Goal: Ask a question: Seek information or help from site administrators or community

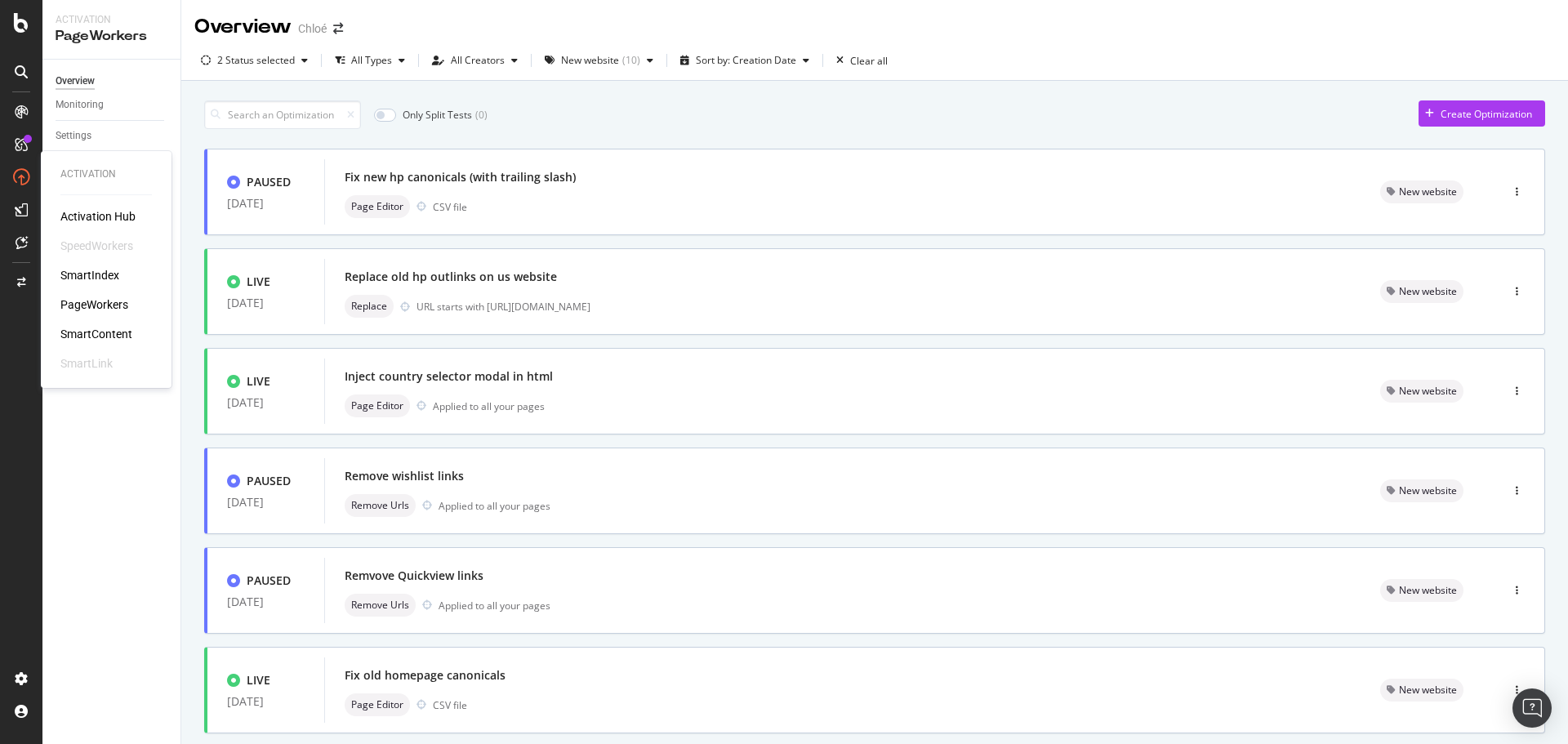
click at [92, 341] on div "SmartContent" at bounding box center [96, 333] width 72 height 16
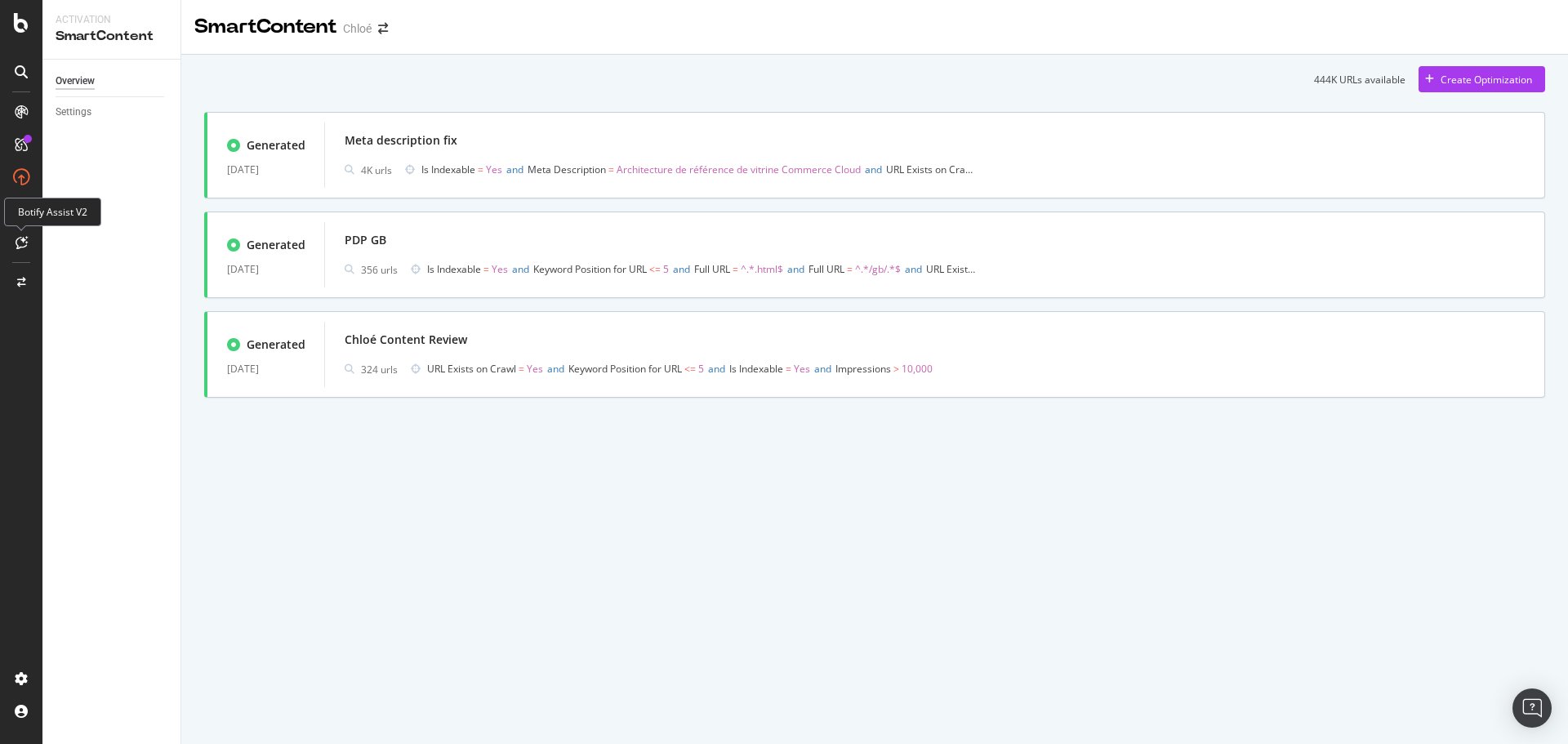
click at [23, 236] on icon at bounding box center [21, 243] width 12 height 13
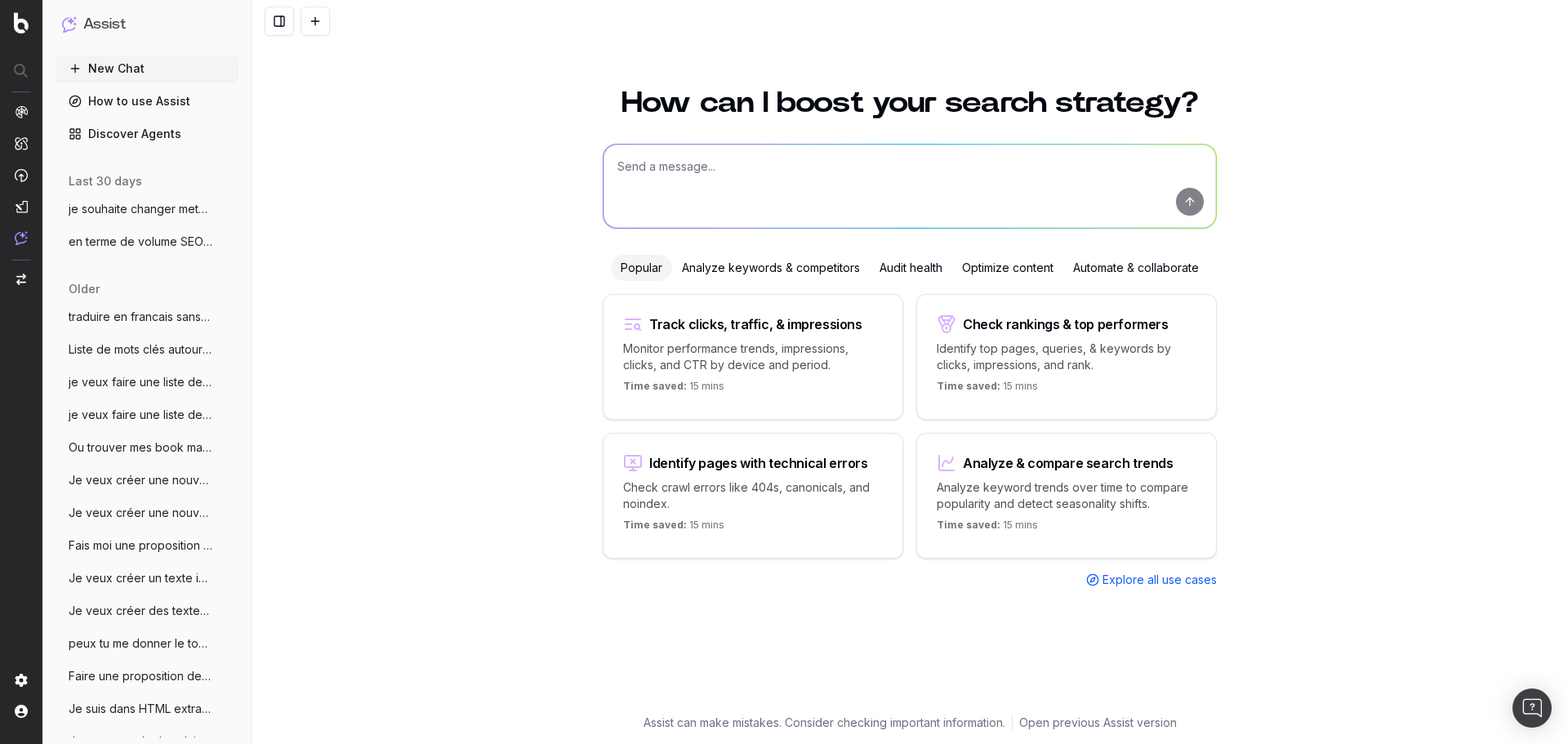
click at [761, 175] on textarea at bounding box center [910, 186] width 613 height 84
paste textarea "[URL][DOMAIN_NAME]"
type textarea "donne moi une meta title et description pour cette page : [URL][DOMAIN_NAME]"
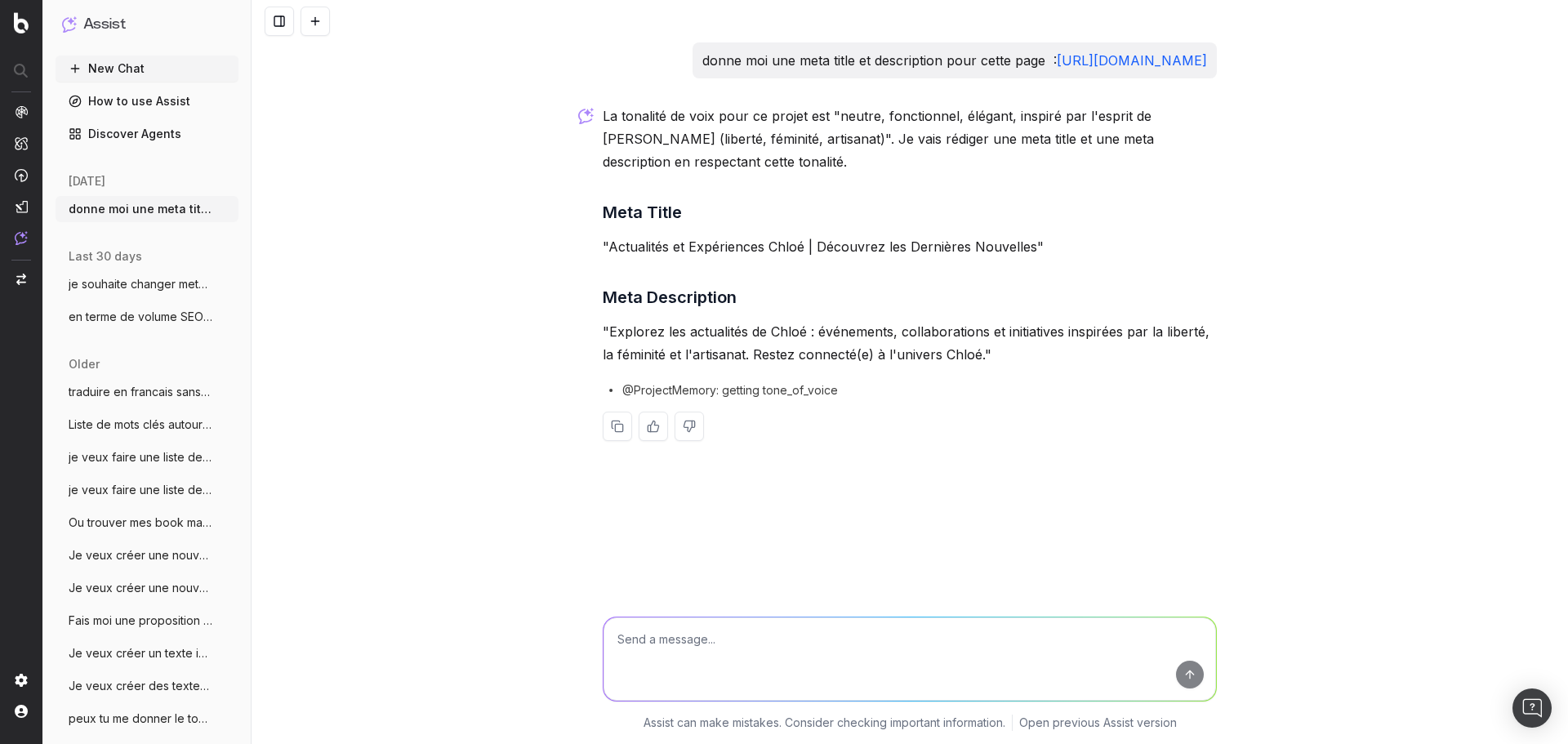
click at [694, 365] on p ""Explorez les actualités de Chloé : événements, collaborations et initiatives i…" at bounding box center [909, 343] width 614 height 46
click at [676, 646] on textarea at bounding box center [910, 659] width 613 height 84
type textarea "in english"
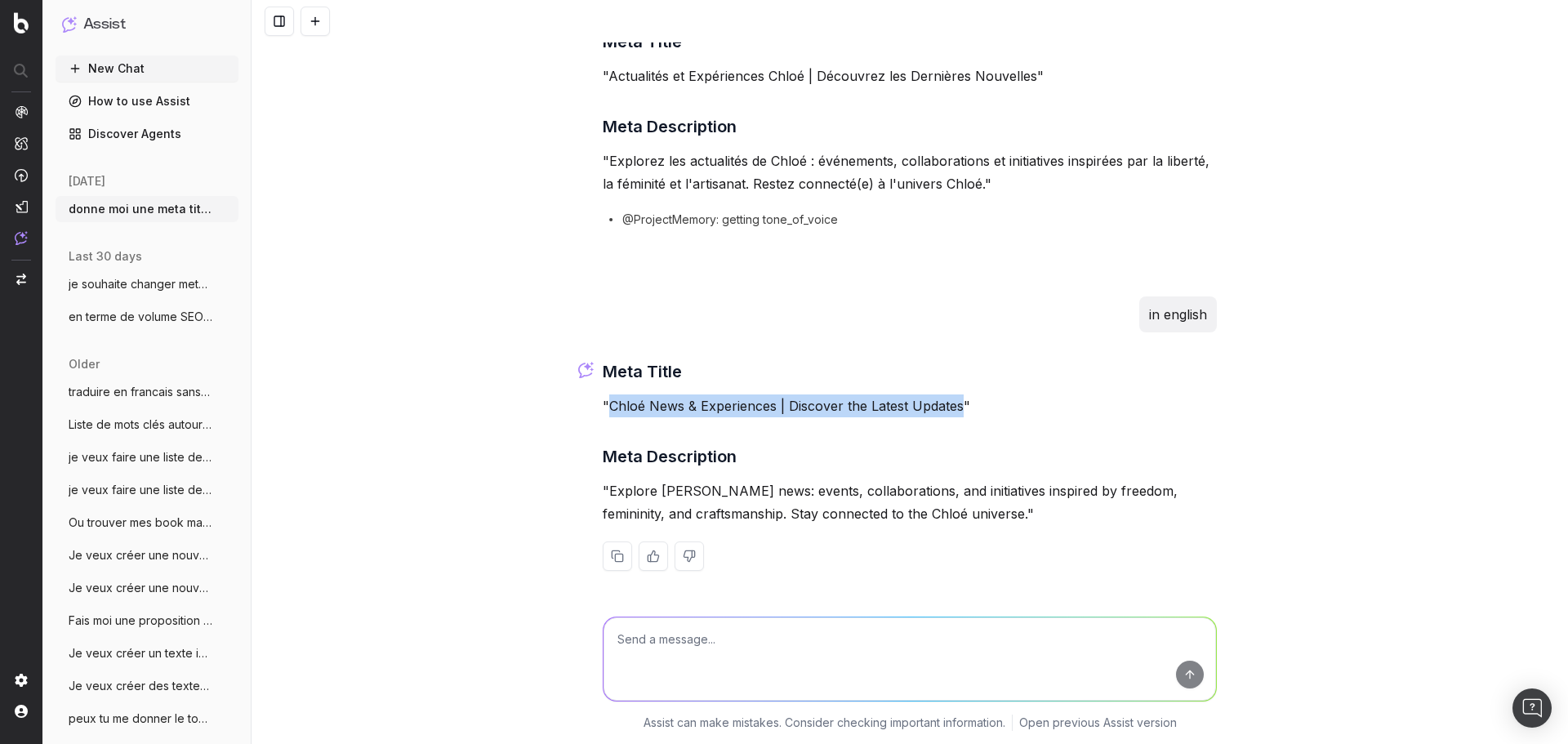
drag, startPoint x: 603, startPoint y: 405, endPoint x: 957, endPoint y: 411, distance: 354.1
click at [957, 411] on p ""Chloé News & Experiences | Discover the Latest Updates"" at bounding box center [909, 405] width 614 height 23
copy p "Chloé News & Experiences | Discover the Latest Updates"
click at [875, 497] on p ""Explore [PERSON_NAME] news: events, collaborations, and initiatives inspired b…" at bounding box center [909, 502] width 614 height 46
click at [921, 514] on p ""Explore [PERSON_NAME] news: events, collaborations, and initiatives inspired b…" at bounding box center [909, 502] width 614 height 46
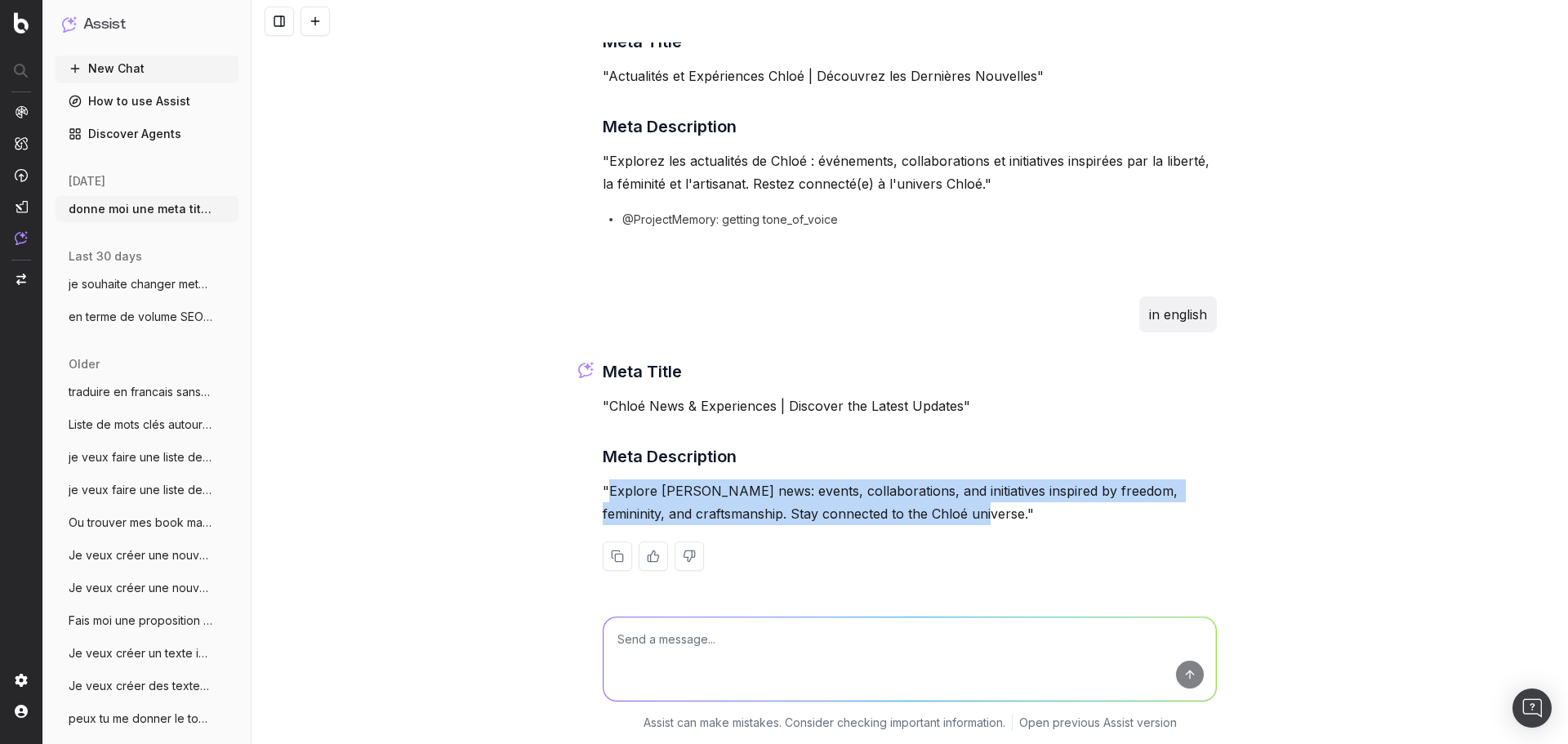
drag, startPoint x: 924, startPoint y: 515, endPoint x: 605, endPoint y: 497, distance: 319.5
click at [605, 497] on p ""Explore [PERSON_NAME] news: events, collaborations, and initiatives inspired b…" at bounding box center [909, 502] width 614 height 46
copy p "Explore [PERSON_NAME] news: events, collaborations, and initiatives inspired by…"
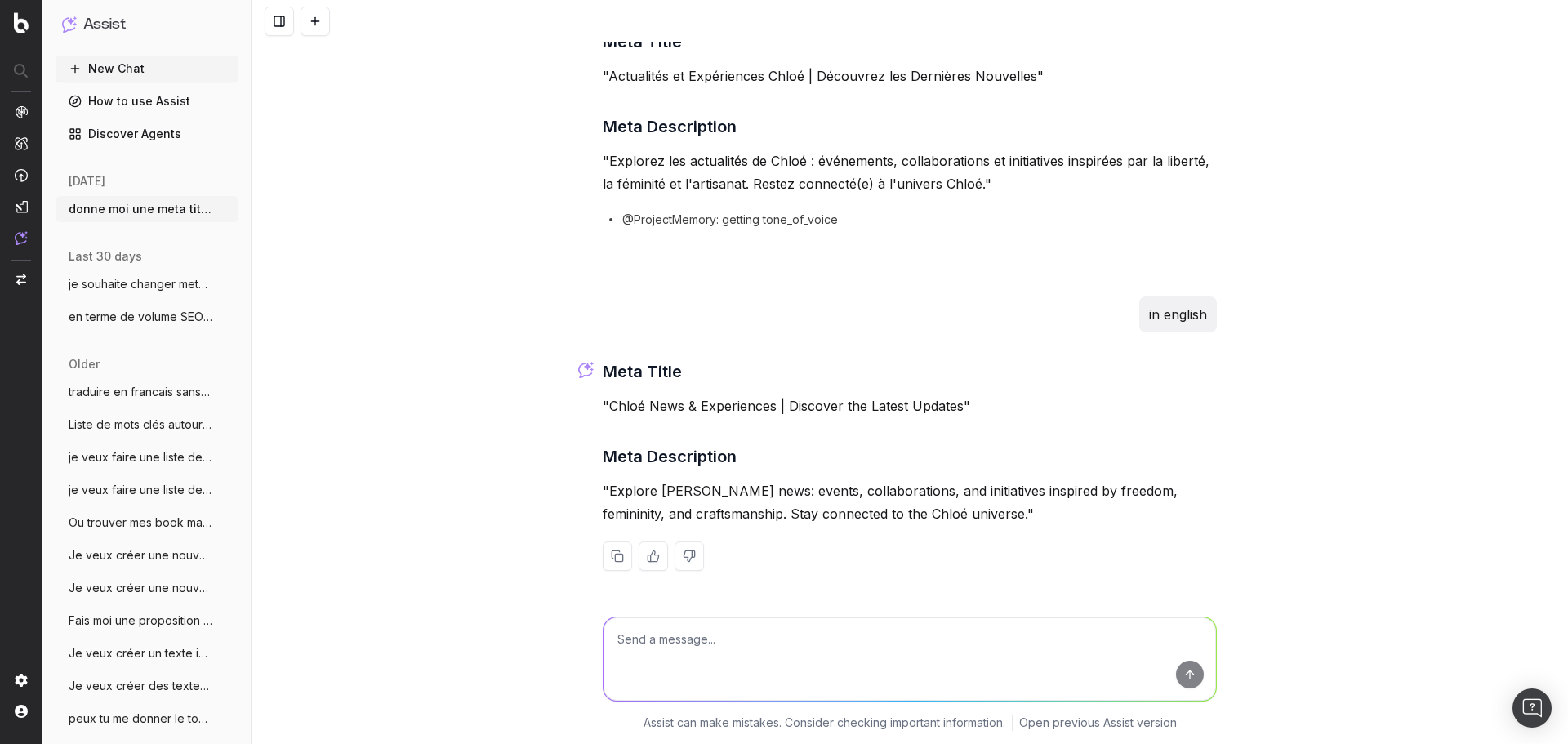
click at [686, 668] on textarea at bounding box center [910, 659] width 613 height 84
type textarea "Donne moi la traduction en FR, IT, ES, DE JP et KR"
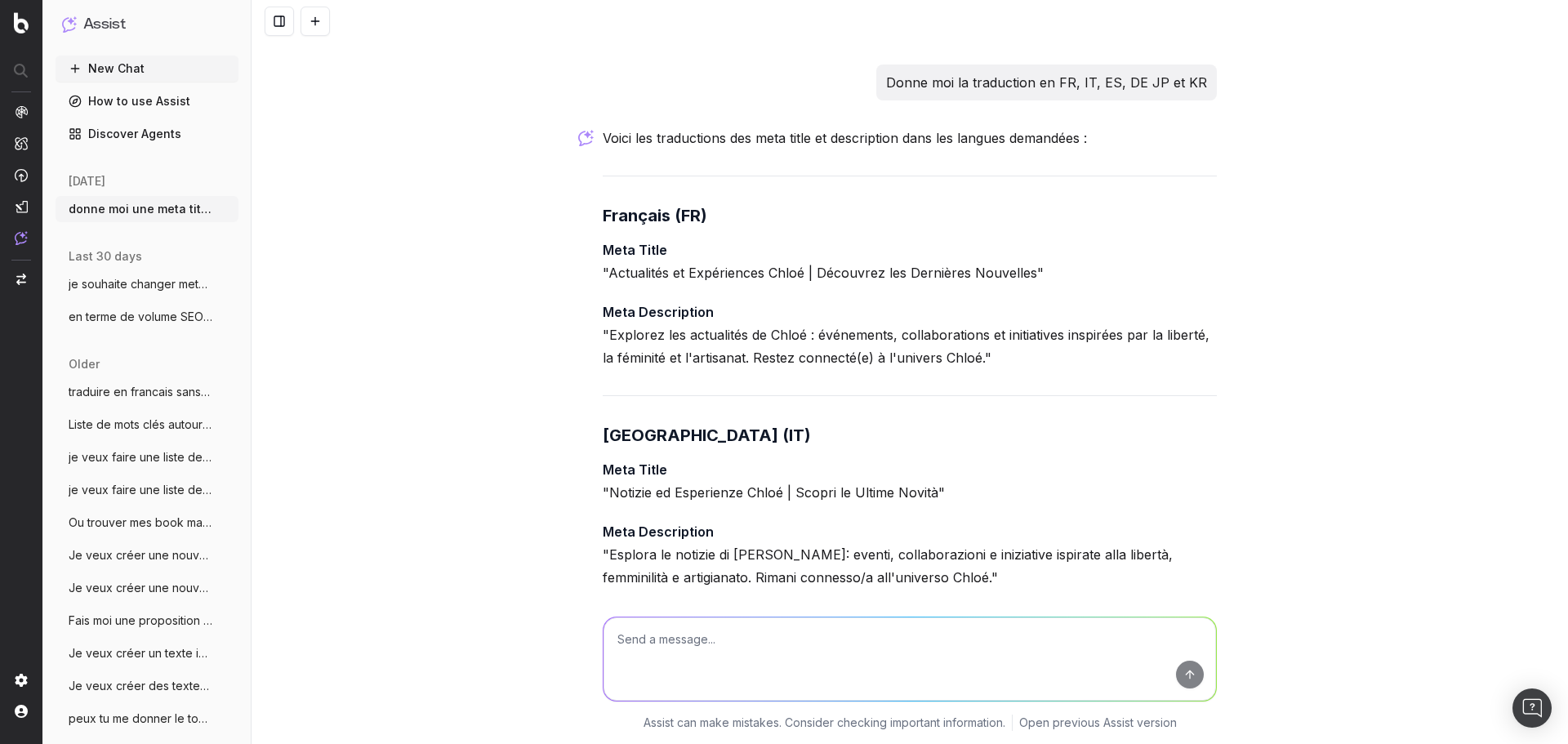
scroll to position [699, 0]
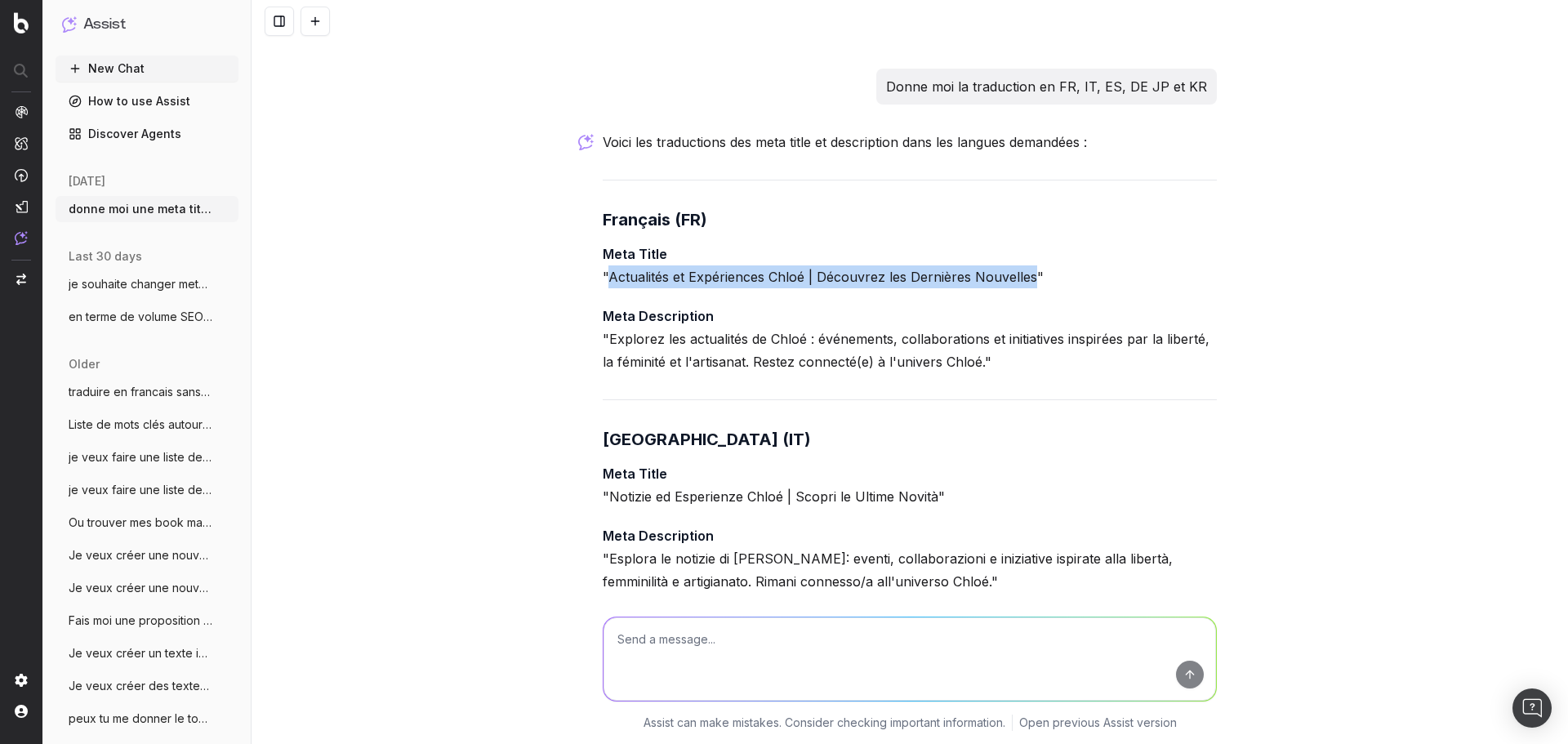
drag, startPoint x: 601, startPoint y: 302, endPoint x: 1028, endPoint y: 302, distance: 427.0
click at [1028, 288] on p "Meta Title "Actualités et Expériences [PERSON_NAME] | Découvrez les Dernières N…" at bounding box center [909, 265] width 614 height 46
copy p "Actualités et Expériences Chloé | Découvrez les Dernières Nouvelles"
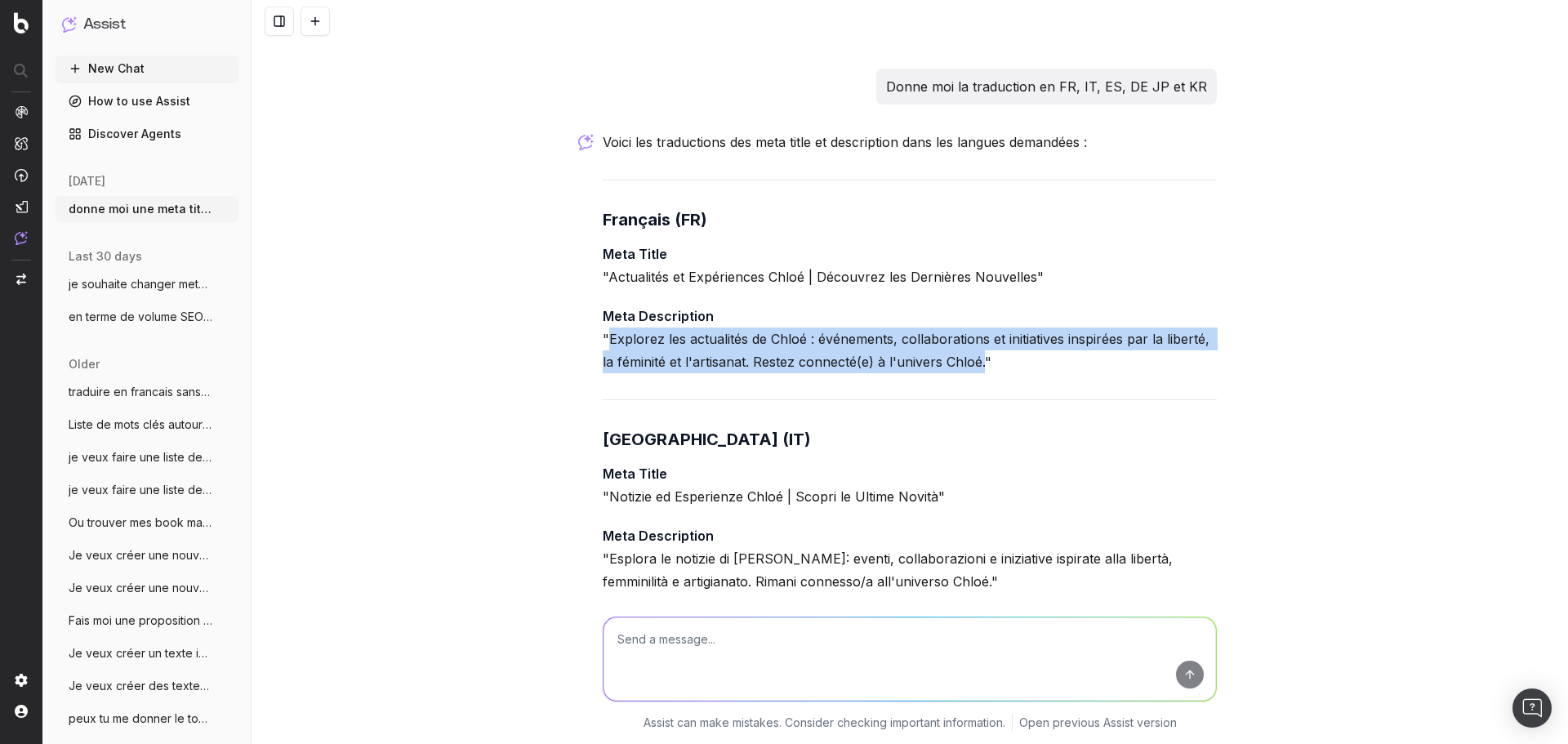
drag, startPoint x: 976, startPoint y: 385, endPoint x: 606, endPoint y: 363, distance: 370.7
click at [606, 363] on p "Meta Description "Explorez les actualités de [GEOGRAPHIC_DATA] : événements, co…" at bounding box center [909, 339] width 614 height 69
copy p "Explorez les actualités de [GEOGRAPHIC_DATA] : événements, collaborations et in…"
click at [908, 503] on p "Meta Title "Notizie ed Esperienze Chloé | Scopri le Ultime Novità"" at bounding box center [909, 485] width 614 height 46
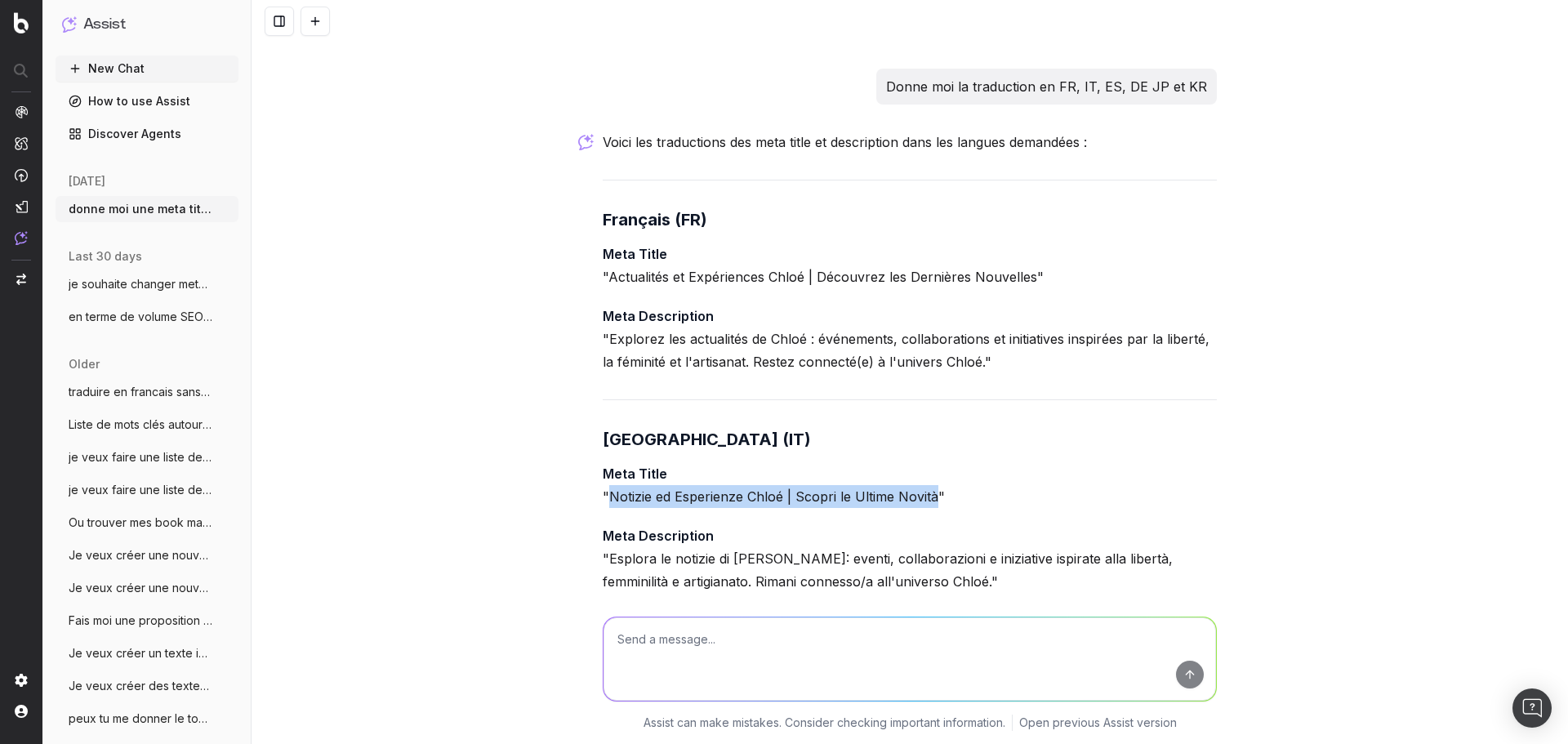
drag, startPoint x: 929, startPoint y: 520, endPoint x: 605, endPoint y: 525, distance: 324.0
click at [605, 508] on p "Meta Title "Notizie ed Esperienze Chloé | Scopri le Ultime Novità"" at bounding box center [909, 485] width 614 height 46
copy p "Notizie ed Esperienze Chloé | Scopri le Ultime Novità"
drag, startPoint x: 674, startPoint y: 532, endPoint x: 611, endPoint y: 567, distance: 72.1
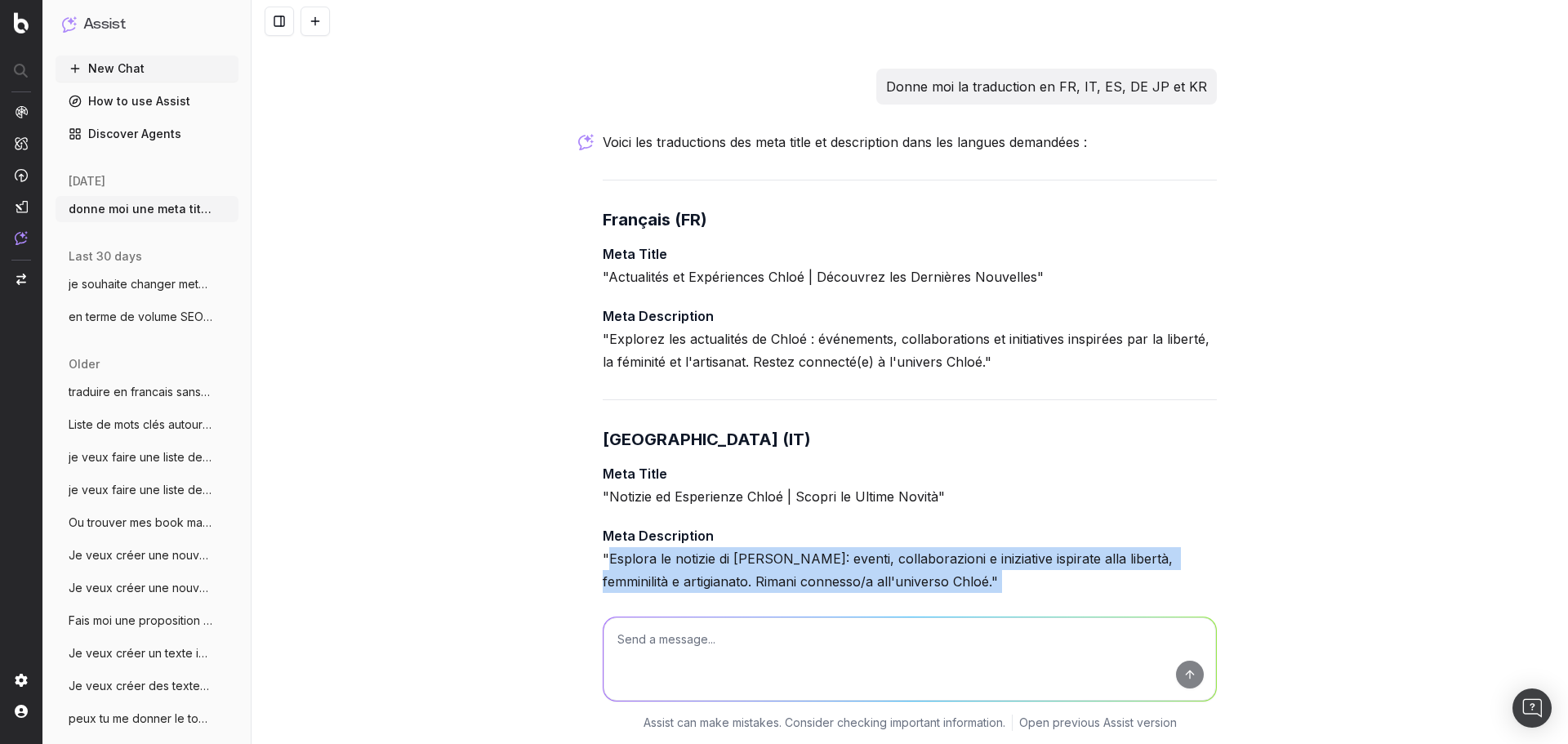
drag, startPoint x: 601, startPoint y: 578, endPoint x: 1154, endPoint y: 617, distance: 554.4
click at [1154, 618] on div "donne moi une meta title et description pour cette page : [URL][DOMAIN_NAME] La…" at bounding box center [909, 372] width 1316 height 744
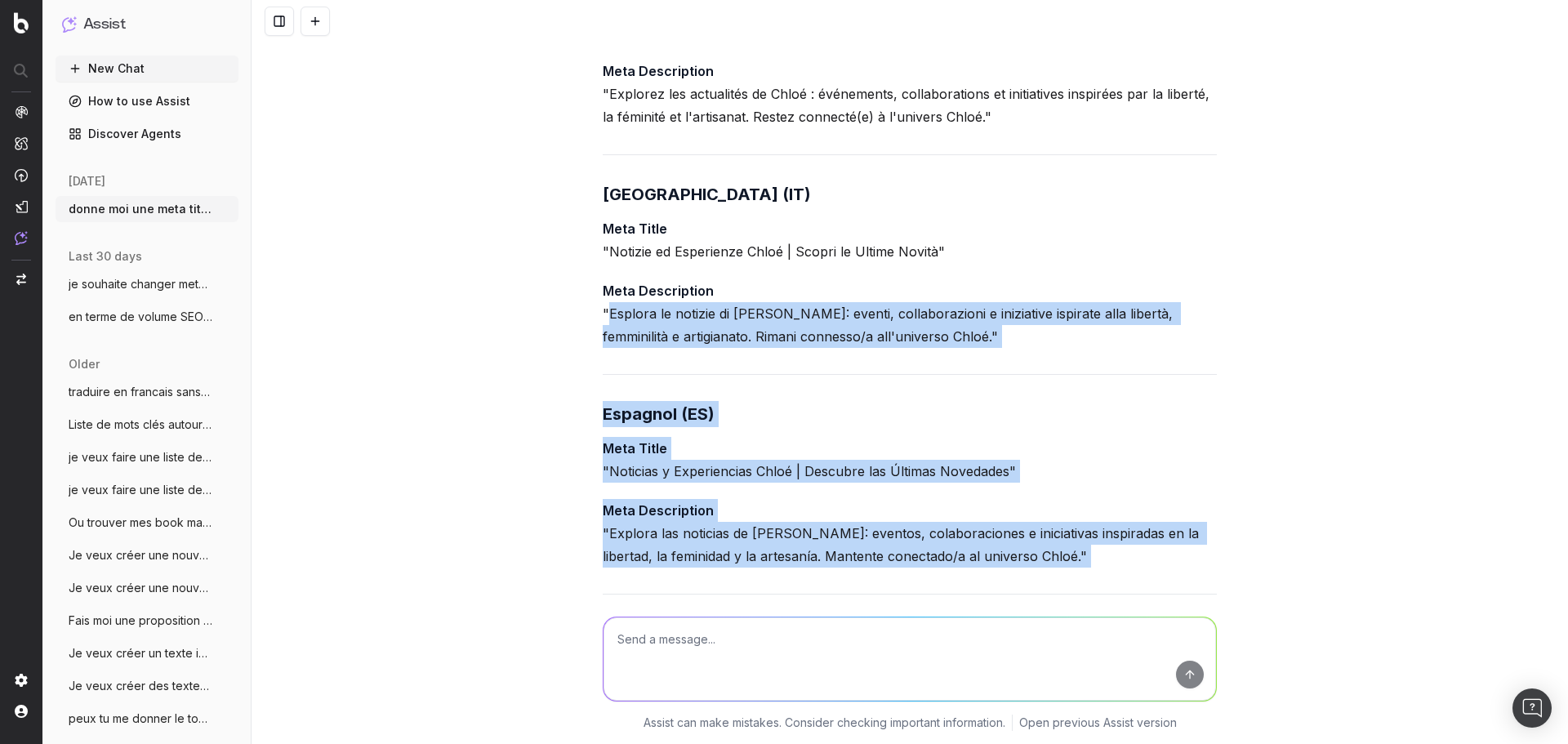
click at [677, 394] on div "Voici les traductions des meta title et description dans les langues demandées …" at bounding box center [909, 653] width 614 height 1534
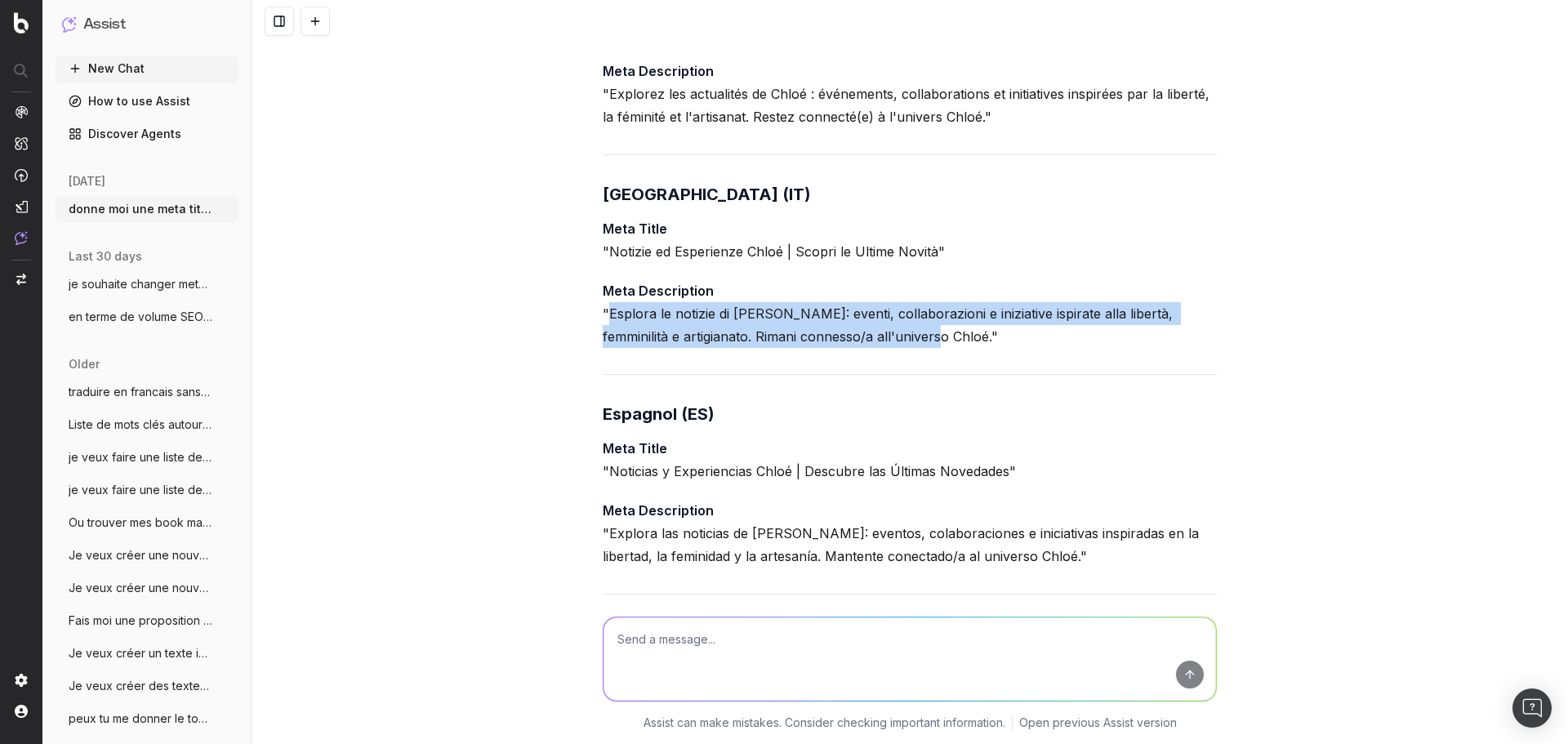
drag, startPoint x: 905, startPoint y: 360, endPoint x: 601, endPoint y: 338, distance: 304.8
click at [602, 338] on p "Meta Description "Esplora le notizie di [PERSON_NAME]: eventi, collaborazioni e…" at bounding box center [909, 313] width 614 height 69
copy p "Esplora le notizie di [PERSON_NAME]: eventi, collaborazioni e iniziative ispira…"
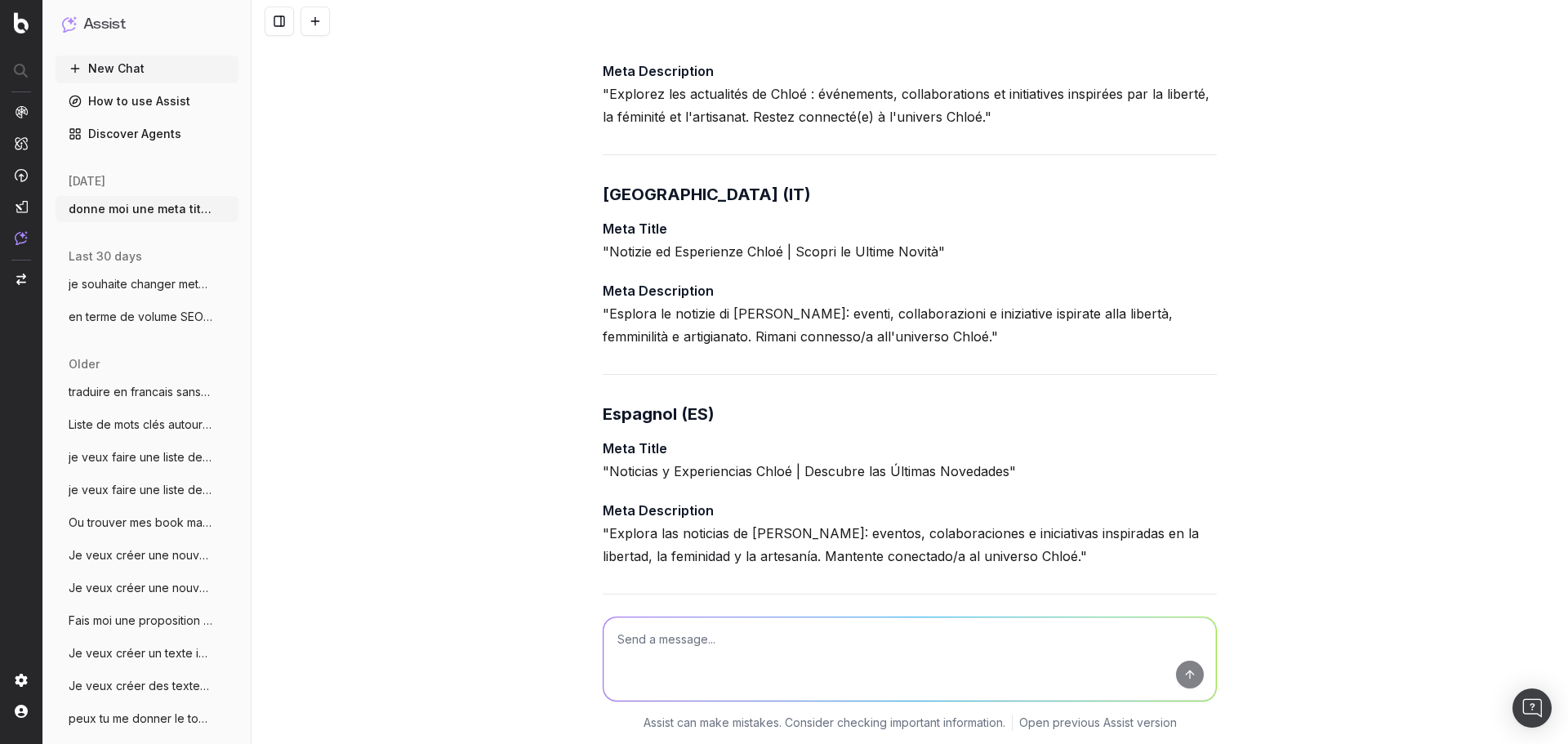
click at [867, 506] on div "Voici les traductions des meta title et description dans les langues demandées …" at bounding box center [909, 653] width 614 height 1534
drag, startPoint x: 602, startPoint y: 497, endPoint x: 1001, endPoint y: 497, distance: 399.0
click at [1001, 482] on p "Meta Title "Noticias y Experiencias [PERSON_NAME] | Descubre las Últimas Noveda…" at bounding box center [909, 460] width 614 height 46
copy p "Noticias y Experiencias Chloé | Descubre las Últimas Novedades"
drag, startPoint x: 696, startPoint y: 538, endPoint x: 672, endPoint y: 543, distance: 24.5
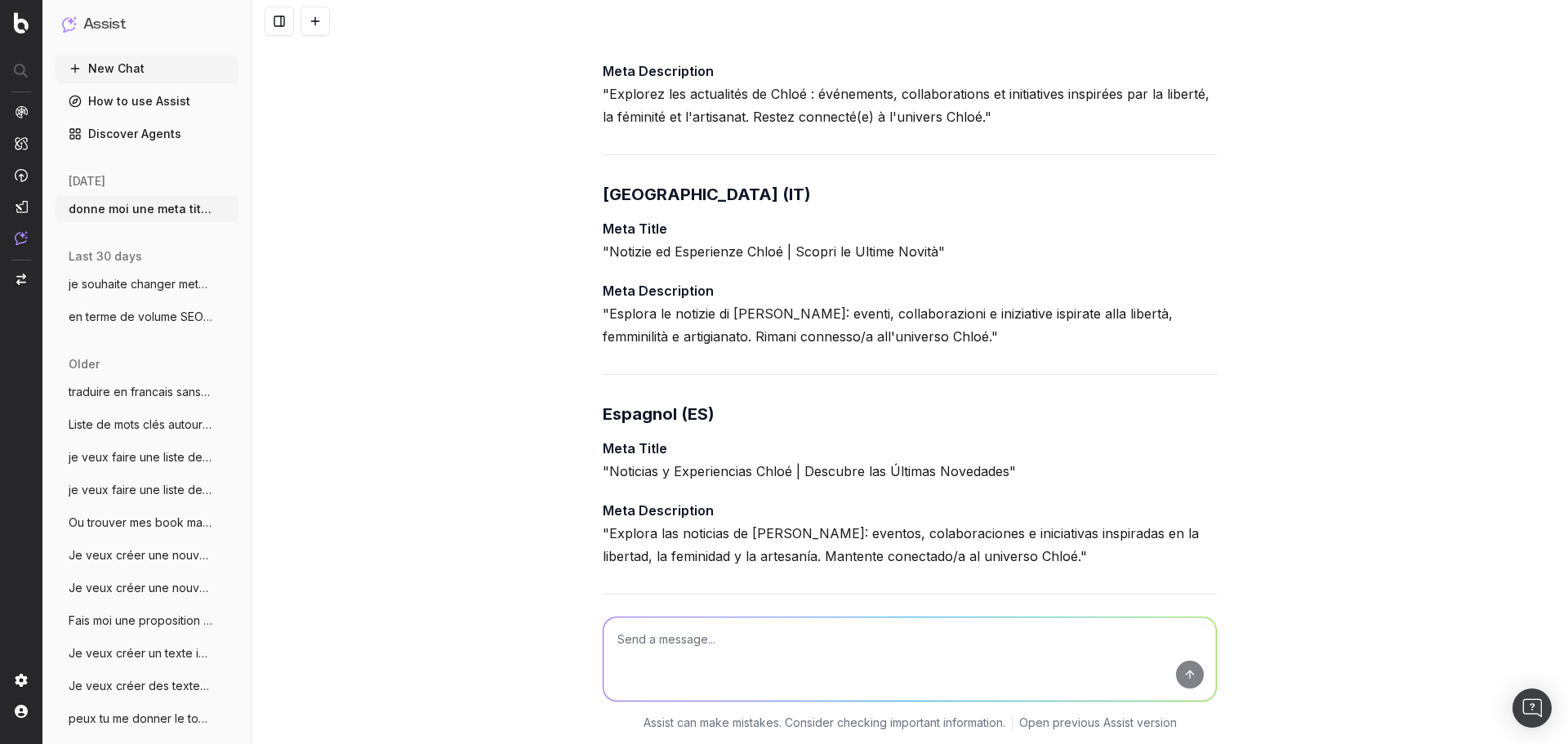
click at [696, 519] on strong "Meta Description" at bounding box center [657, 510] width 111 height 16
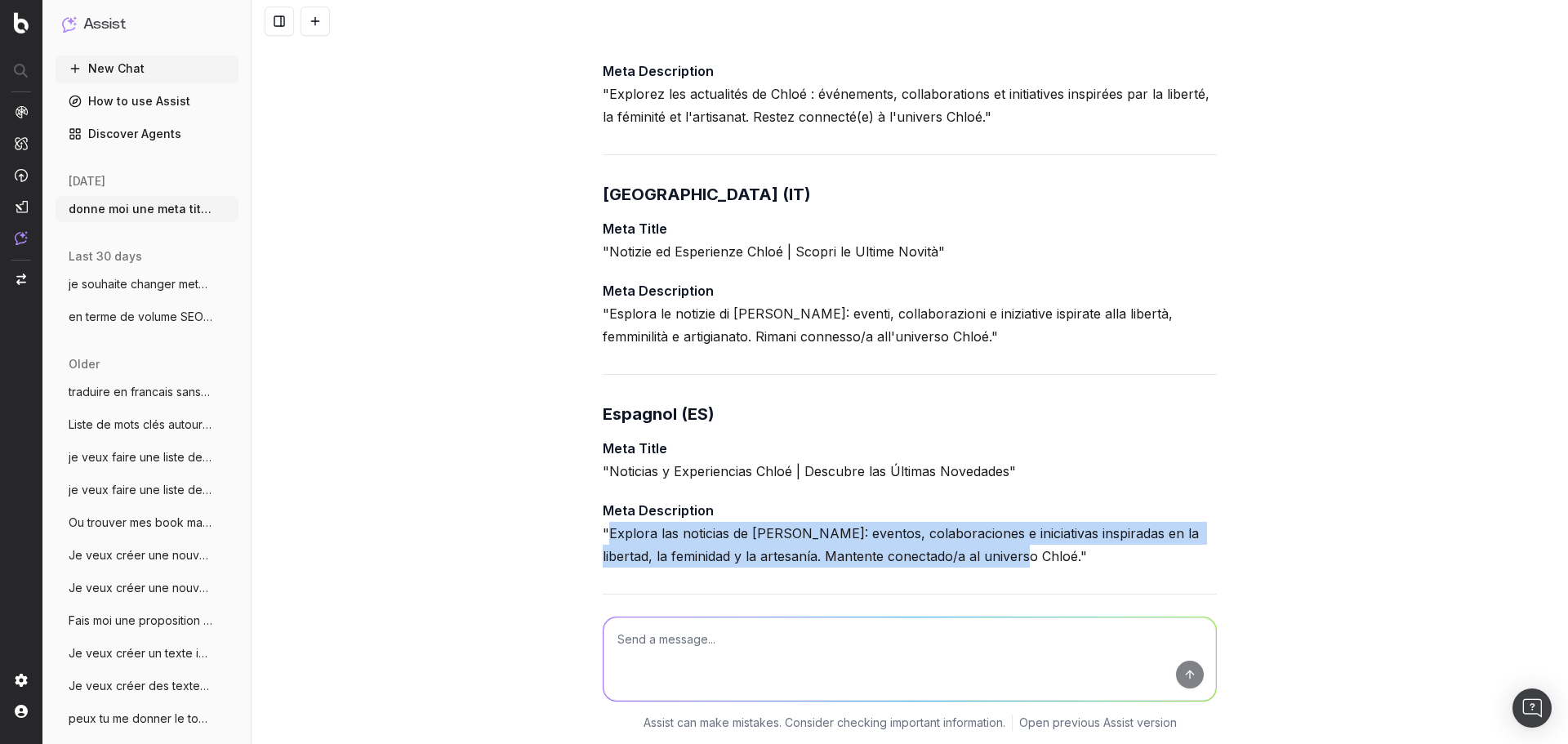
drag, startPoint x: 602, startPoint y: 559, endPoint x: 1005, endPoint y: 573, distance: 403.2
click at [1005, 567] on p "Meta Description "Explora las noticias de Chloé: eventos, colaboraciones e inic…" at bounding box center [909, 533] width 614 height 69
copy p "Explora las noticias de [PERSON_NAME]: eventos, colaboraciones e iniciativas in…"
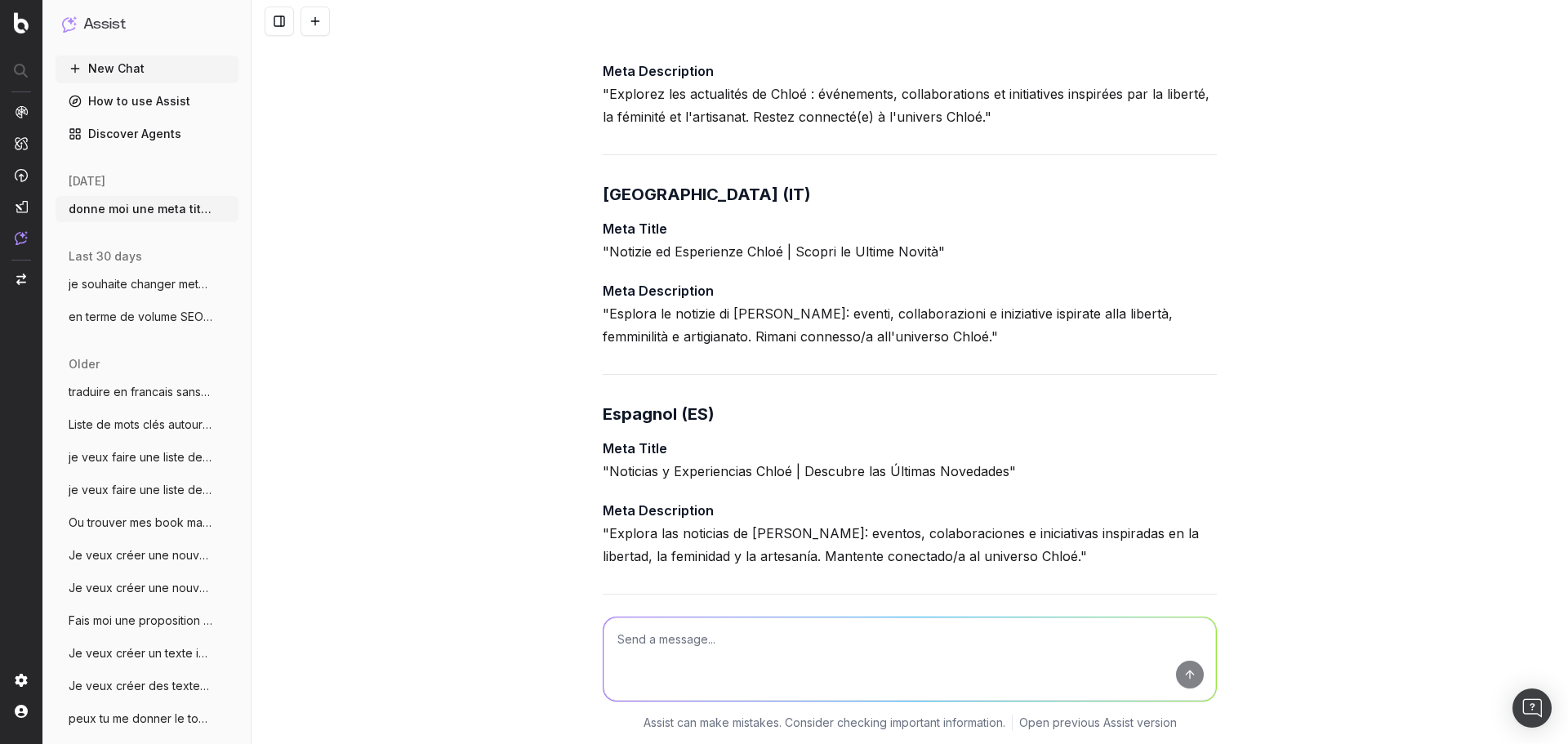
click at [826, 427] on h3 "Espagnol (ES)" at bounding box center [909, 413] width 614 height 26
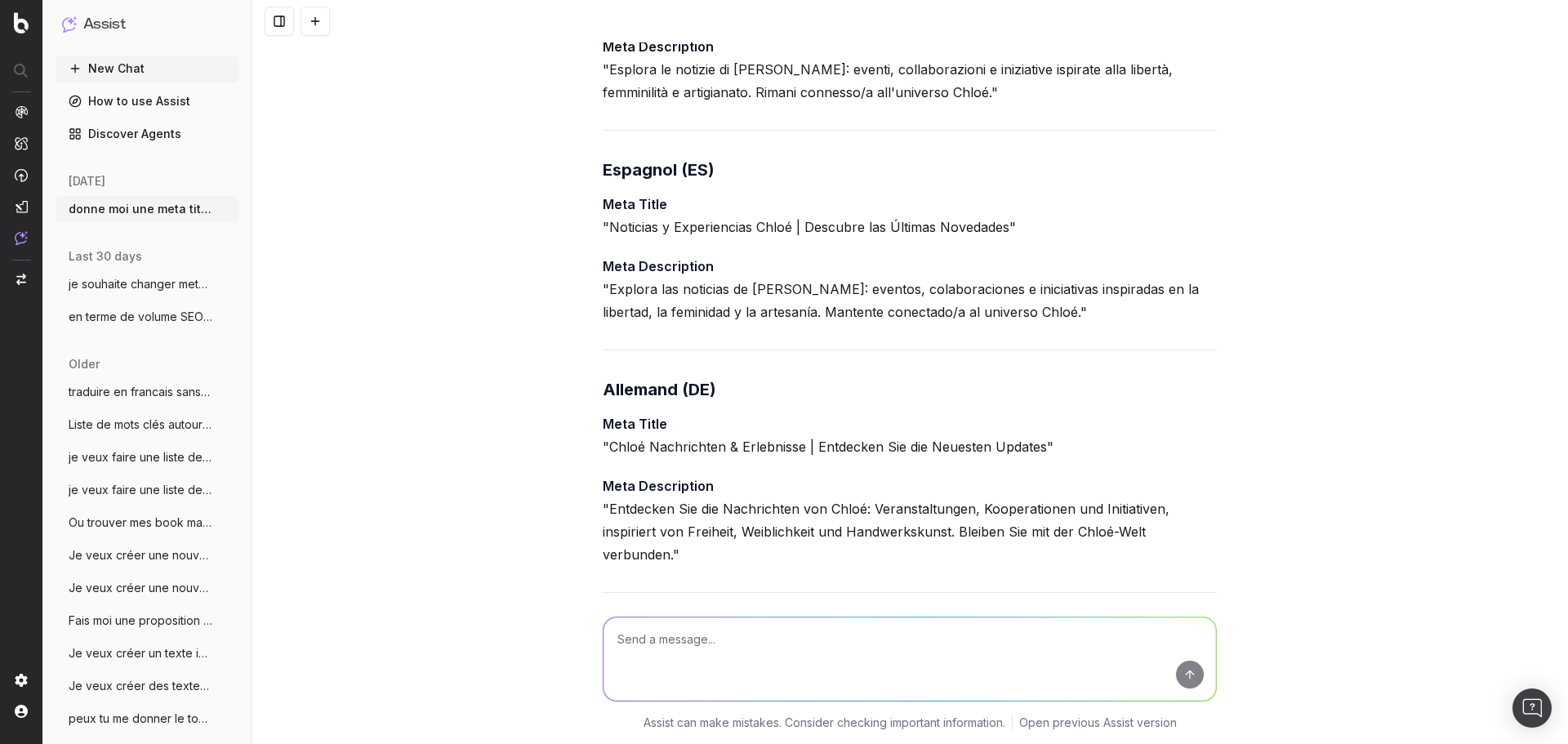
scroll to position [1188, 0]
click at [671, 438] on p "Meta Title "Chloé Nachrichten & Erlebnisse | Entdecken Sie die Neuesten Updates"" at bounding box center [909, 434] width 614 height 46
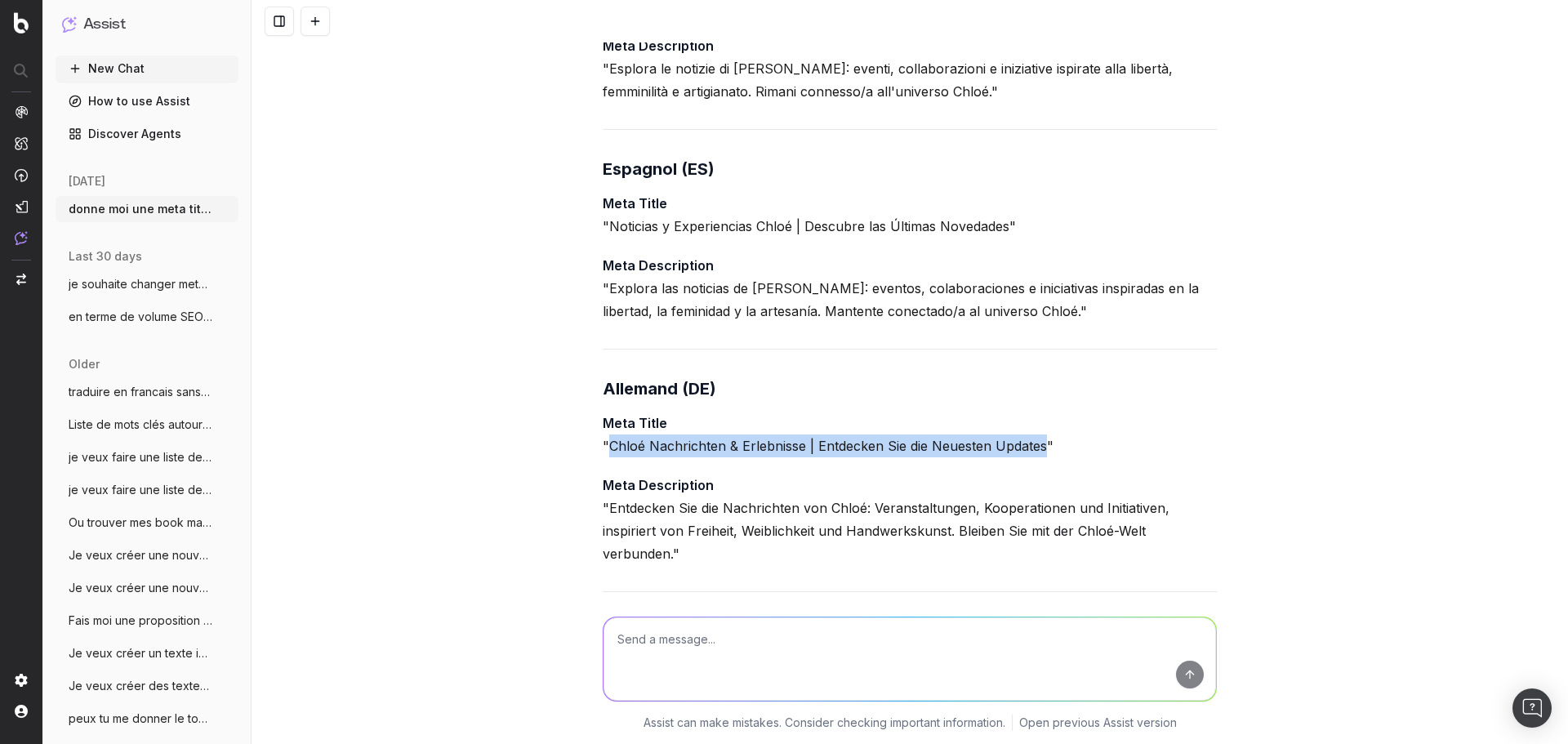
drag, startPoint x: 601, startPoint y: 471, endPoint x: 1034, endPoint y: 470, distance: 433.0
click at [1034, 458] on p "Meta Title "Chloé Nachrichten & Erlebnisse | Entdecken Sie die Neuesten Updates"" at bounding box center [909, 434] width 614 height 46
copy p "Chloé Nachrichten & Erlebnisse | Entdecken Sie die Neuesten Updates"
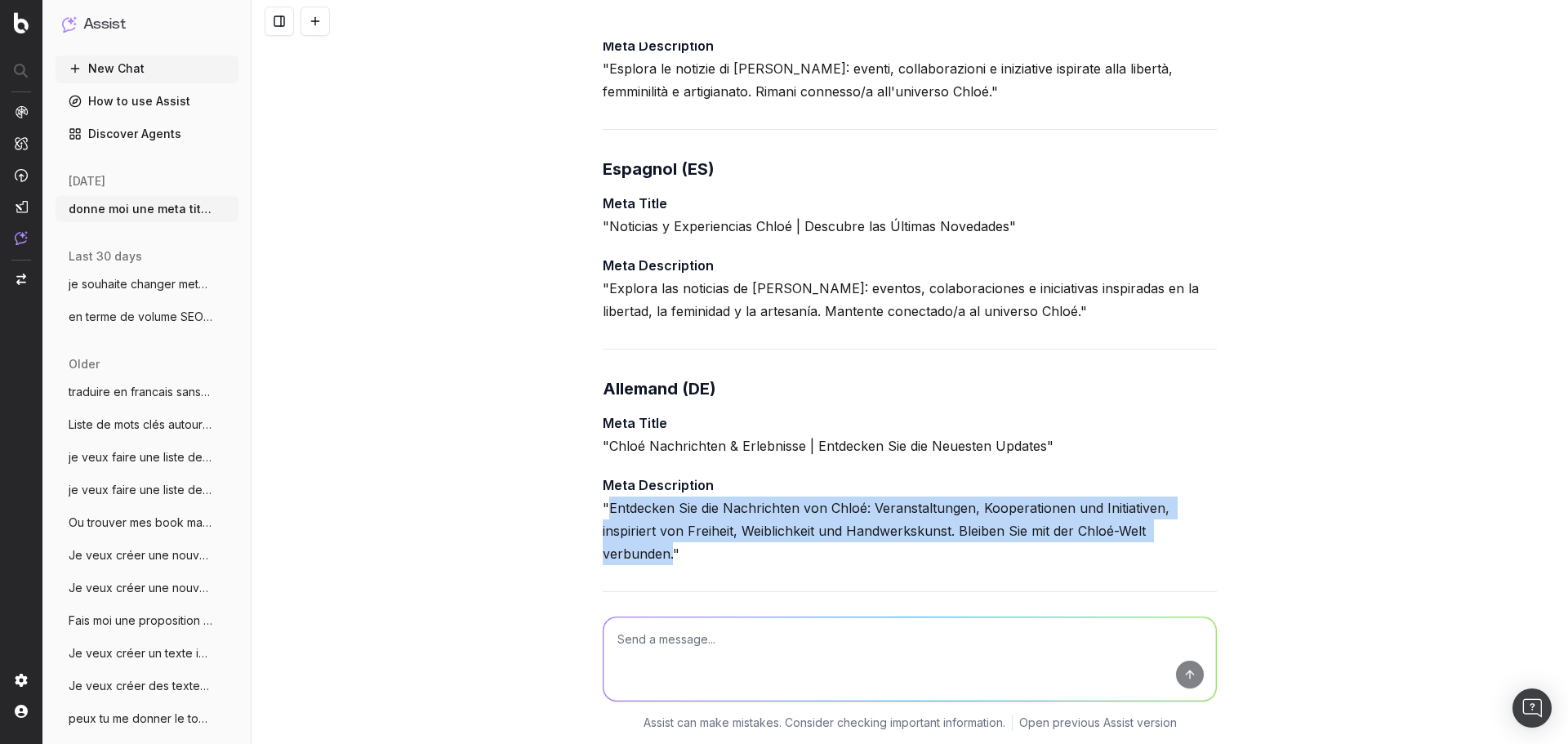
drag, startPoint x: 601, startPoint y: 534, endPoint x: 667, endPoint y: 573, distance: 76.7
click at [667, 565] on p "Meta Description "Entdecken Sie die Nachrichten von Chloé: Veranstaltungen, Koo…" at bounding box center [909, 519] width 614 height 91
copy p "Entdecken Sie die Nachrichten von Chloé: Veranstaltungen, Kooperationen und Ini…"
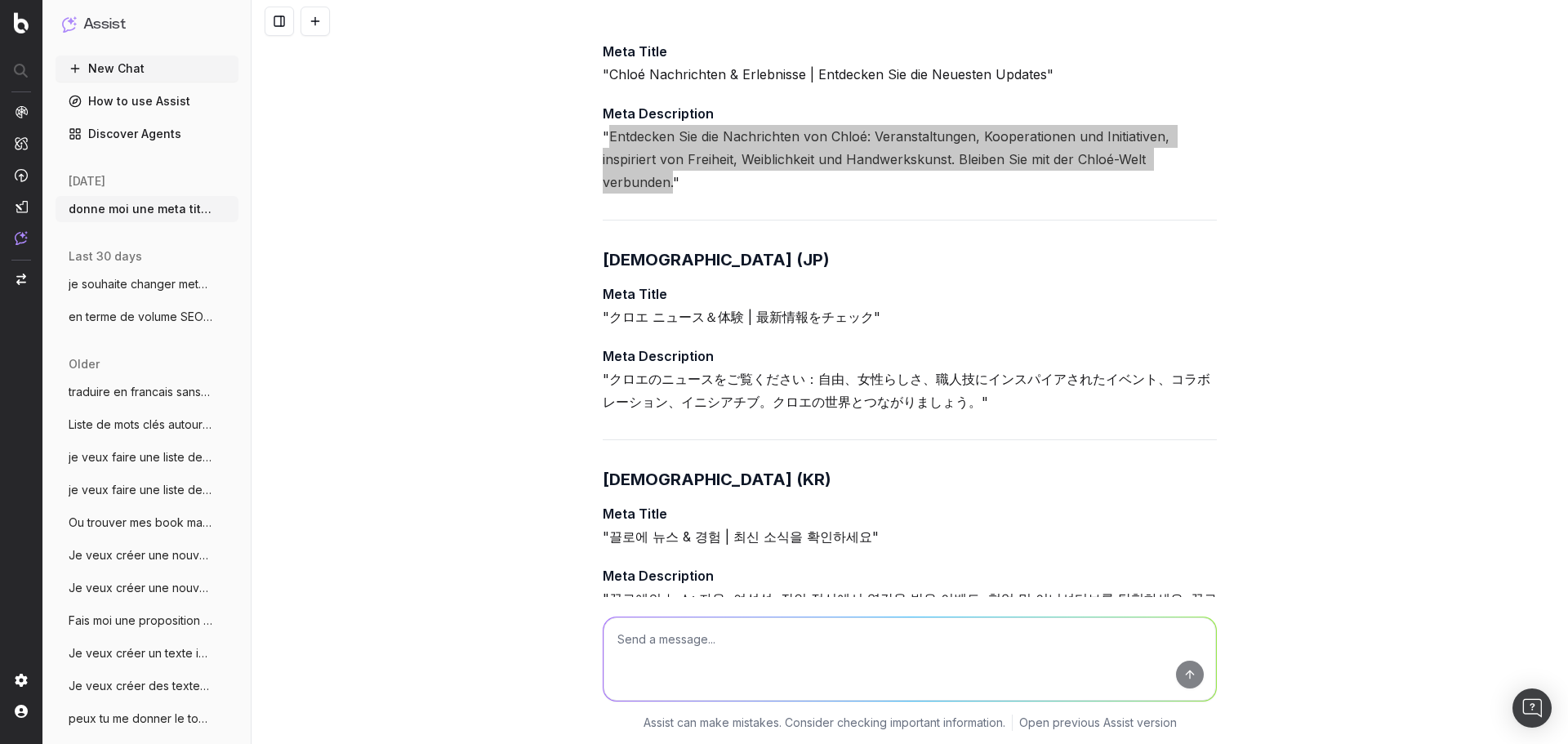
scroll to position [1596, 0]
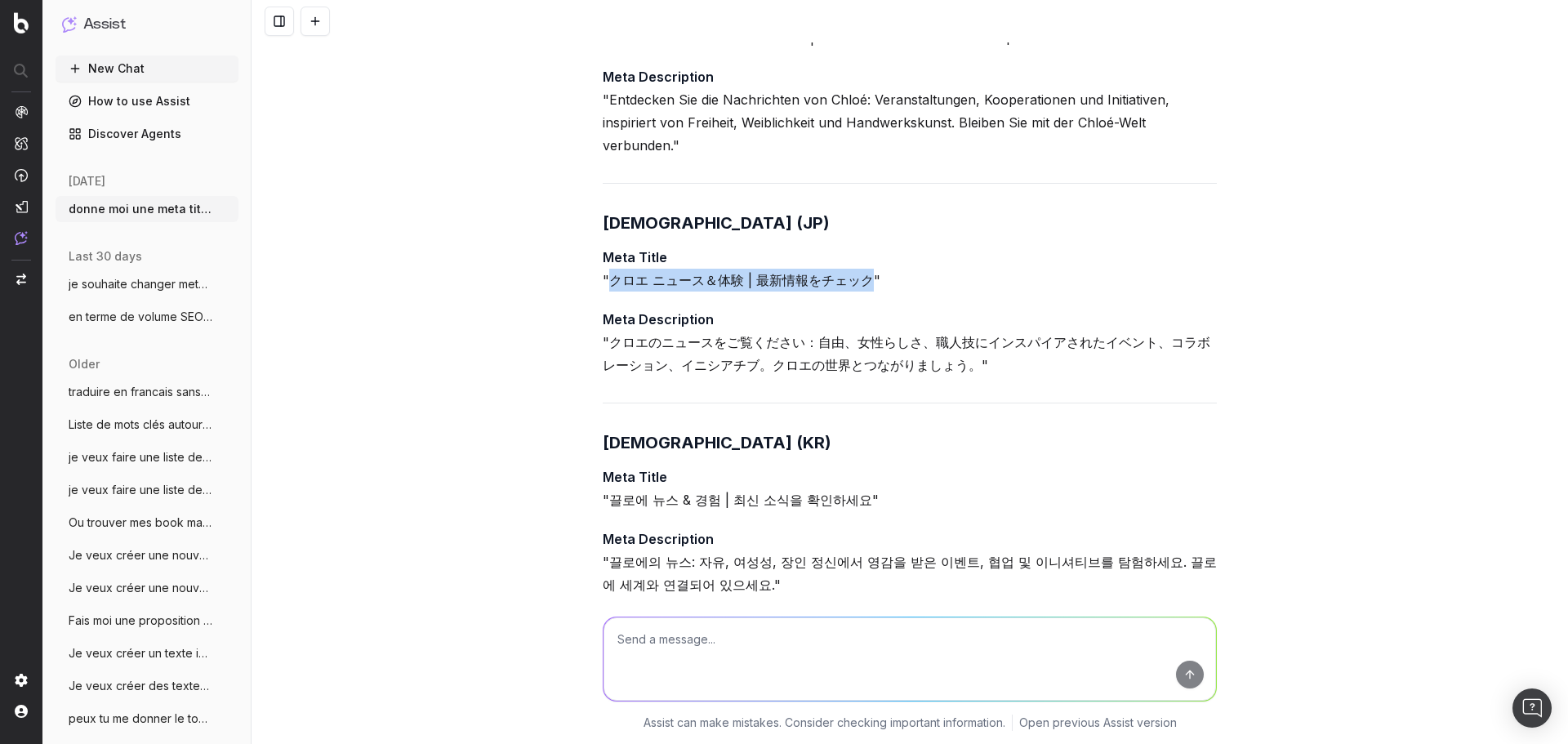
drag, startPoint x: 604, startPoint y: 305, endPoint x: 863, endPoint y: 303, distance: 259.0
click at [863, 291] on p "Meta Title "クロエ ニュース＆体験 | 最新情報をチェック"" at bounding box center [909, 268] width 614 height 46
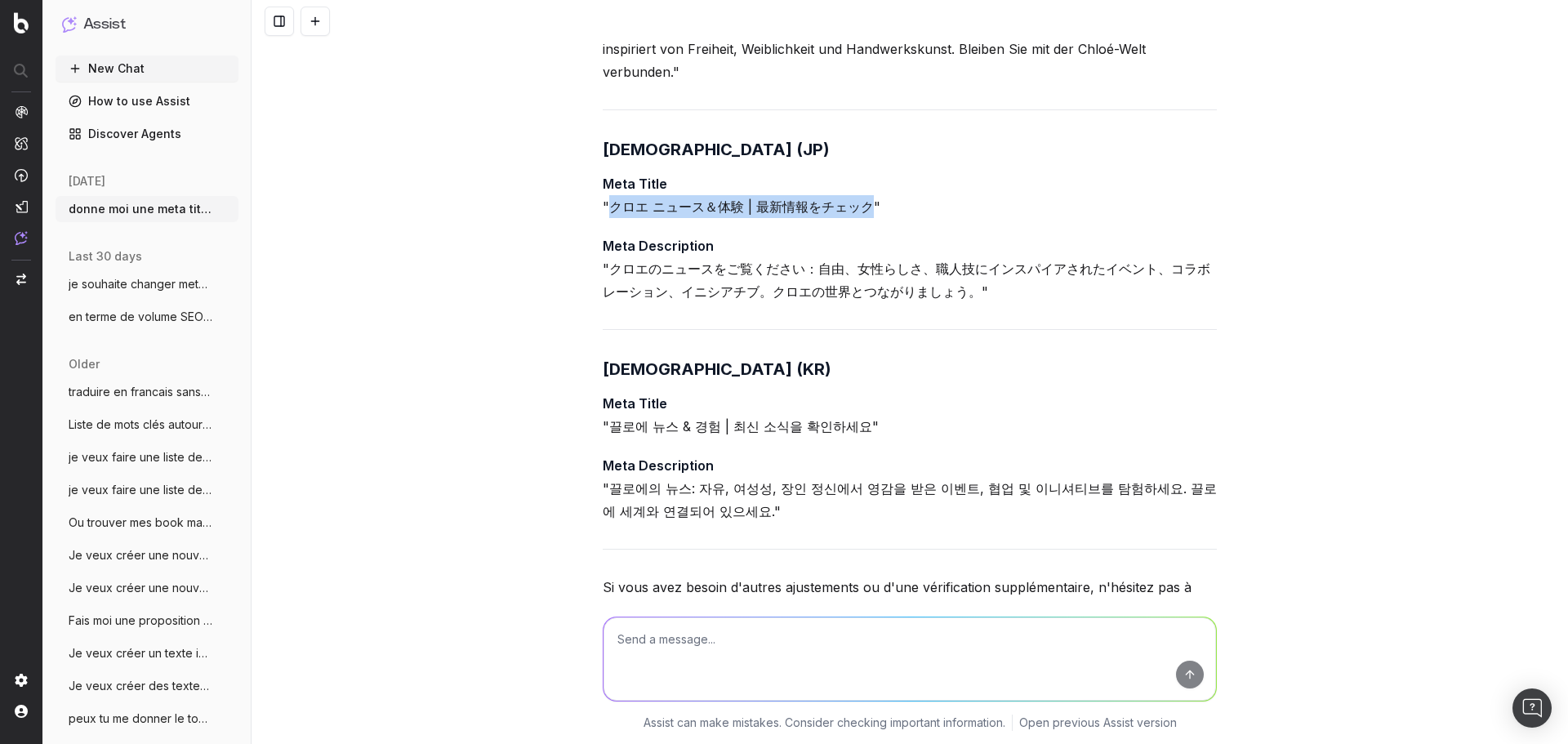
scroll to position [1790, 0]
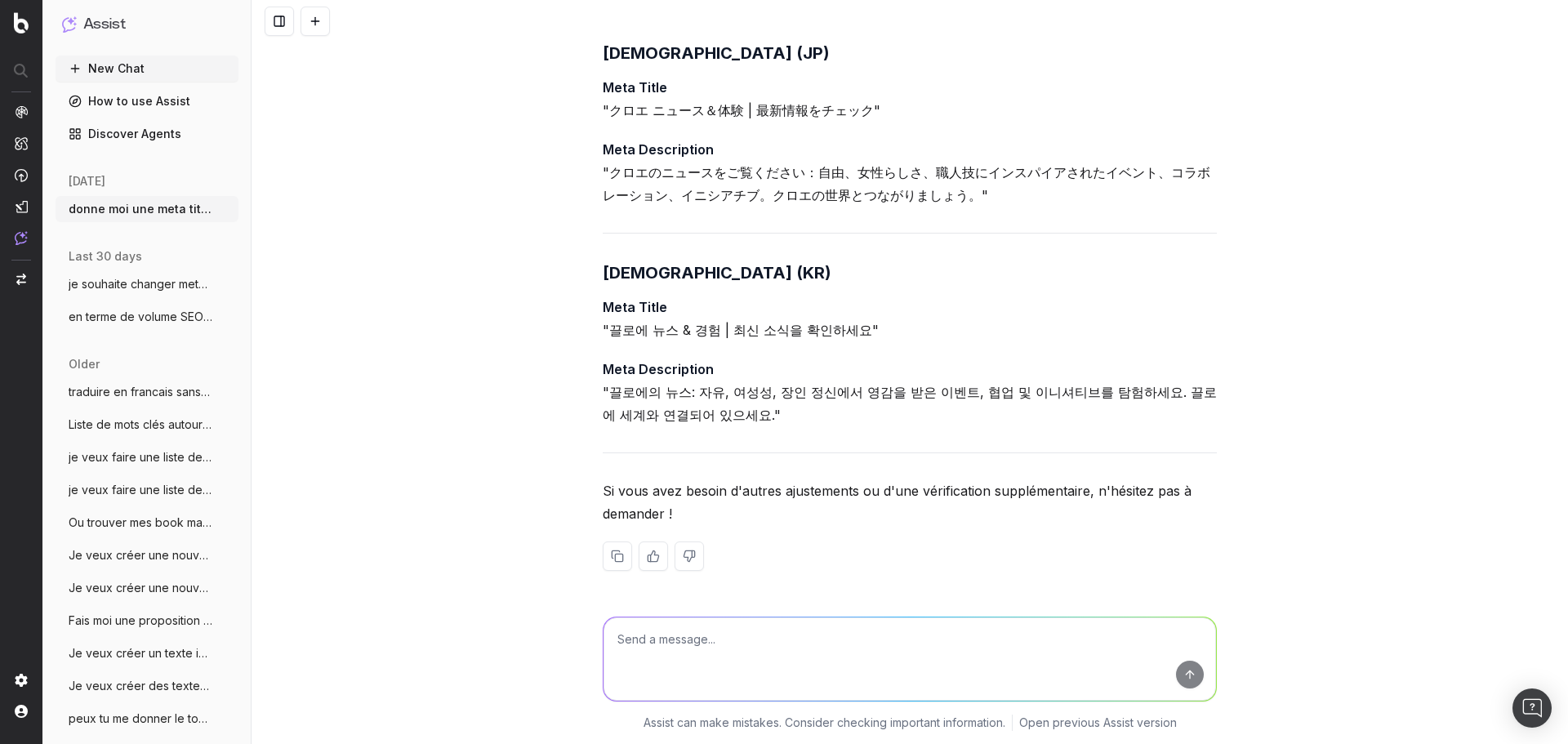
click at [773, 629] on textarea at bounding box center [910, 659] width 613 height 84
type textarea "ne pas traduire "Chloé" en japonais et corréen"
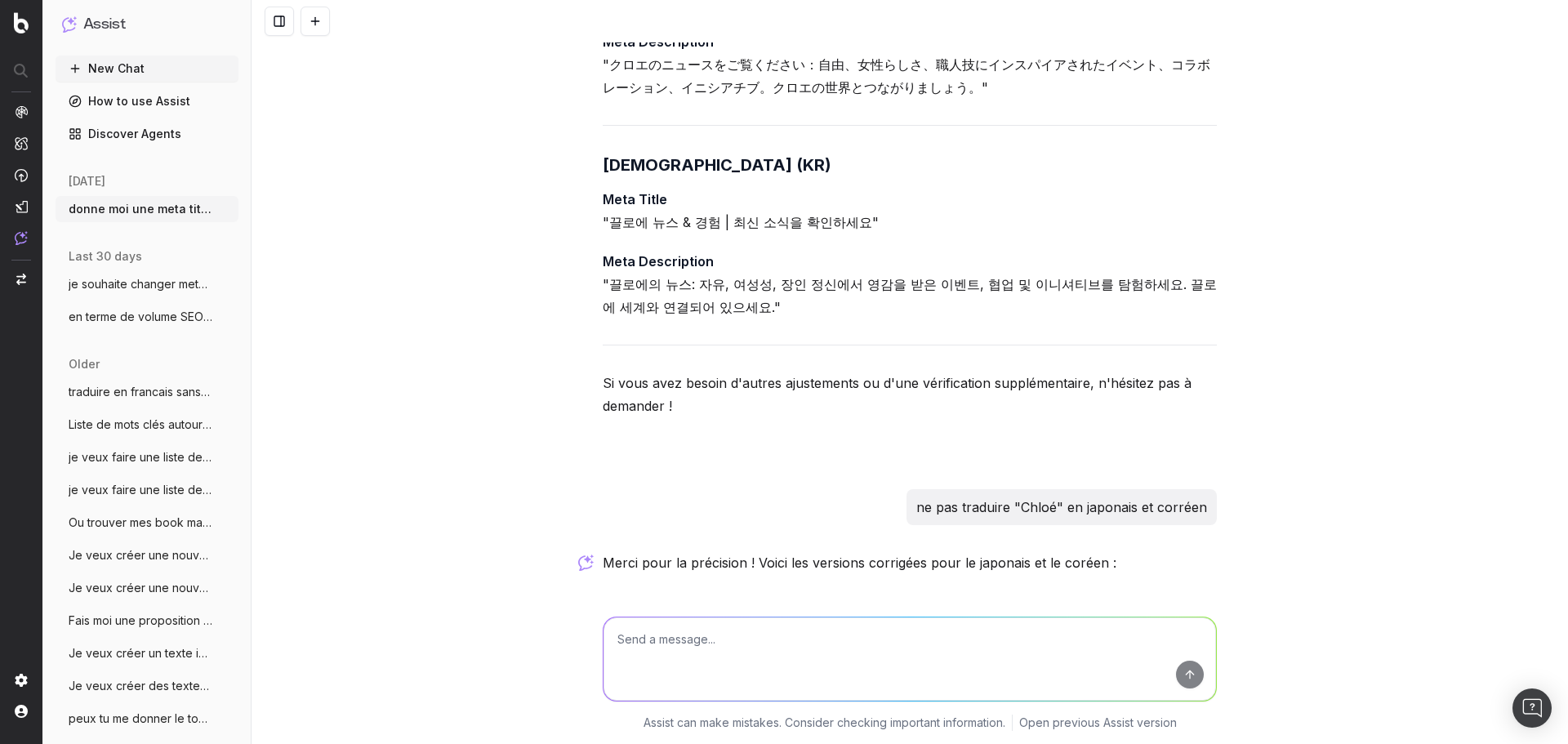
scroll to position [2461, 0]
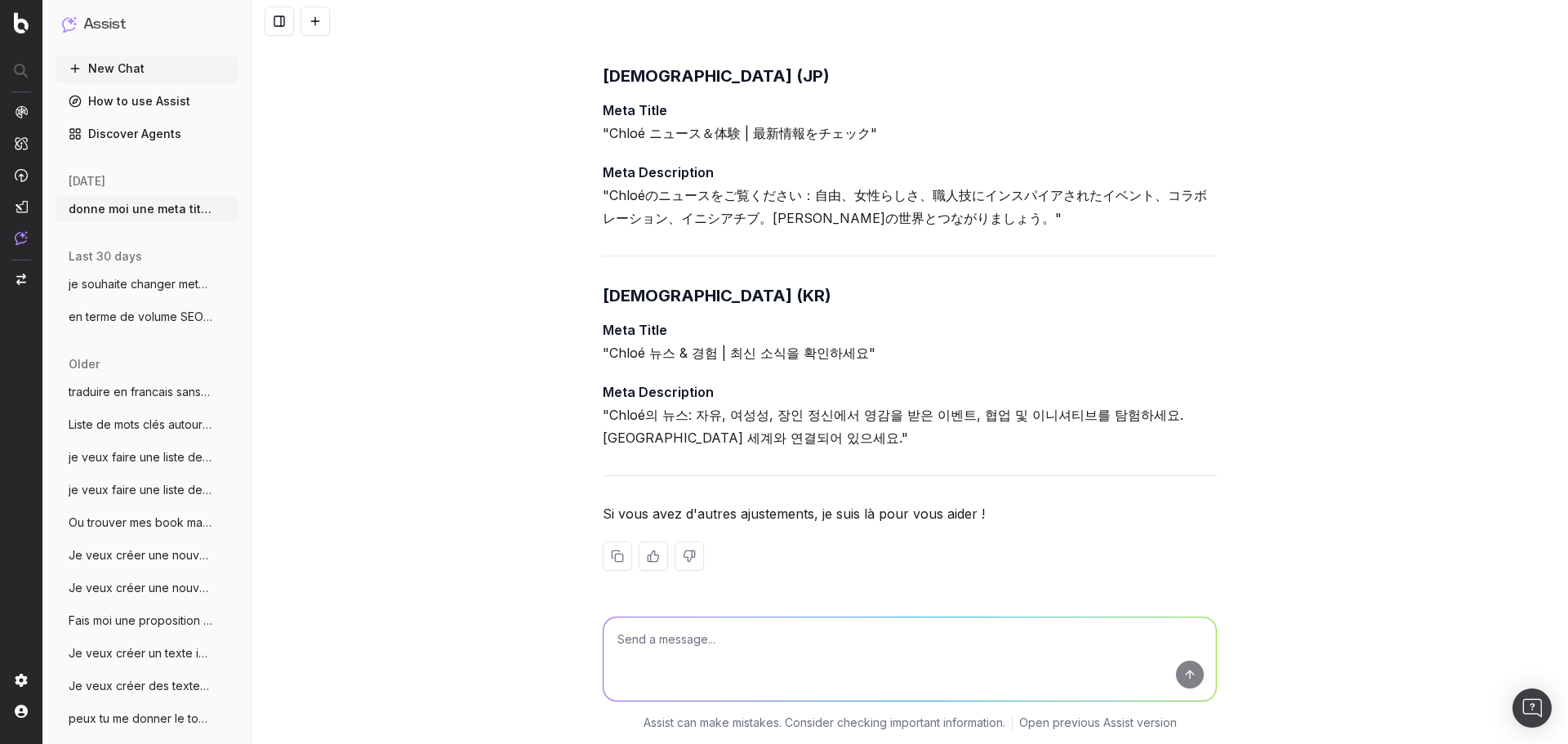
click at [762, 487] on div "Merci pour la précision ! Voici les versions corrigées pour le japonais et le c…" at bounding box center [909, 291] width 614 height 610
click at [711, 228] on p "Meta Description "Chloéのニュースをご覧ください：自由、女性らしさ、職人技にインスパイアされたイベント、コラボレーション、イニシアチブ。…" at bounding box center [909, 195] width 614 height 69
drag, startPoint x: 602, startPoint y: 135, endPoint x: 862, endPoint y: 138, distance: 260.0
click at [862, 138] on p "Meta Title "Chloé ニュース＆体験 | 最新情報をチェック"" at bounding box center [909, 122] width 614 height 46
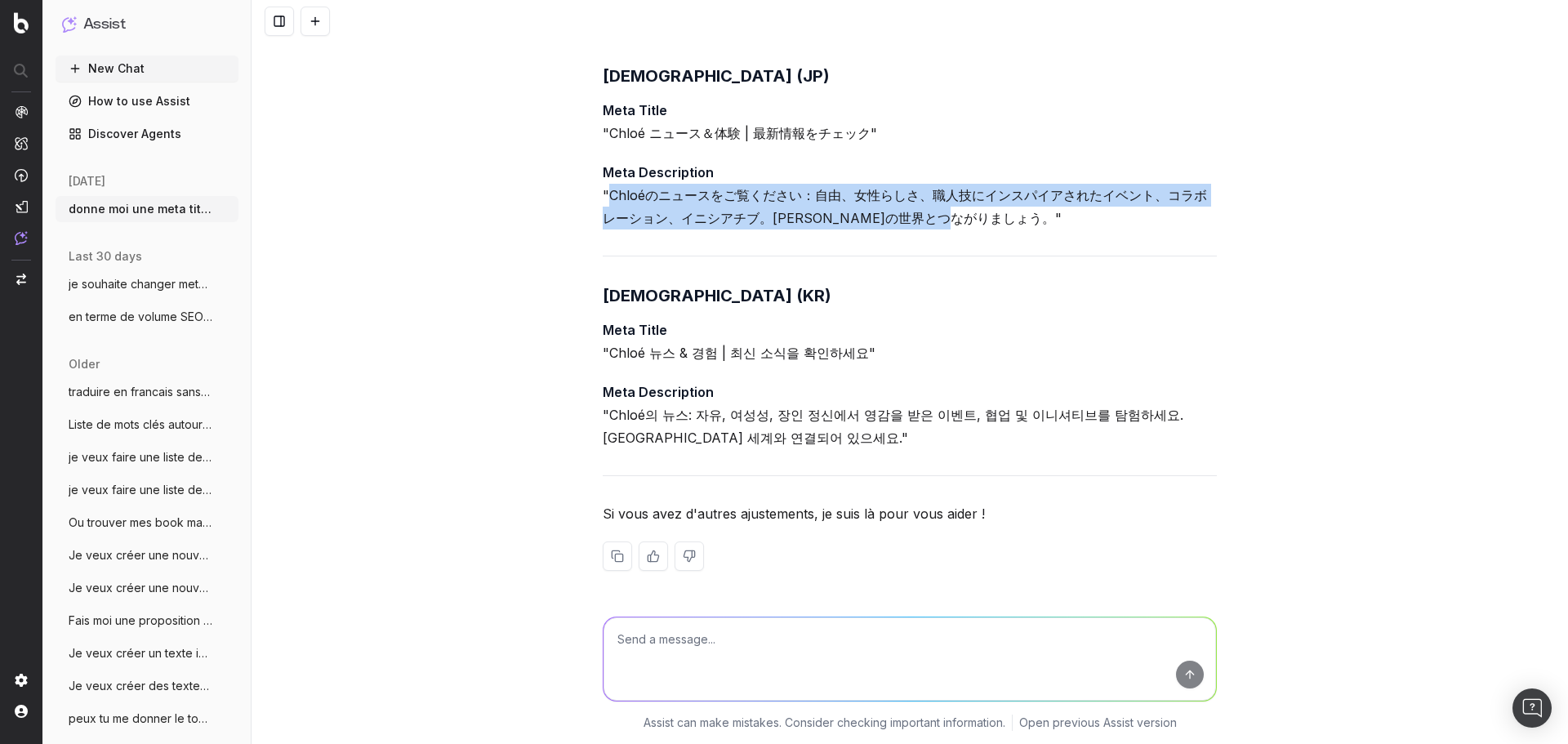
drag, startPoint x: 604, startPoint y: 192, endPoint x: 966, endPoint y: 222, distance: 363.2
click at [966, 222] on p "Meta Description "Chloéのニュースをご覧ください：自由、女性らしさ、職人技にインスパイアされたイベント、コラボレーション、イニシアチブ。…" at bounding box center [909, 195] width 614 height 69
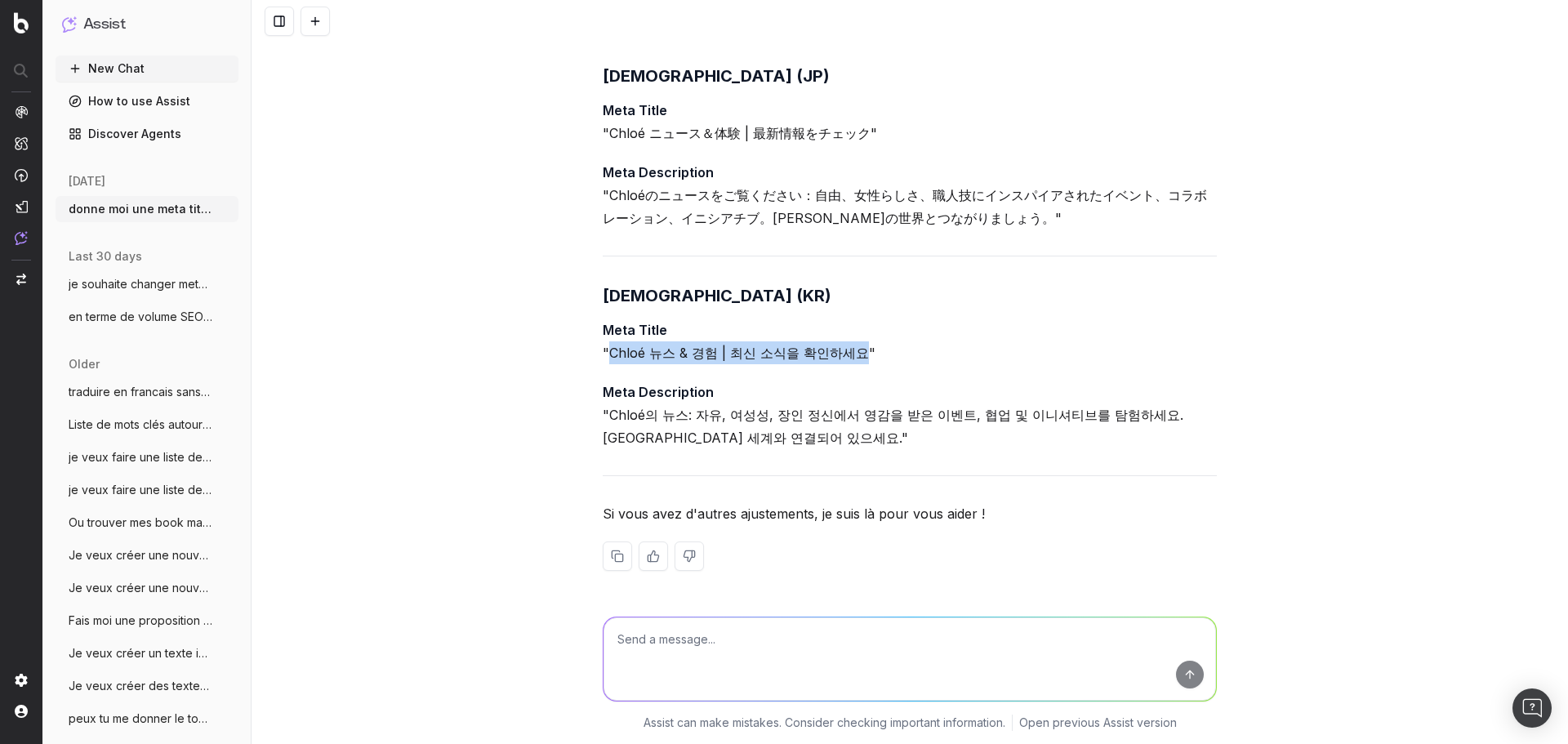
drag, startPoint x: 604, startPoint y: 355, endPoint x: 857, endPoint y: 354, distance: 253.0
click at [858, 354] on p "Meta Title "Chloé 뉴스 & 경험 | 최신 소식을 확인하세요"" at bounding box center [909, 342] width 614 height 46
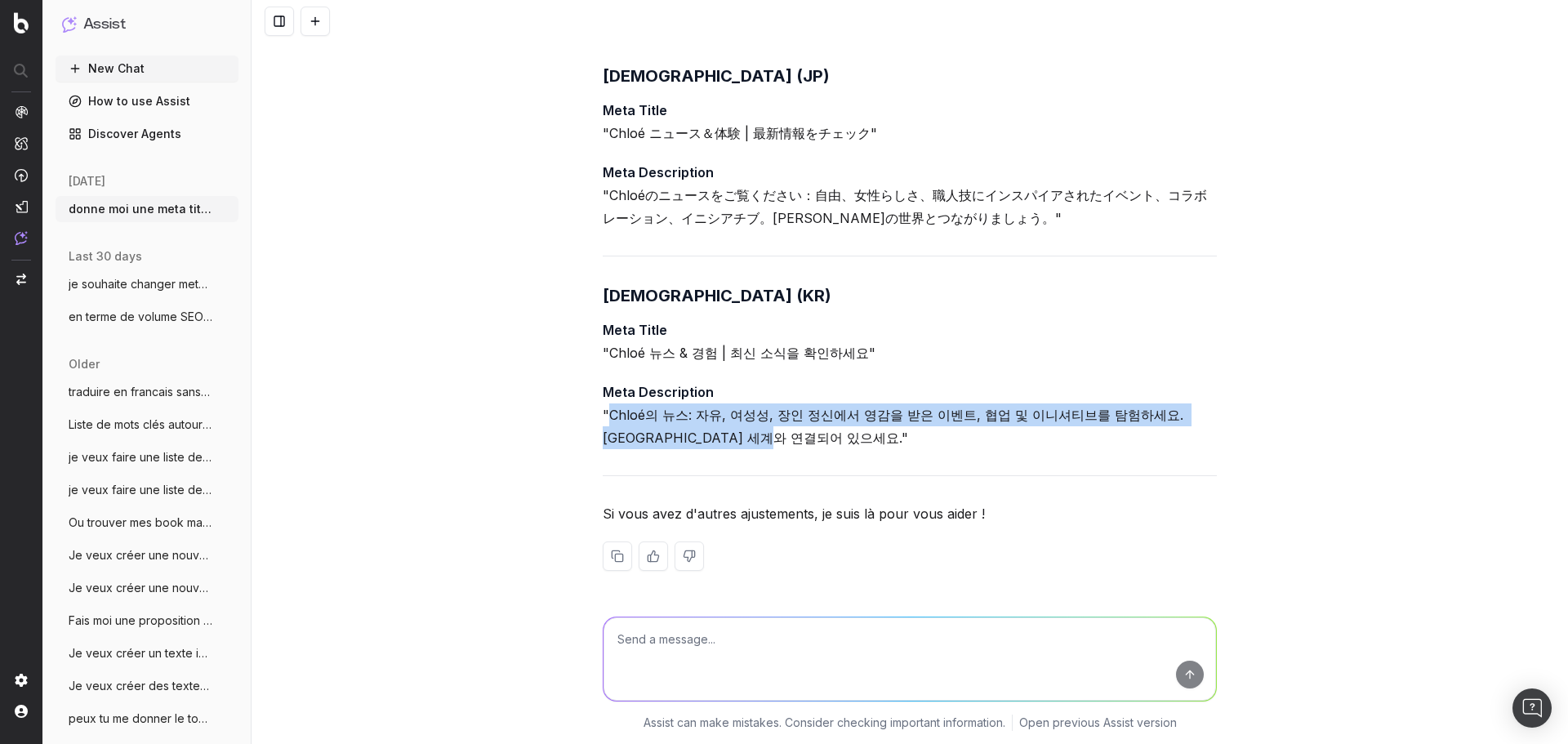
drag, startPoint x: 601, startPoint y: 416, endPoint x: 791, endPoint y: 437, distance: 191.2
click at [791, 437] on p "Meta Description "Chloé의 뉴스: 자유, 여성성, 장인 정신에서 영감을 받은 이벤트, 협업 및 이니셔티브를 탐험하세요. [G…" at bounding box center [909, 415] width 614 height 69
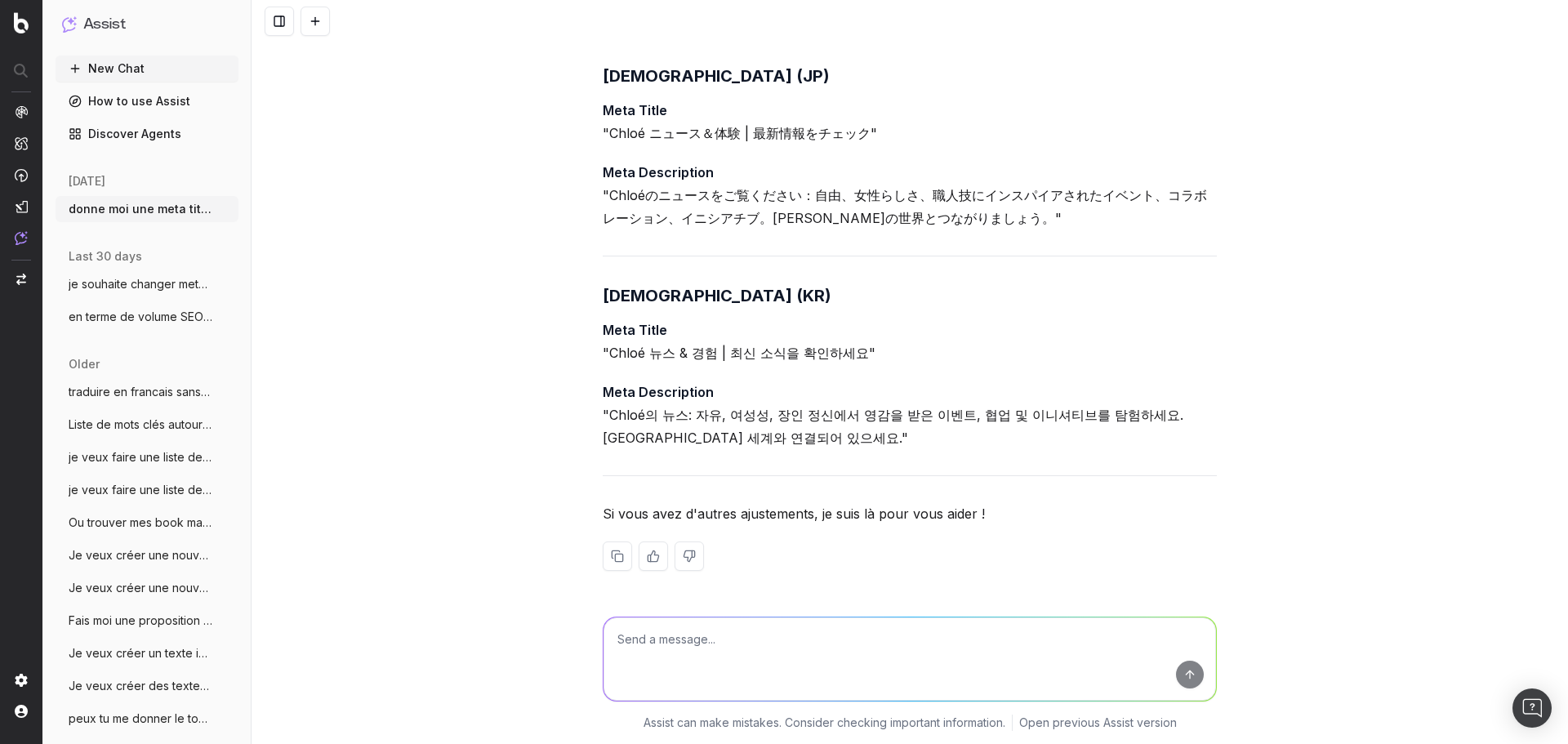
click at [761, 673] on textarea at bounding box center [910, 659] width 613 height 84
paste textarea "[PERSON_NAME] unveils the"
click at [699, 642] on textarea "et pour les news aide moi a creer une regle par exemple en titre commencer par …" at bounding box center [910, 659] width 613 height 84
paste textarea "[URL][DOMAIN_NAME]"
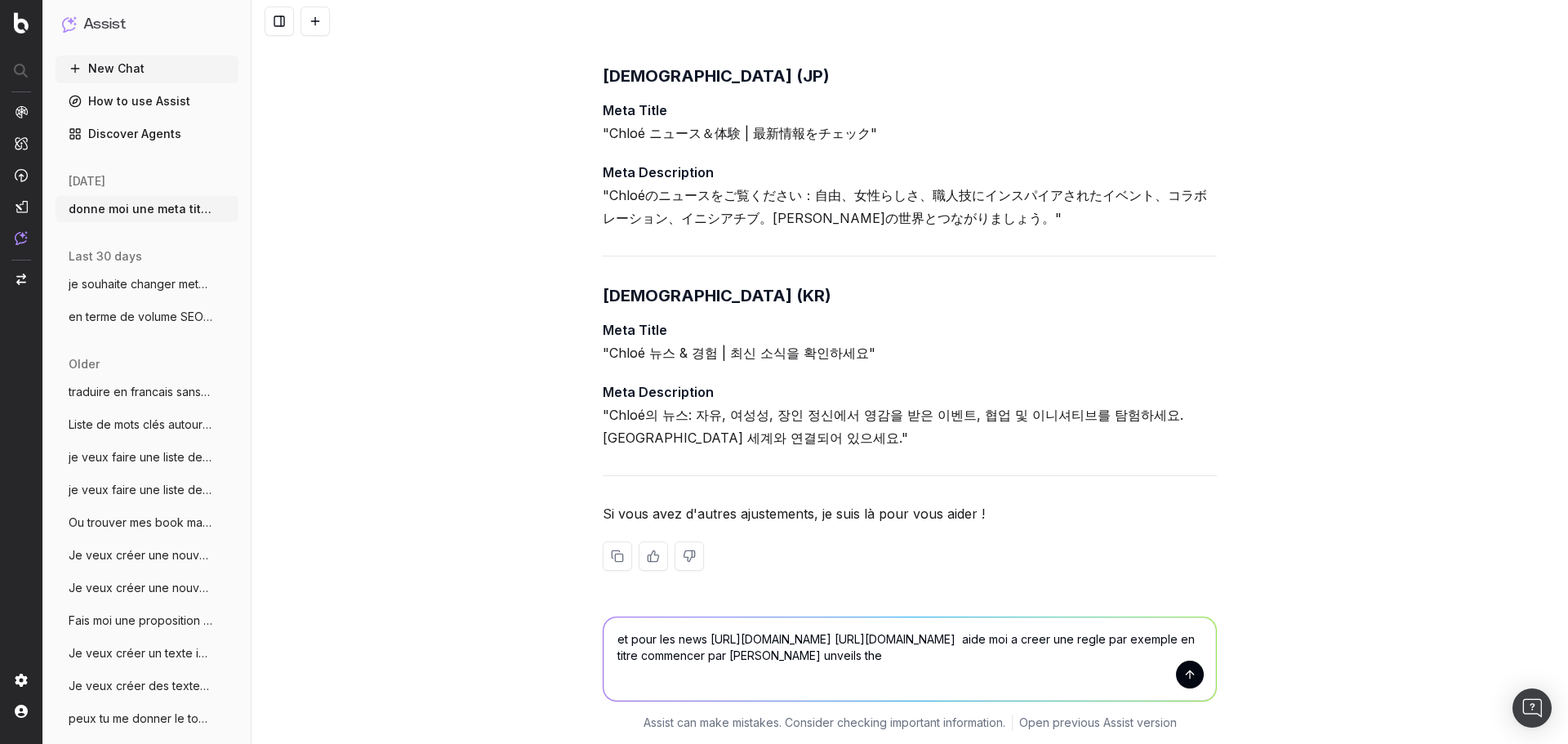
paste textarea "[URL][DOMAIN_NAME]"
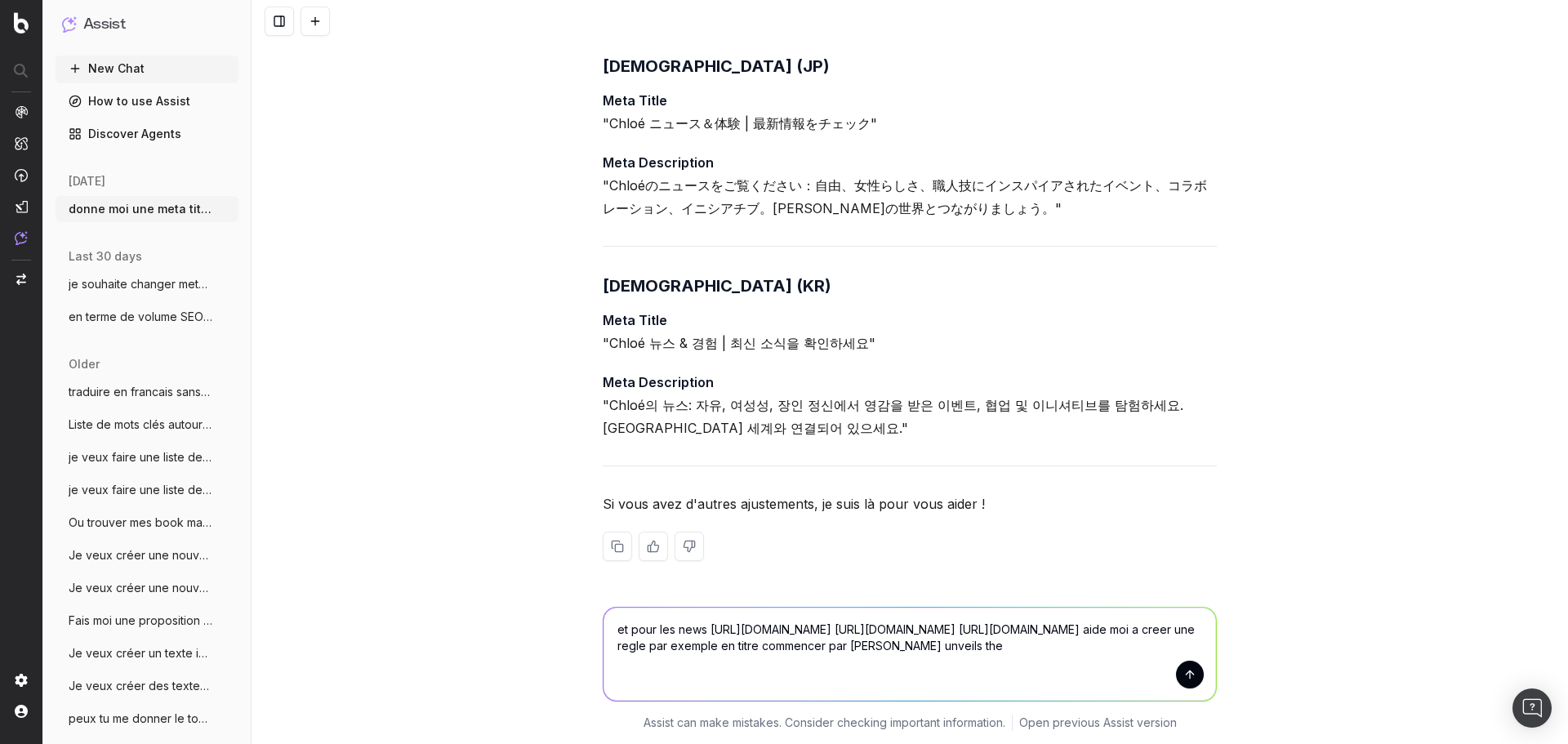
scroll to position [2471, 0]
click at [964, 682] on textarea "et pour les news [URL][DOMAIN_NAME] [URL][DOMAIN_NAME] [URL][DOMAIN_NAME] aide …" at bounding box center [910, 654] width 613 height 93
type textarea "et pour les news [URL][DOMAIN_NAME] [URL][DOMAIN_NAME] [URL][DOMAIN_NAME] aide …"
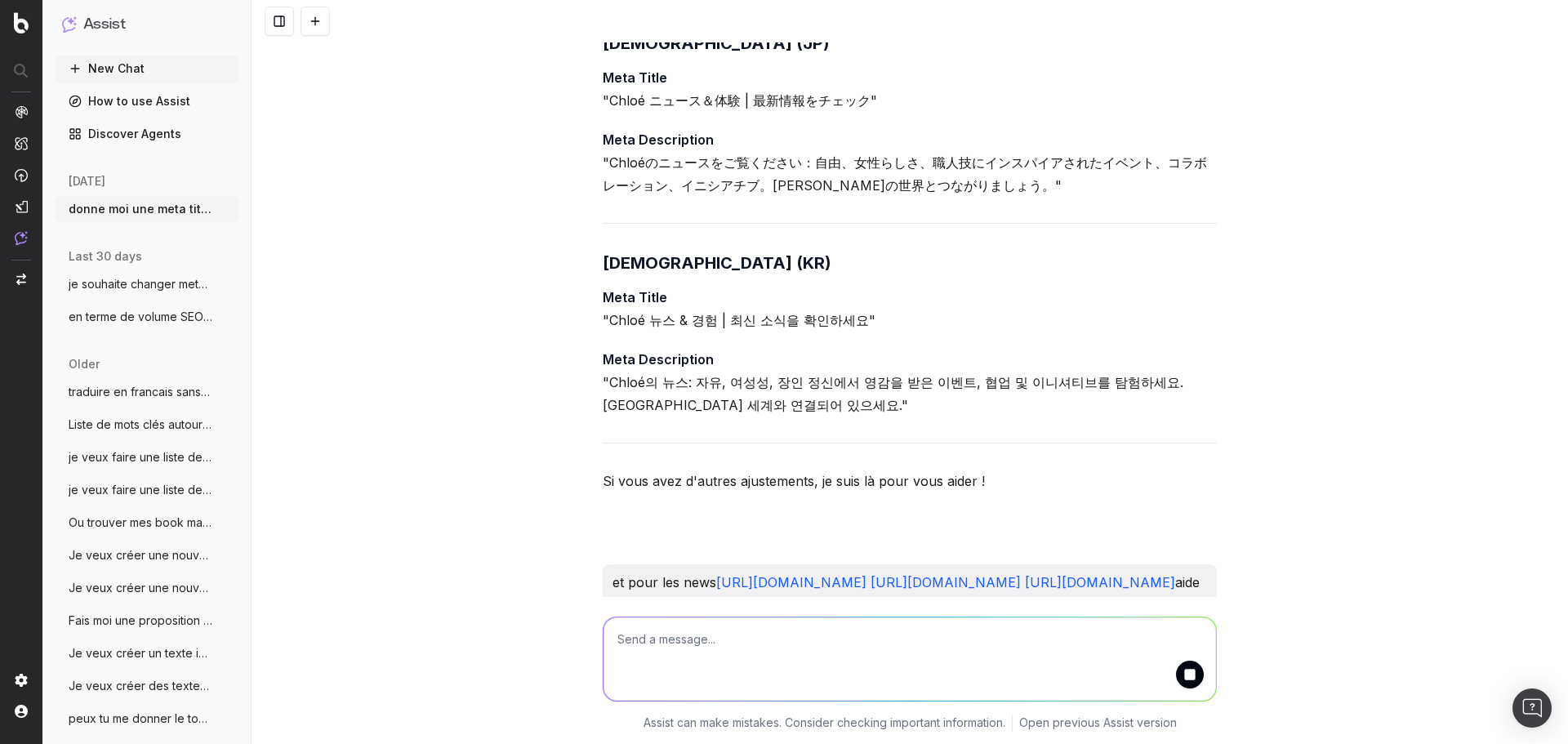
scroll to position [2637, 0]
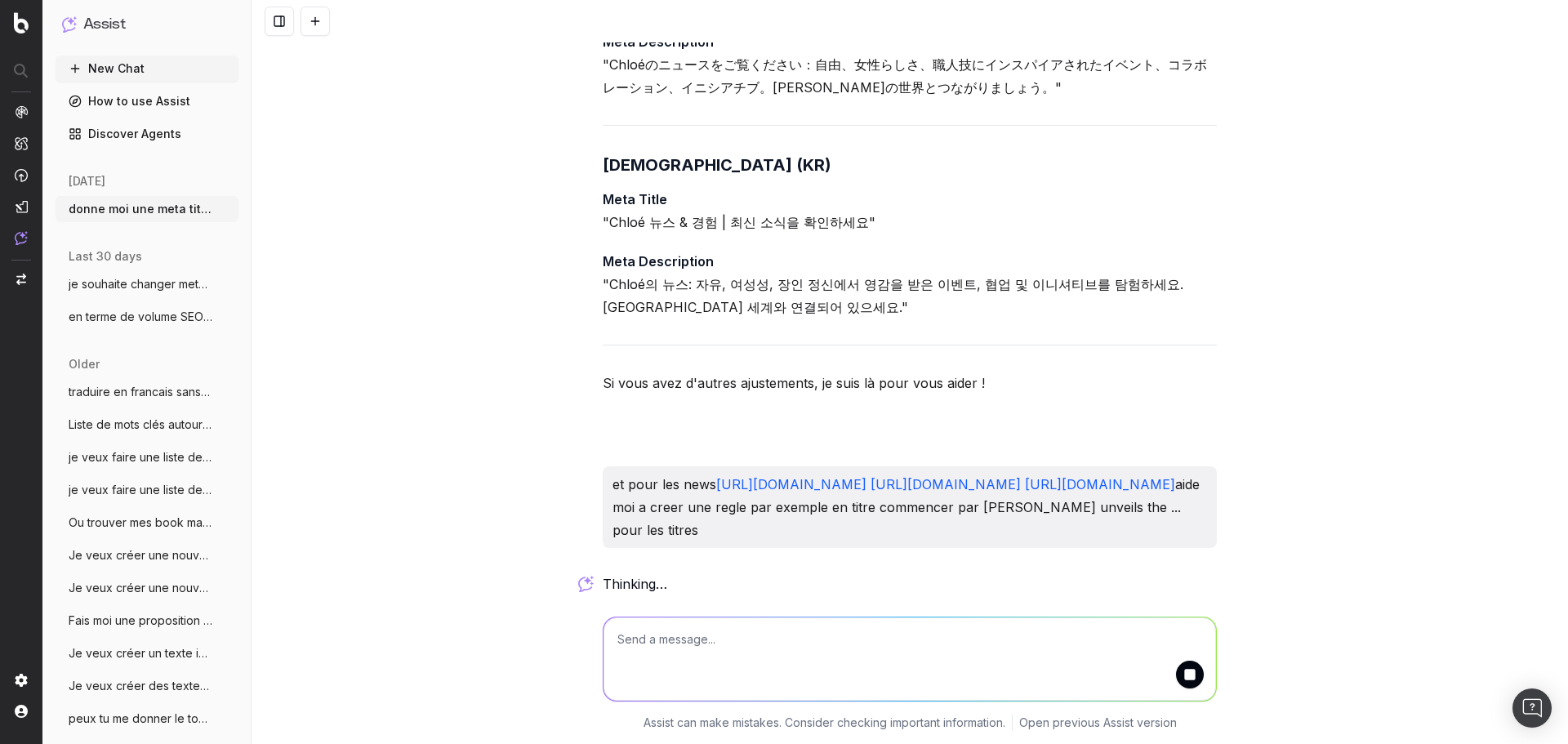
click at [802, 609] on div at bounding box center [909, 656] width 627 height 118
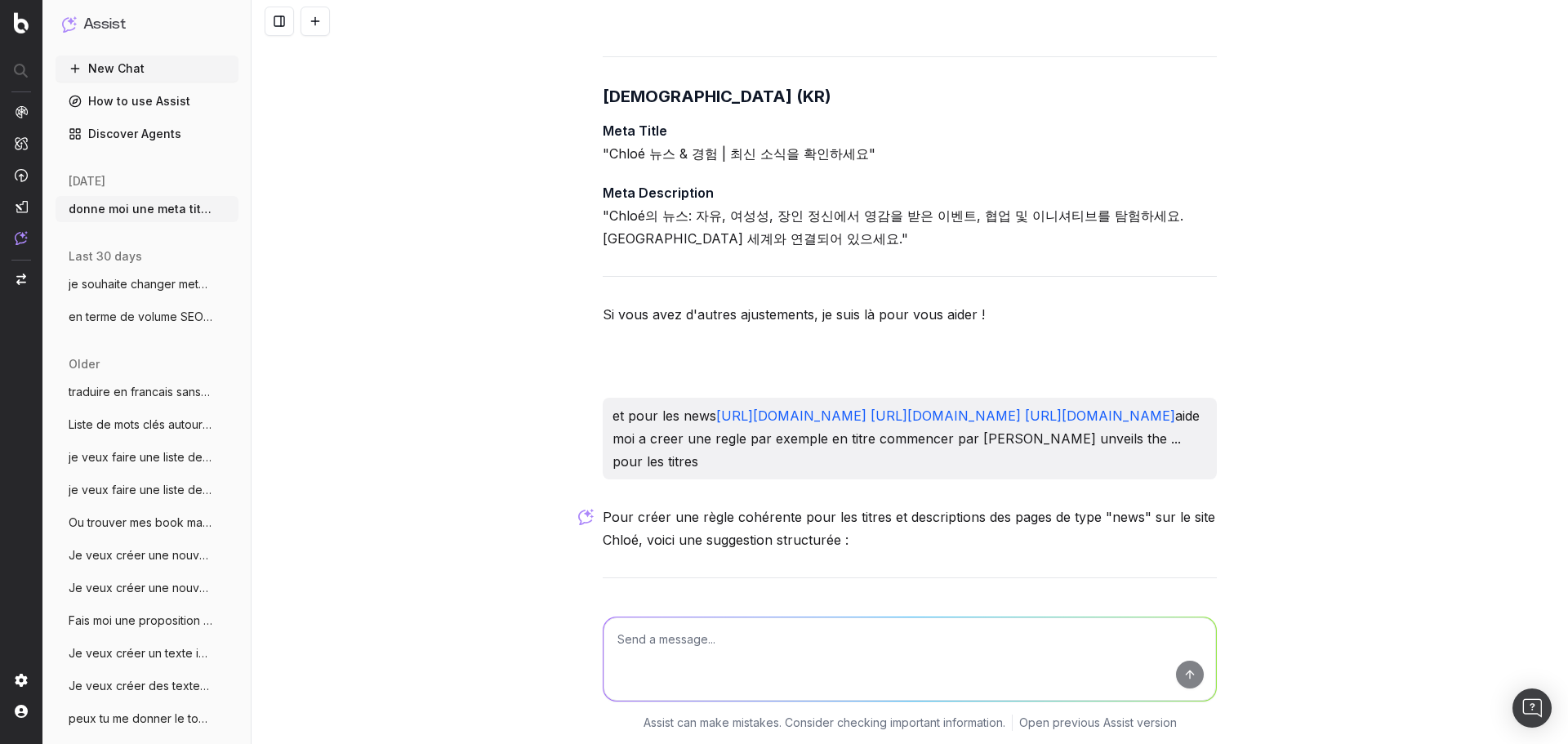
scroll to position [3646, 0]
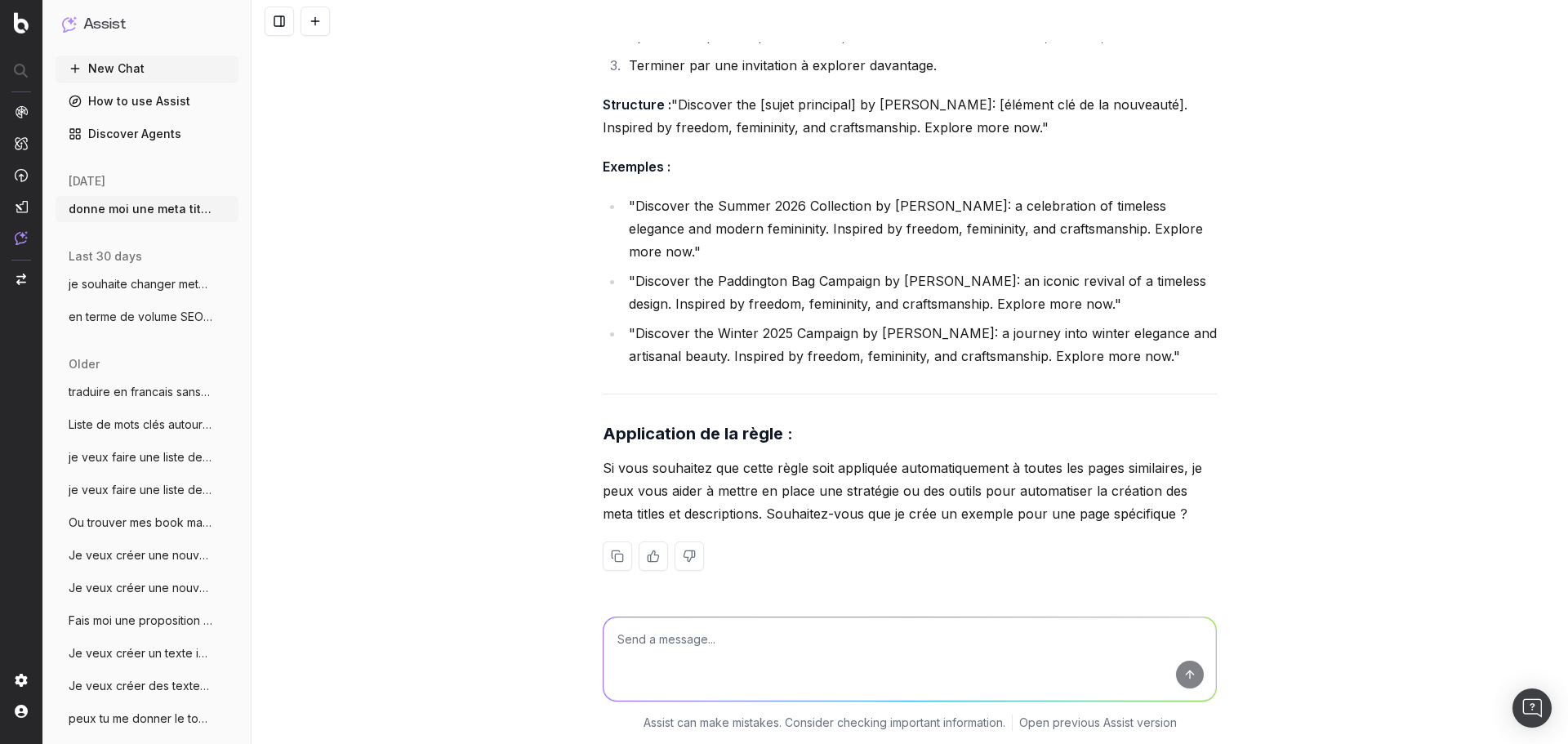
click at [701, 252] on li ""Discover the Summer 2026 Collection by [PERSON_NAME]: a celebration of timeles…" at bounding box center [920, 228] width 593 height 69
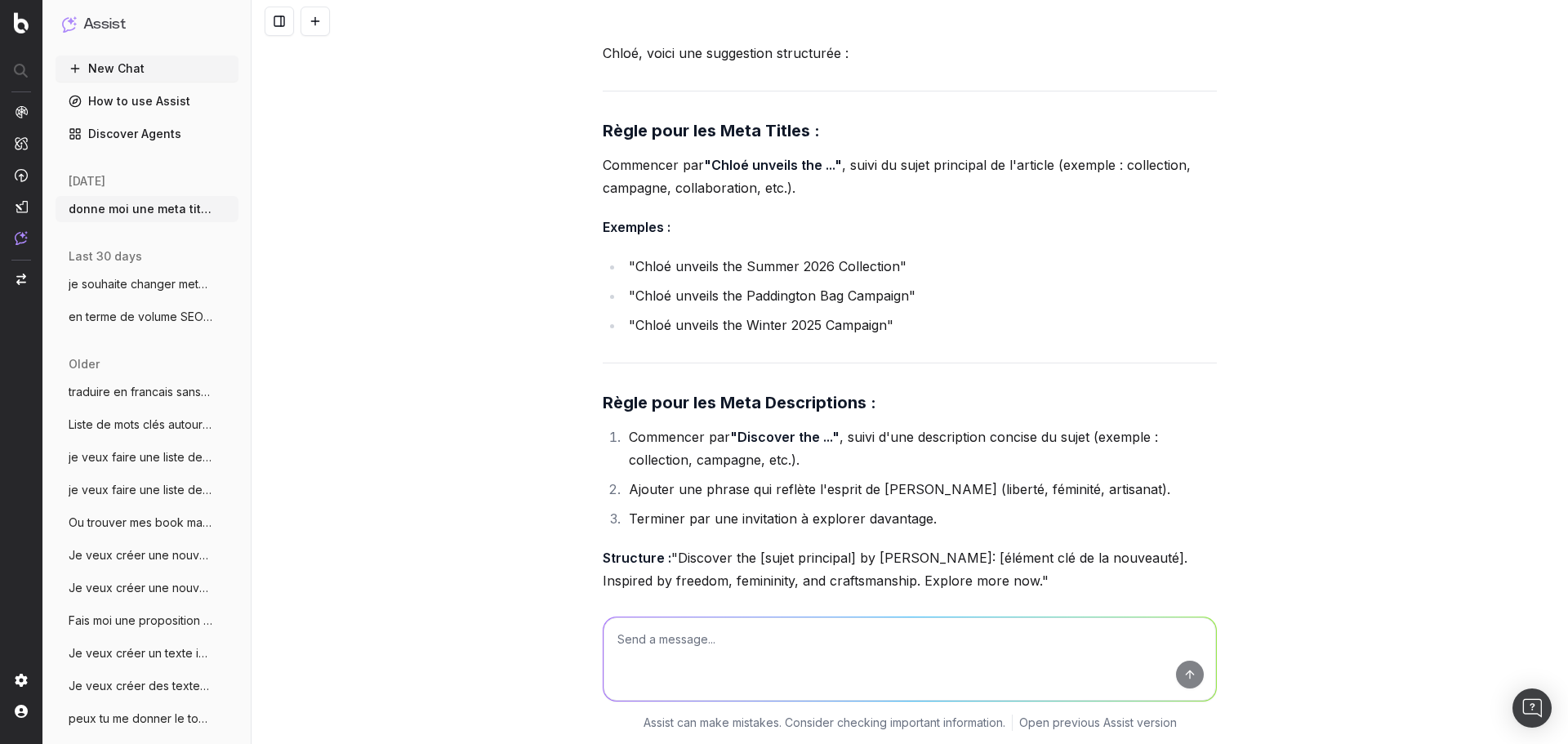
scroll to position [3075, 0]
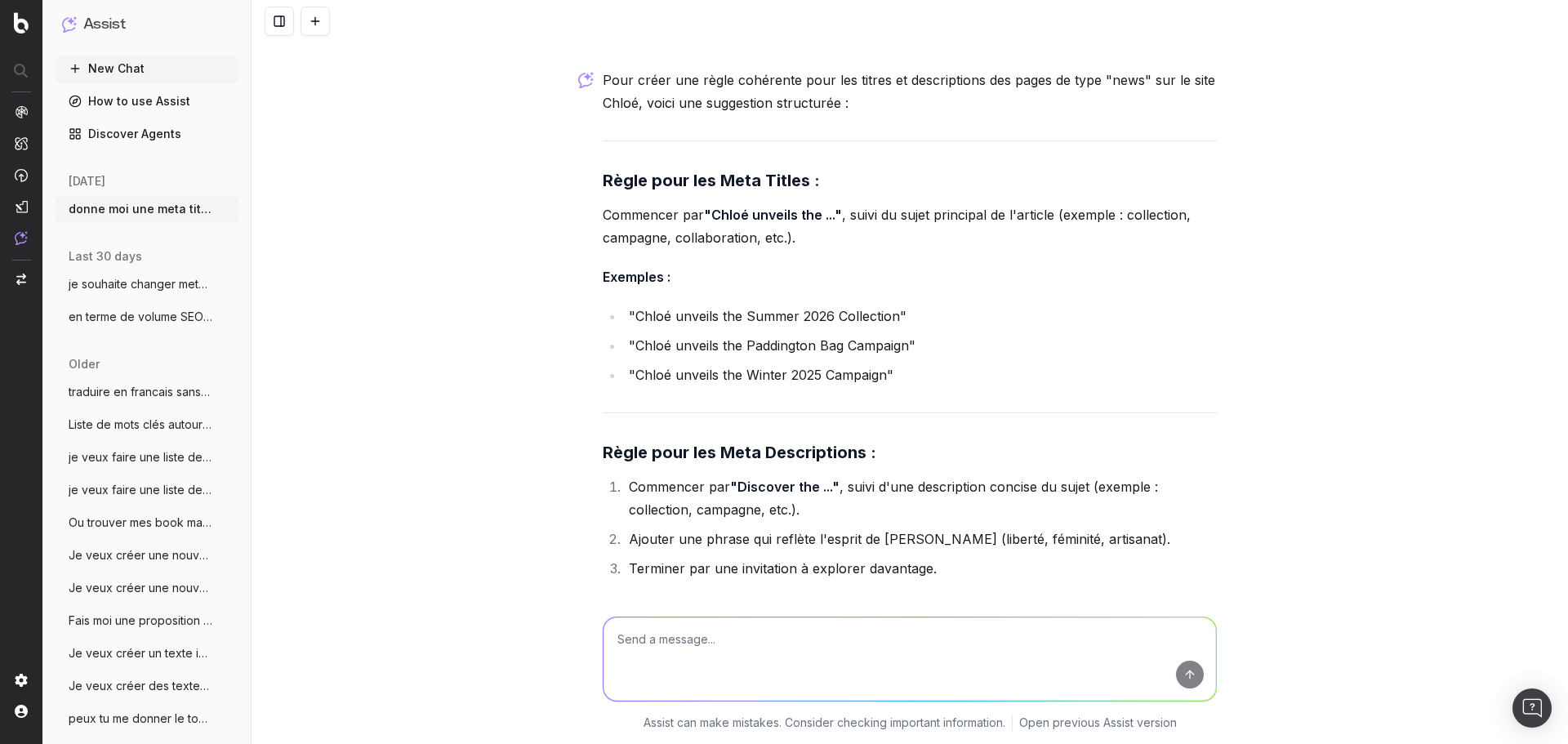
click at [678, 386] on ul ""Chloé unveils the Summer 2026 Collection" "Chloé unveils the Paddington Bag Ca…" at bounding box center [909, 345] width 614 height 82
click at [803, 386] on li ""Chloé unveils the Winter 2025 Campaign"" at bounding box center [920, 375] width 593 height 23
drag, startPoint x: 892, startPoint y: 391, endPoint x: 631, endPoint y: 387, distance: 261.0
click at [631, 327] on li ""Chloé unveils the Summer 2026 Collection"" at bounding box center [920, 316] width 593 height 23
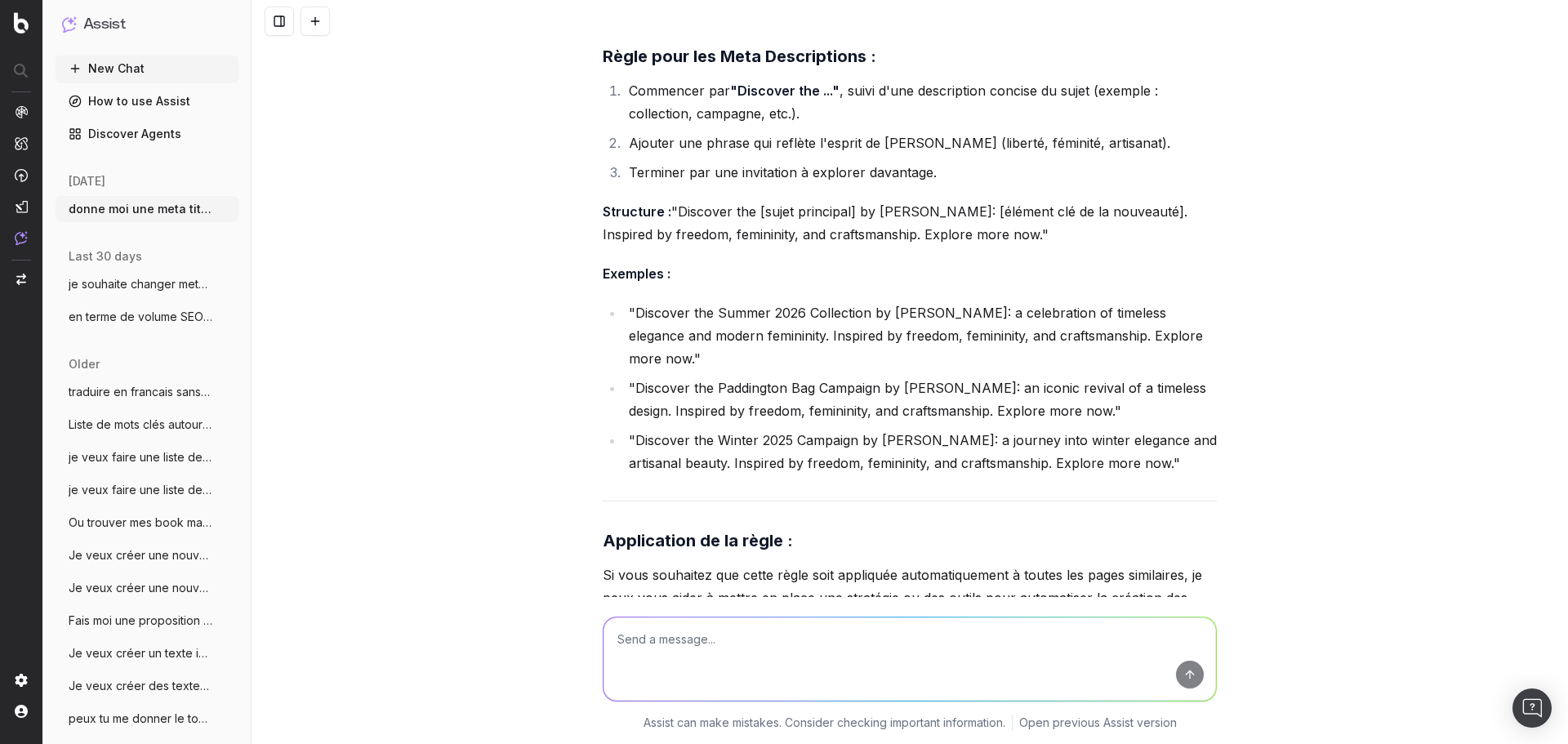
scroll to position [3564, 0]
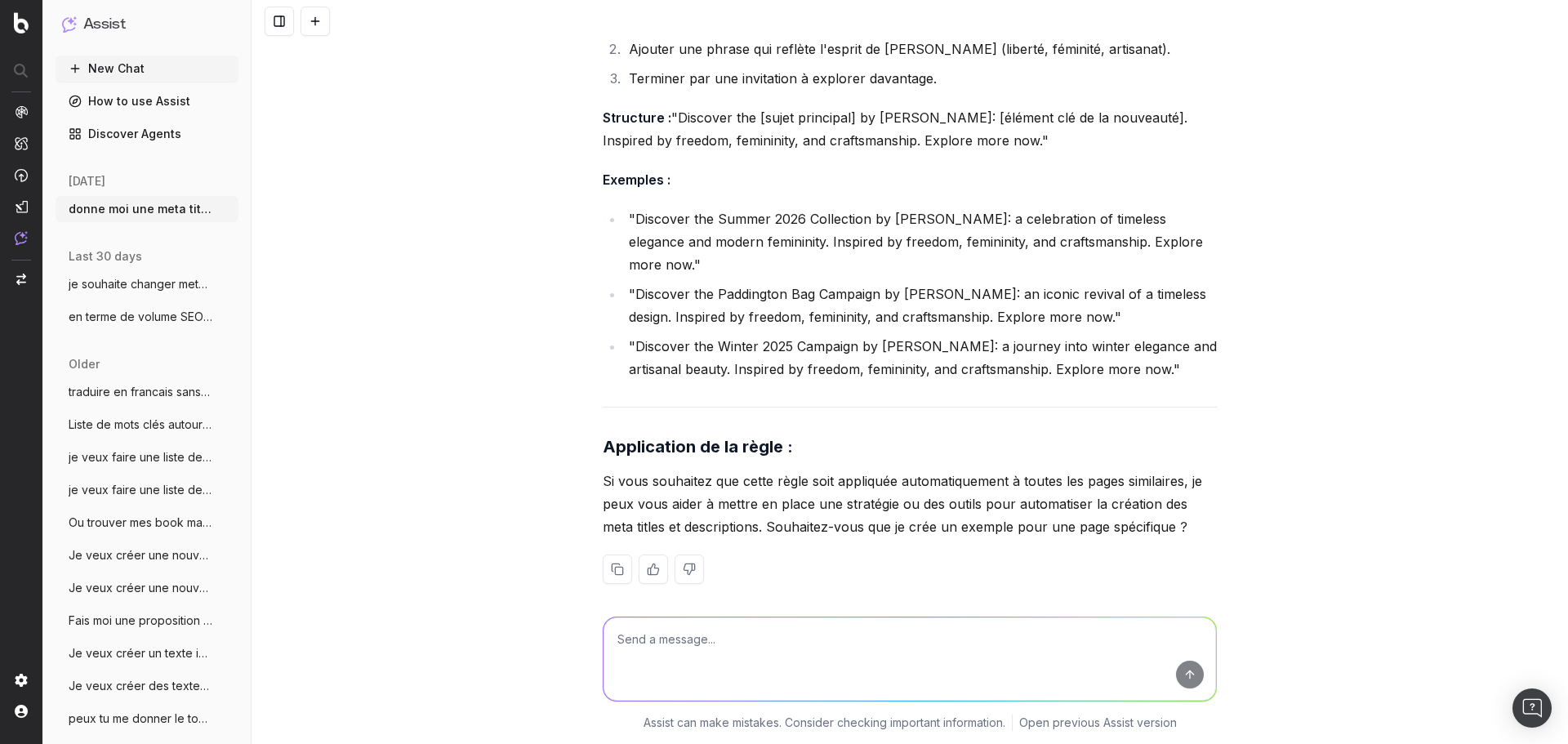
click at [799, 630] on textarea at bounding box center [910, 659] width 613 height 84
paste textarea "[URL][DOMAIN_NAME]"
type textarea "et pour cette page [URL][DOMAIN_NAME] proposé meta title"
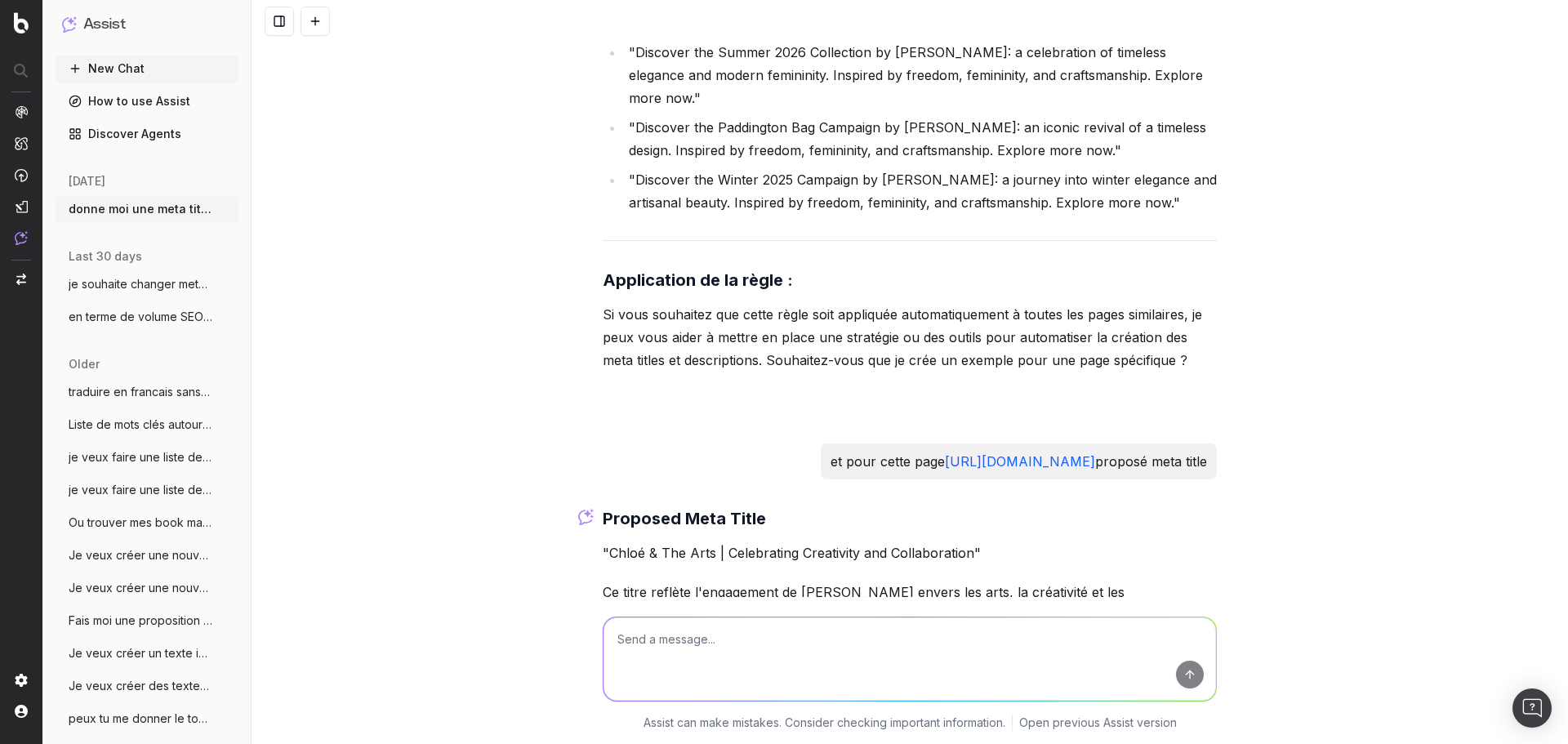
scroll to position [3924, 0]
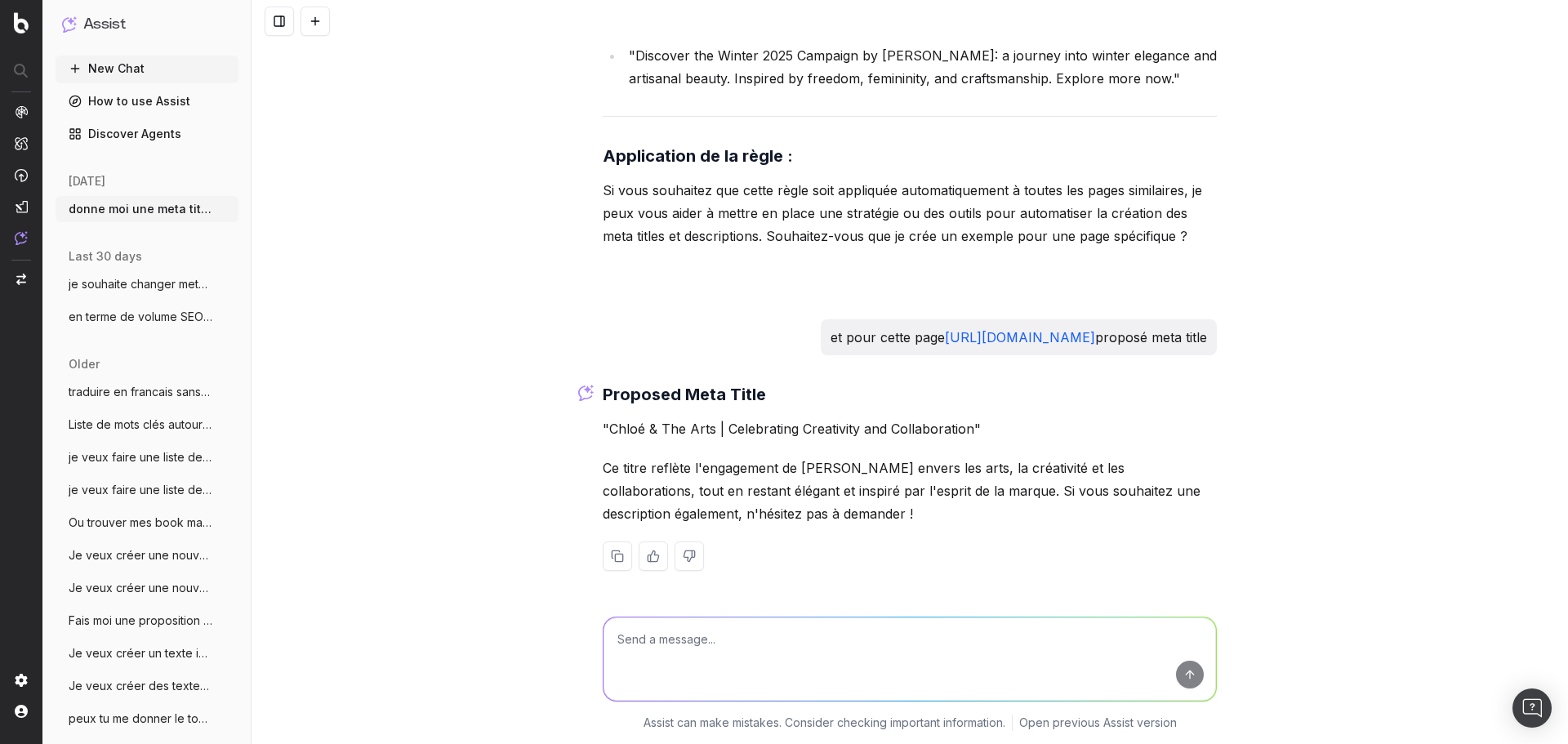
click at [755, 426] on p ""Chloé & The Arts | Celebrating Creativity and Collaboration"" at bounding box center [909, 428] width 614 height 23
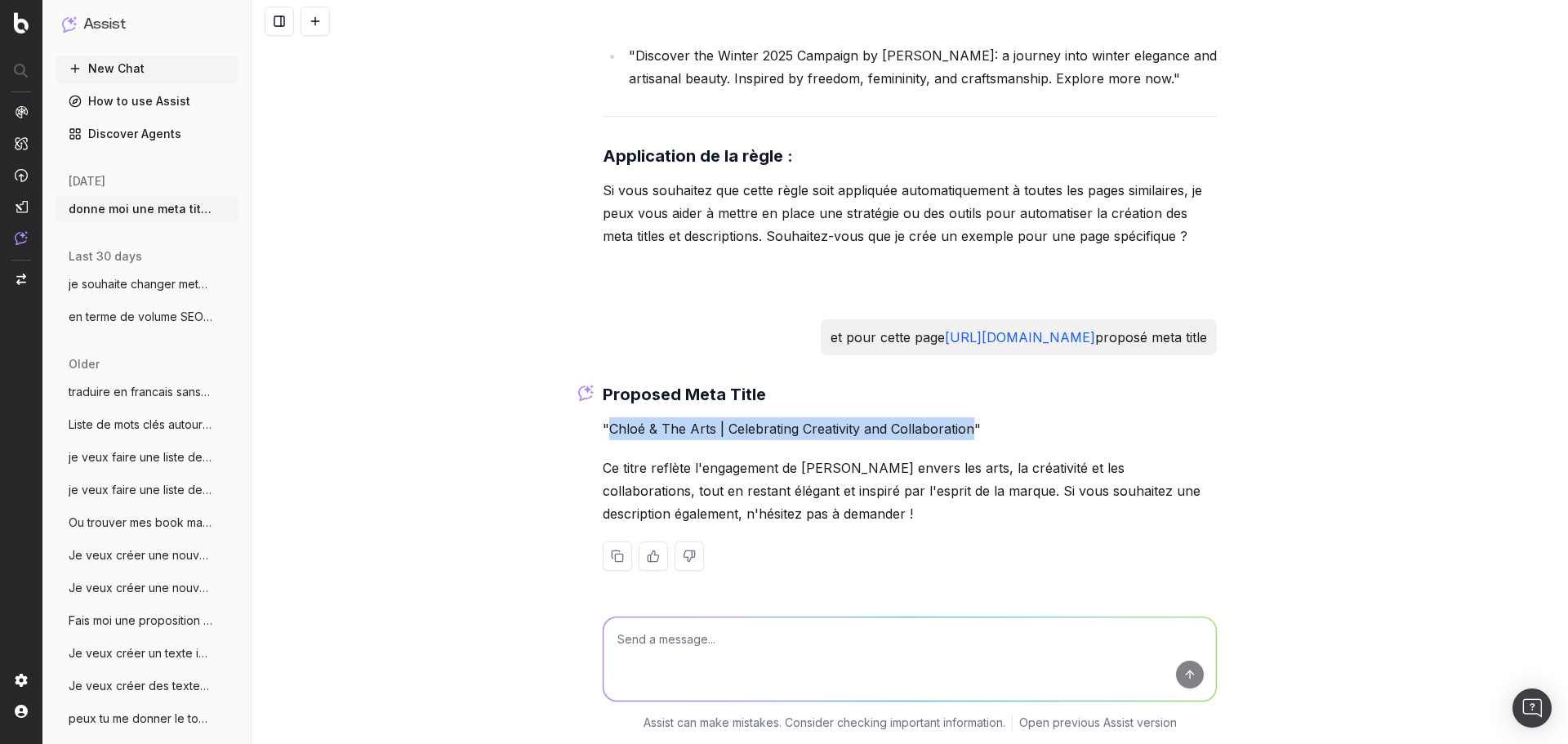
drag, startPoint x: 966, startPoint y: 433, endPoint x: 605, endPoint y: 437, distance: 361.0
click at [605, 437] on p ""Chloé & The Arts | Celebrating Creativity and Collaboration"" at bounding box center [909, 428] width 614 height 23
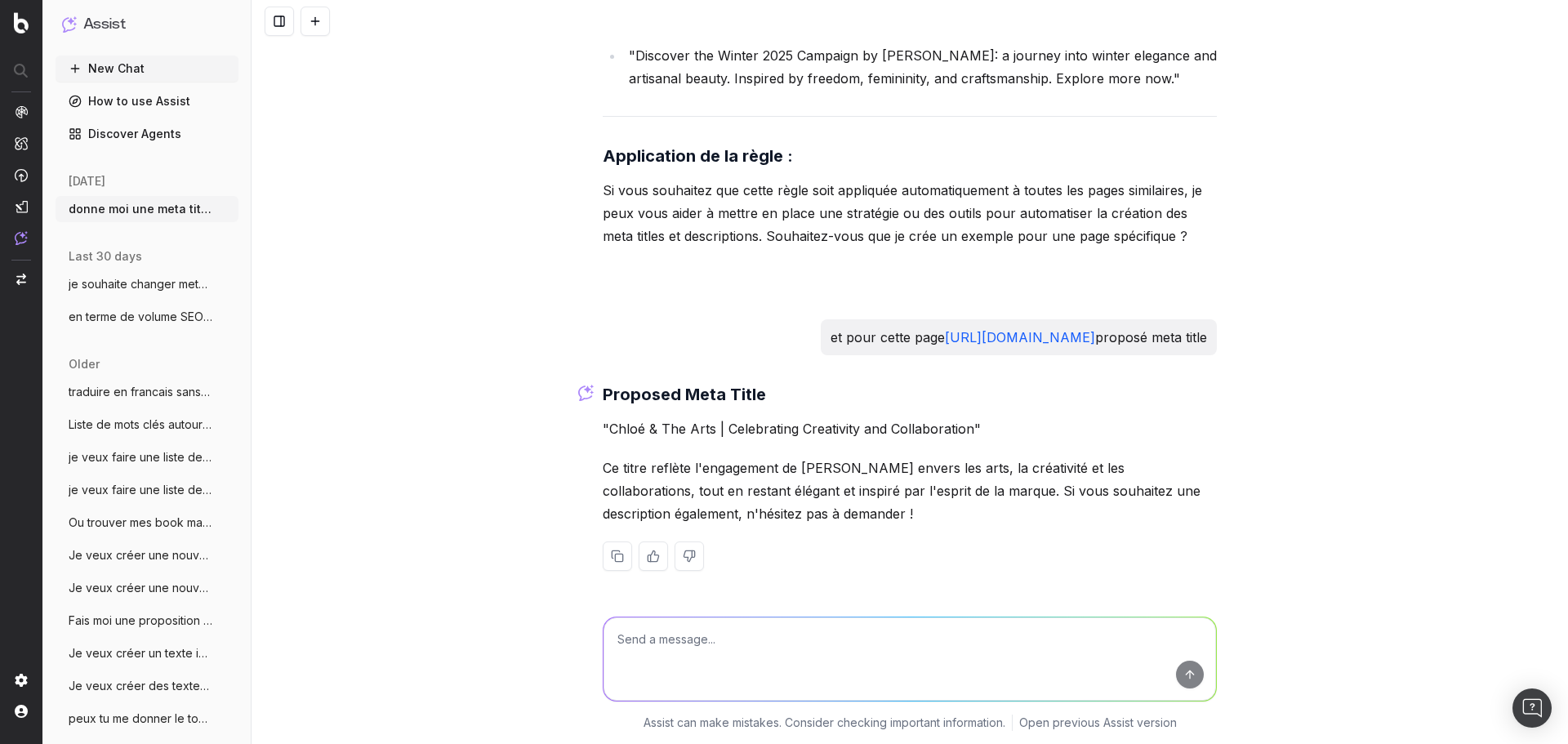
click at [691, 664] on textarea at bounding box center [910, 659] width 613 height 84
type textarea "dans les langues FR,IT, DE, Jp, KR, ES"
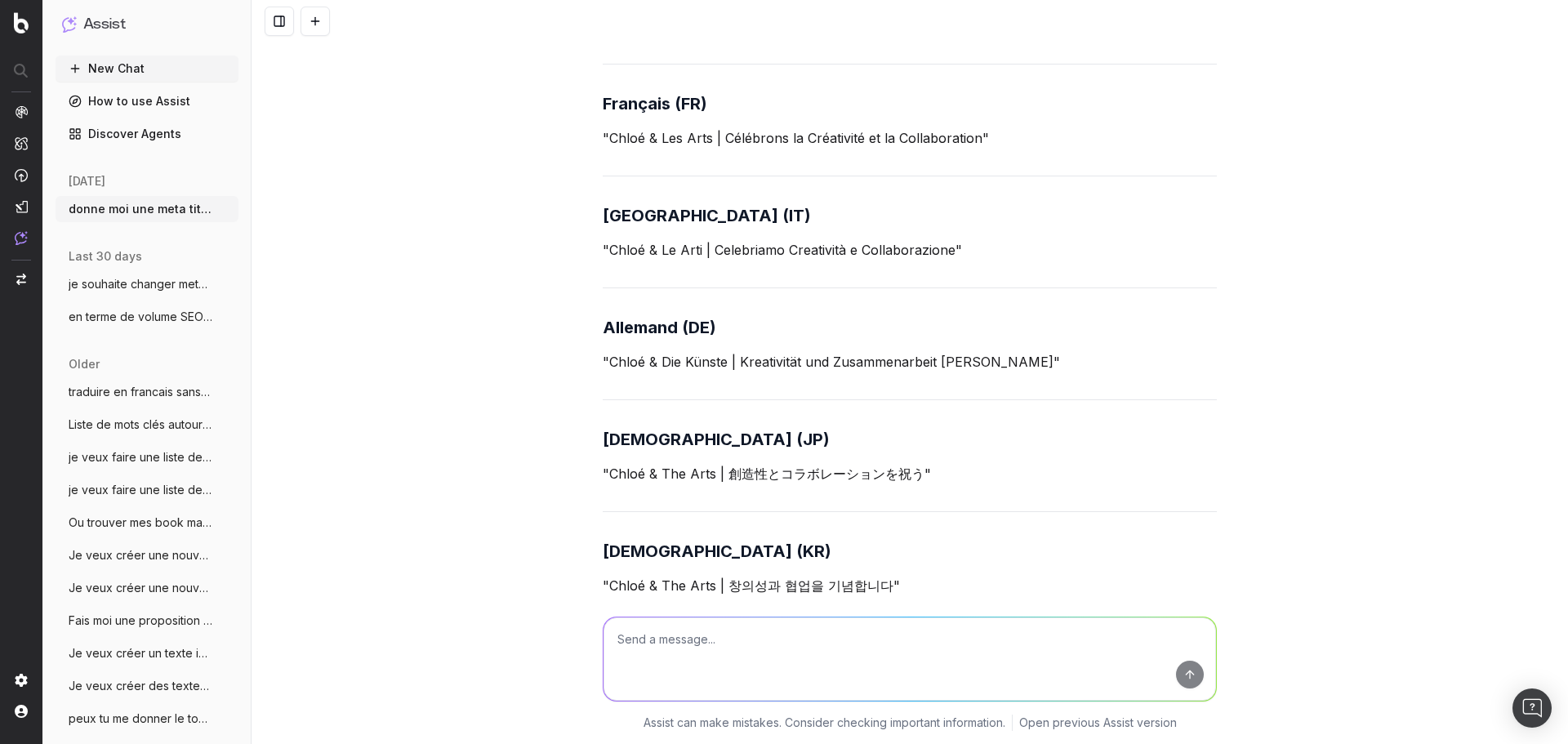
scroll to position [4360, 0]
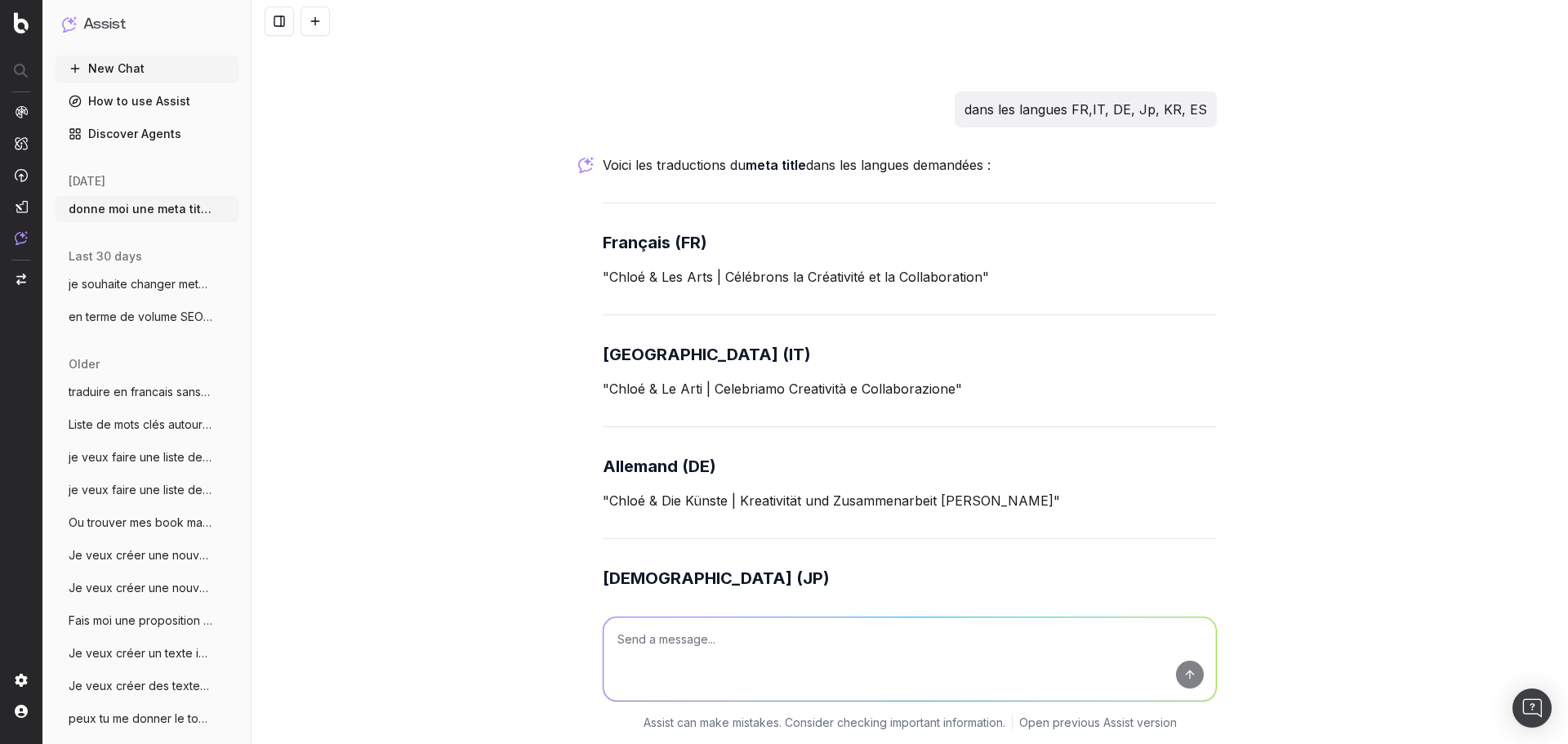
click at [615, 361] on div "Voici les traductions du meta title dans les langues demandées : Français (FR) …" at bounding box center [909, 585] width 614 height 865
drag, startPoint x: 973, startPoint y: 348, endPoint x: 603, endPoint y: 353, distance: 370.0
click at [603, 288] on p ""Chloé & Les Arts | Célébrons la Créativité et la Collaboration"" at bounding box center [909, 277] width 614 height 23
click at [936, 400] on p ""Chloé & Le Arti | Celebriamo Creatività e Collaborazione"" at bounding box center [909, 388] width 614 height 23
drag, startPoint x: 947, startPoint y: 458, endPoint x: 601, endPoint y: 458, distance: 346.0
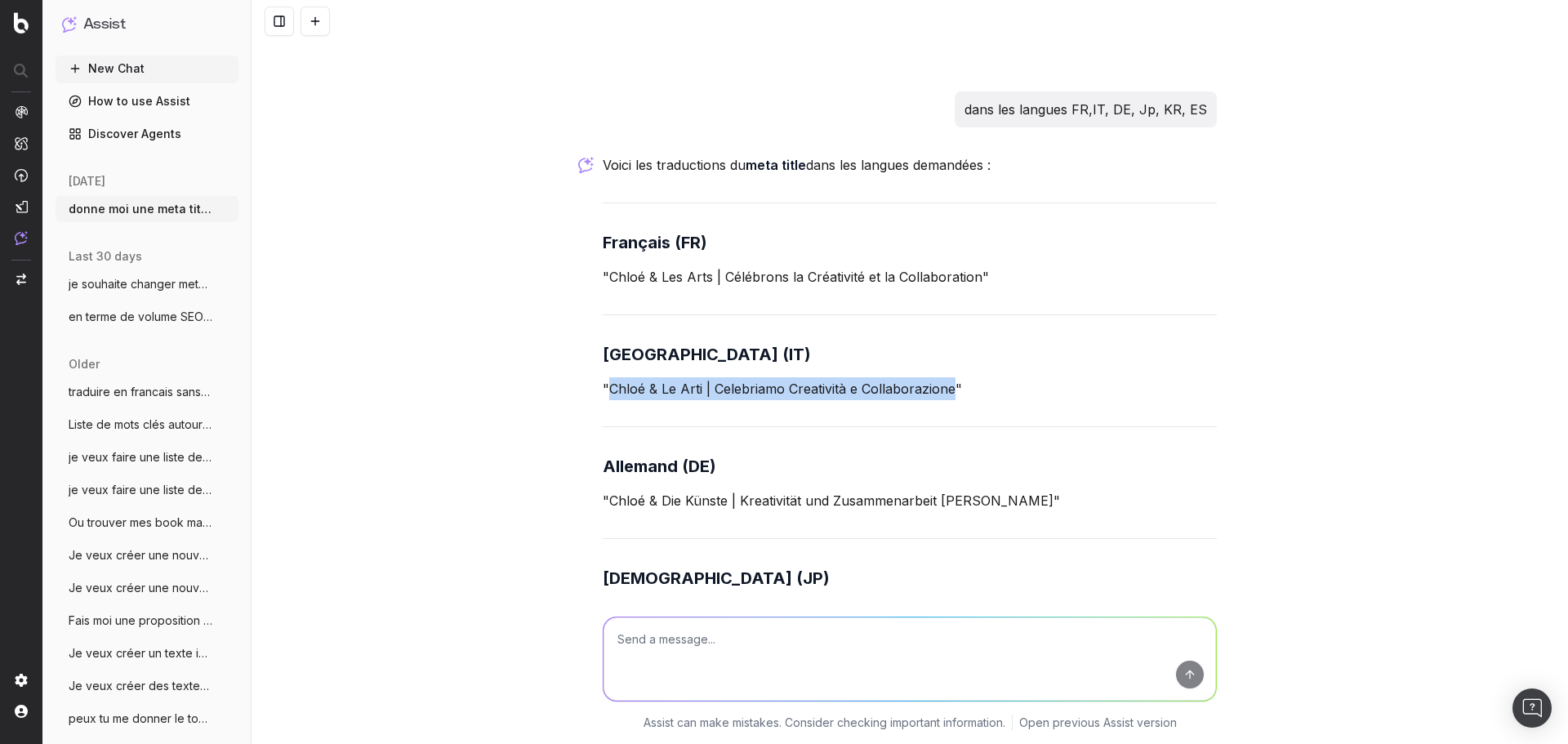
click at [602, 400] on p ""Chloé & Le Arti | Celebriamo Creatività e Collaborazione"" at bounding box center [909, 388] width 614 height 23
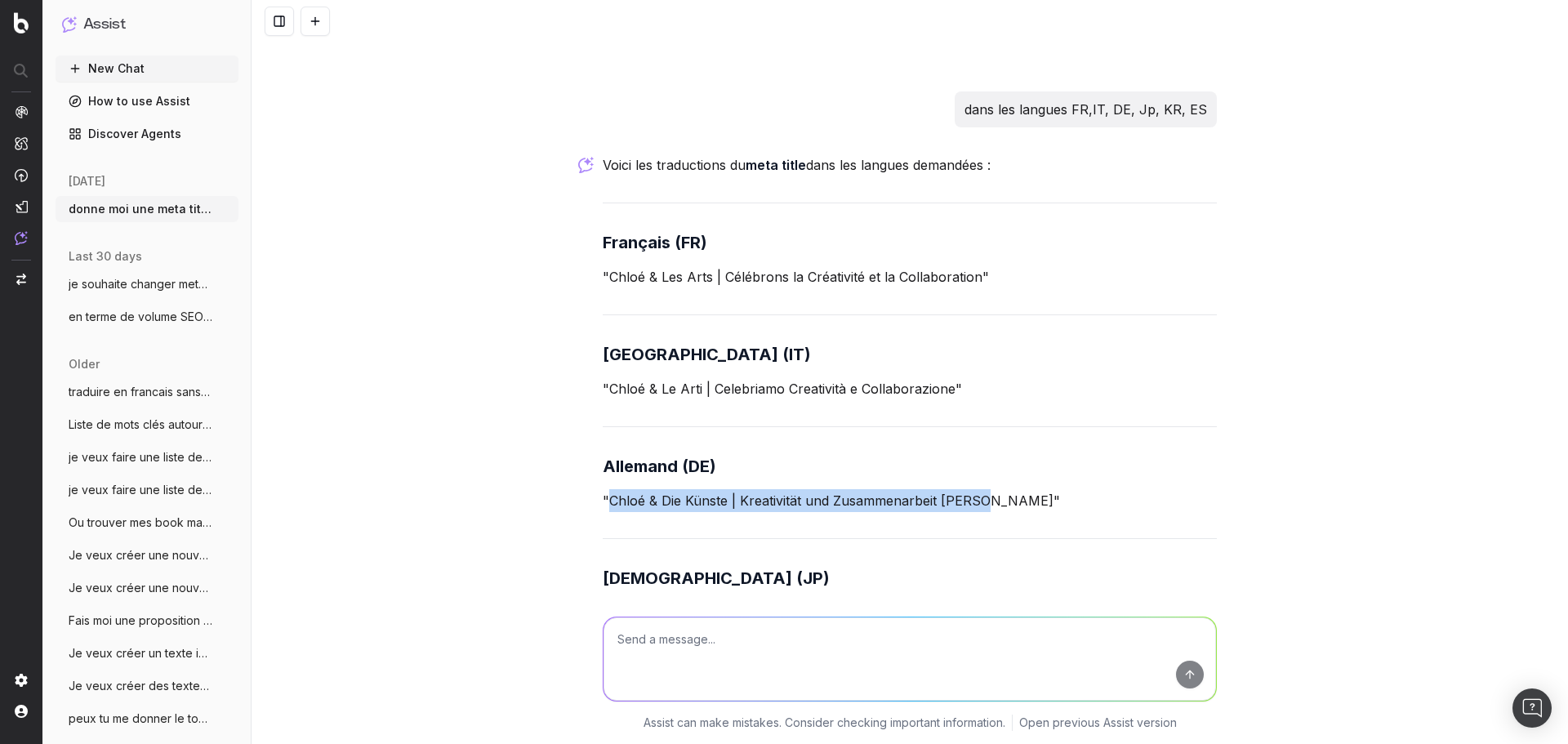
drag, startPoint x: 962, startPoint y: 573, endPoint x: 607, endPoint y: 573, distance: 355.0
click at [607, 512] on p ""Chloé & Die Künste | Kreativität und Zusammenarbeit [PERSON_NAME]"" at bounding box center [909, 500] width 614 height 23
click at [757, 630] on textarea at bounding box center [910, 659] width 613 height 84
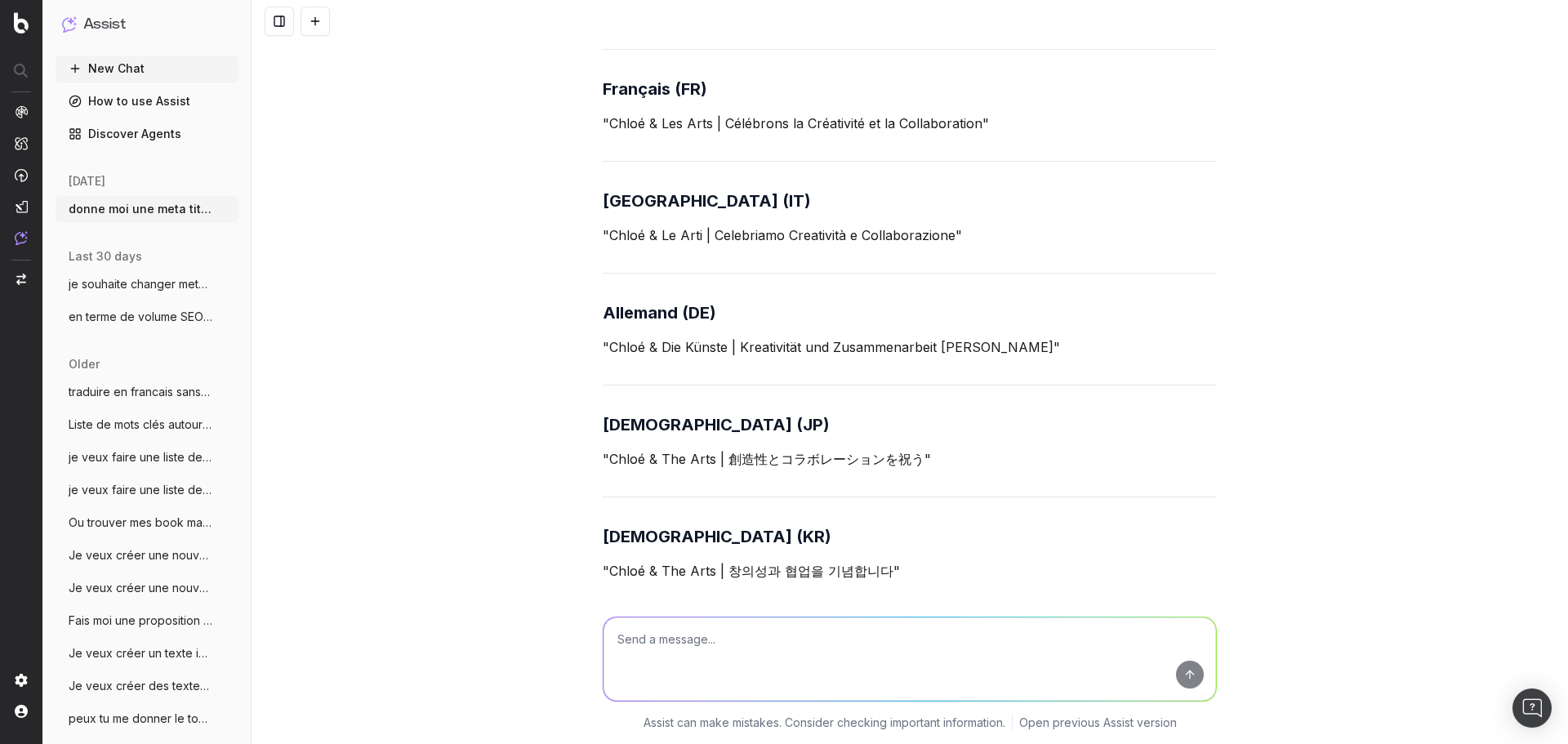
scroll to position [4524, 0]
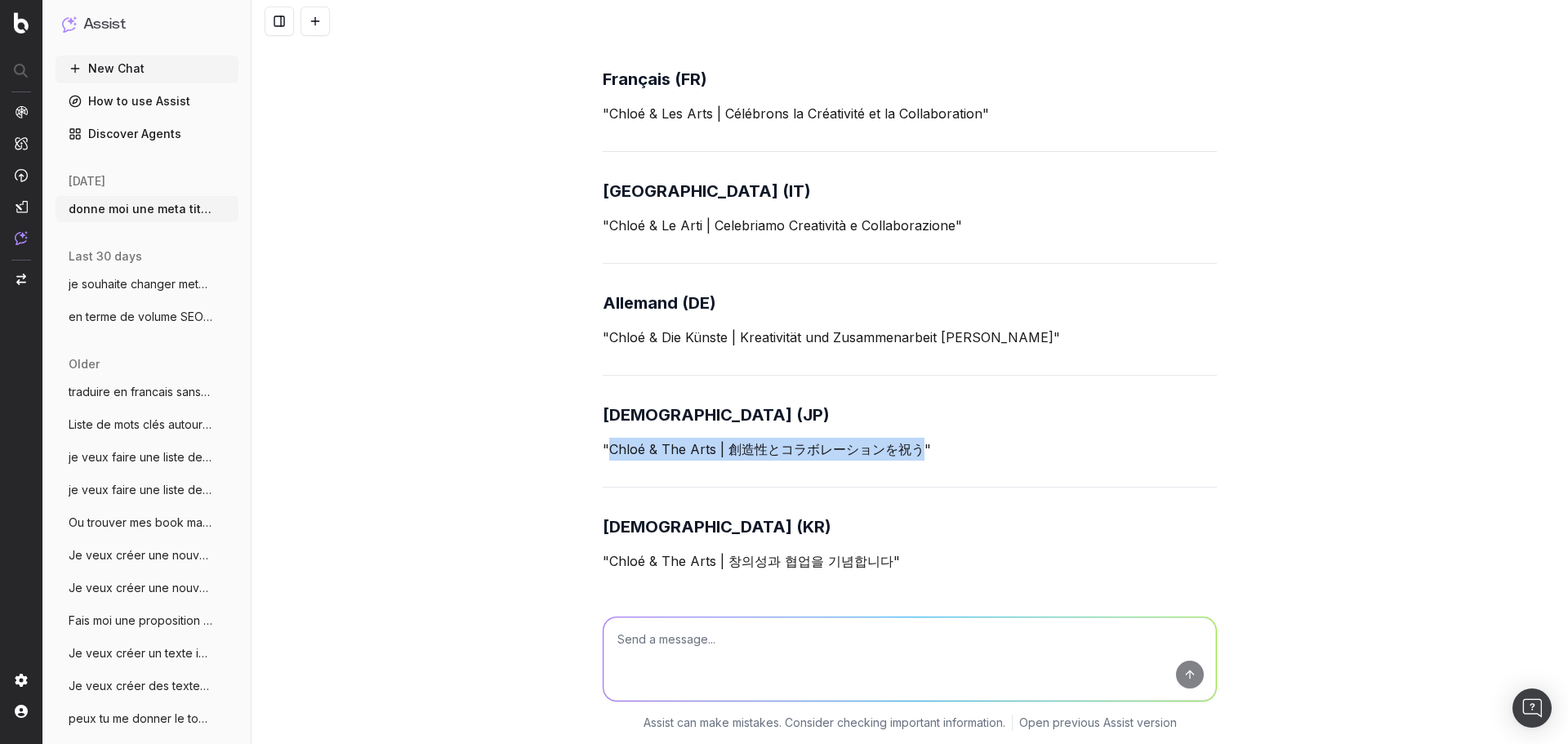
drag, startPoint x: 910, startPoint y: 519, endPoint x: 601, endPoint y: 523, distance: 309.0
click at [602, 460] on p ""Chloé & The Arts | 創造性とコラボレーションを祝う"" at bounding box center [909, 449] width 614 height 23
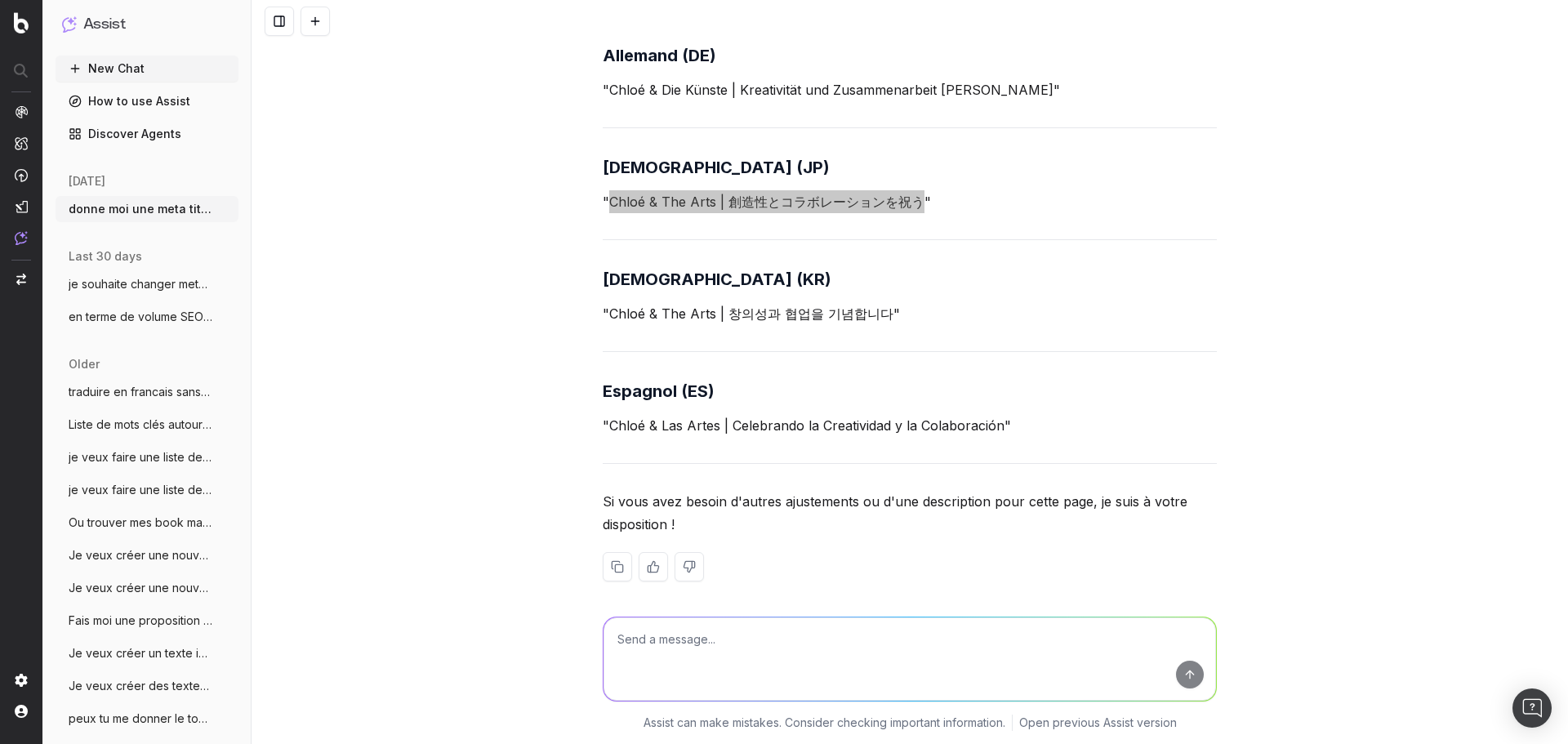
scroll to position [4850, 0]
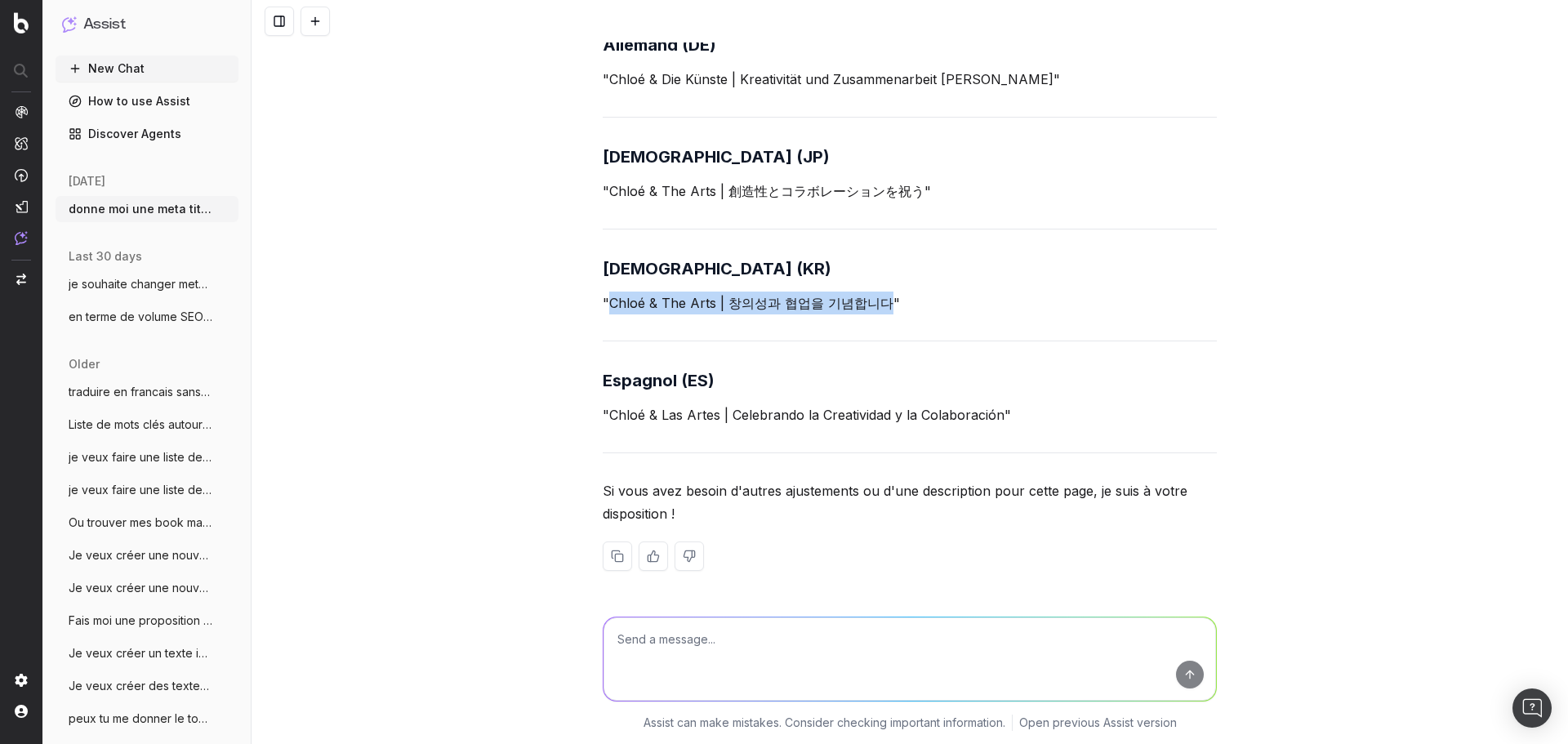
drag, startPoint x: 883, startPoint y: 307, endPoint x: 603, endPoint y: 310, distance: 280.0
click at [603, 310] on p ""Chloé & The Arts | 창의성과 협업을 기념합니다"" at bounding box center [909, 303] width 614 height 23
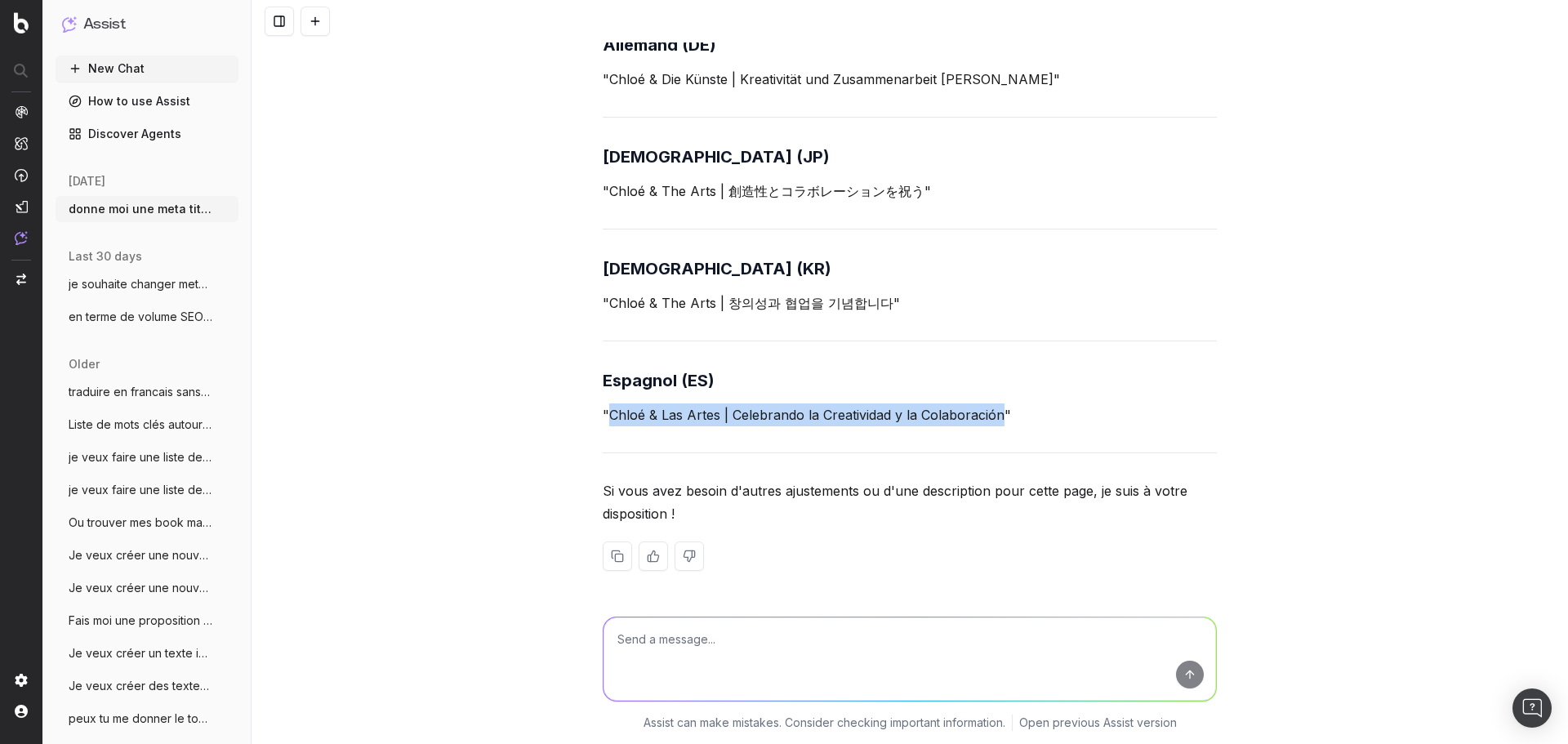
drag, startPoint x: 992, startPoint y: 417, endPoint x: 601, endPoint y: 423, distance: 391.0
click at [602, 423] on p ""Chloé & Las Artes | Celebrando la Creatividad y la Colaboración"" at bounding box center [909, 415] width 614 height 23
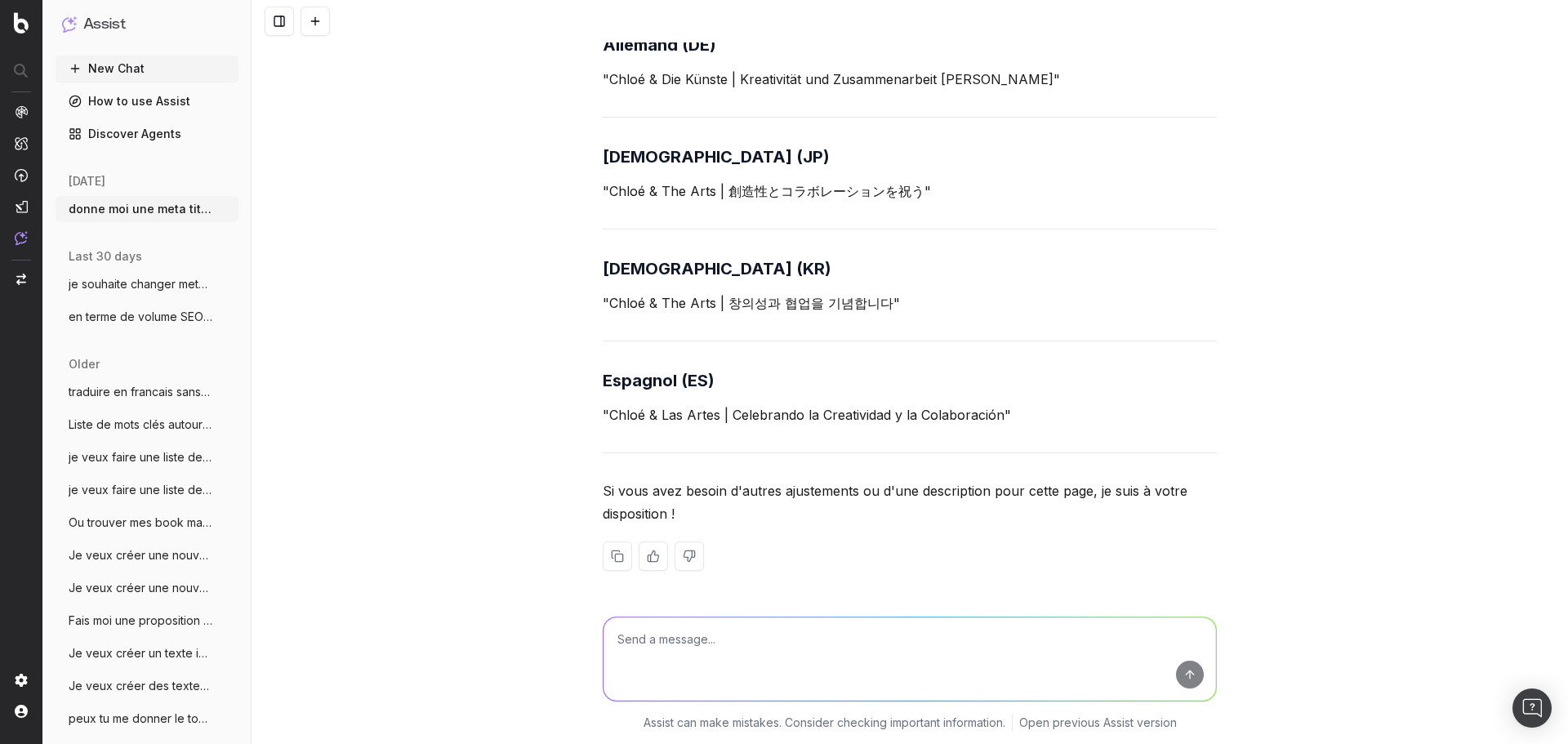
click at [659, 628] on textarea at bounding box center [910, 659] width 613 height 84
paste textarea "[URL][DOMAIN_NAME]"
type textarea "propose moi meta title et desc pour cette page [URL][DOMAIN_NAME]"
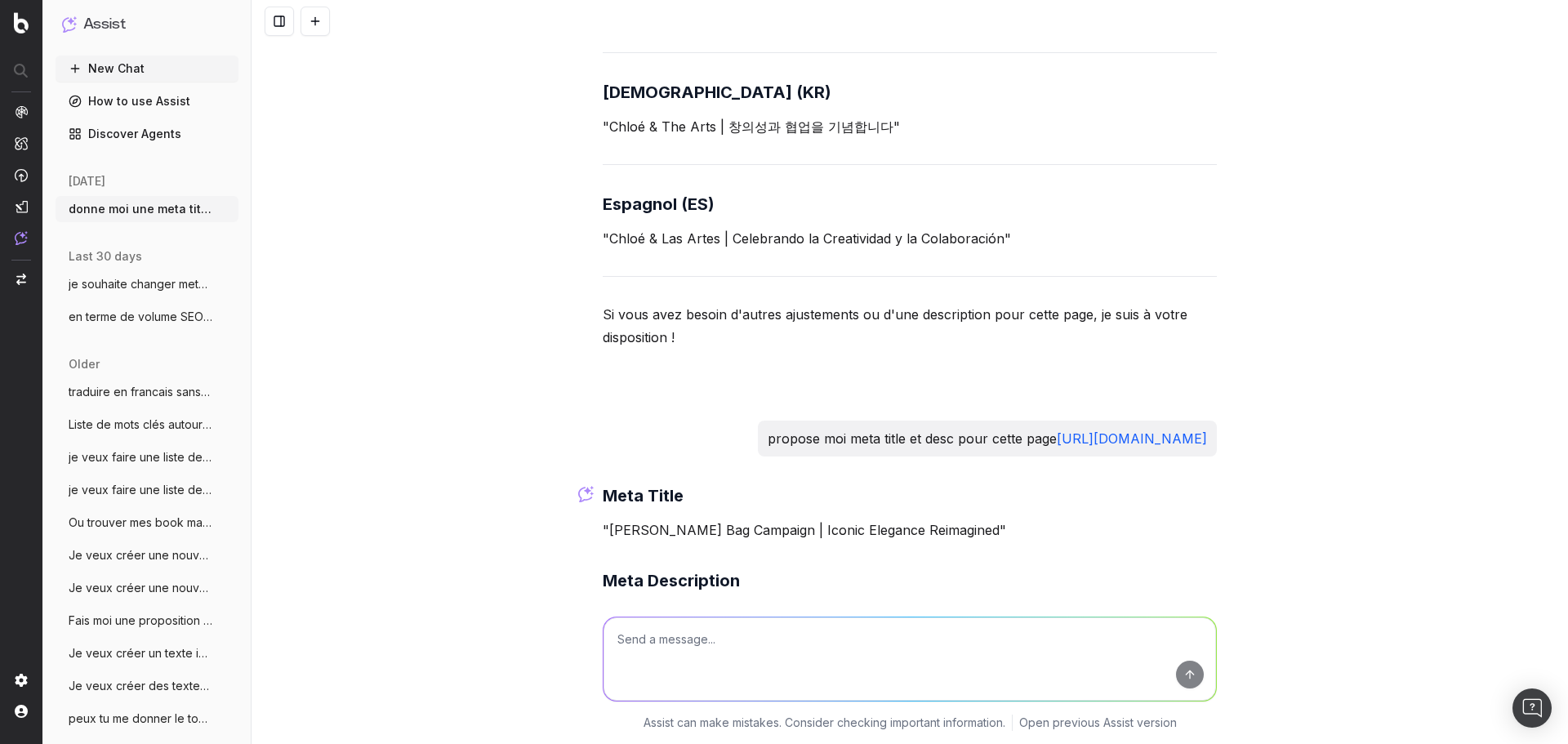
scroll to position [5213, 0]
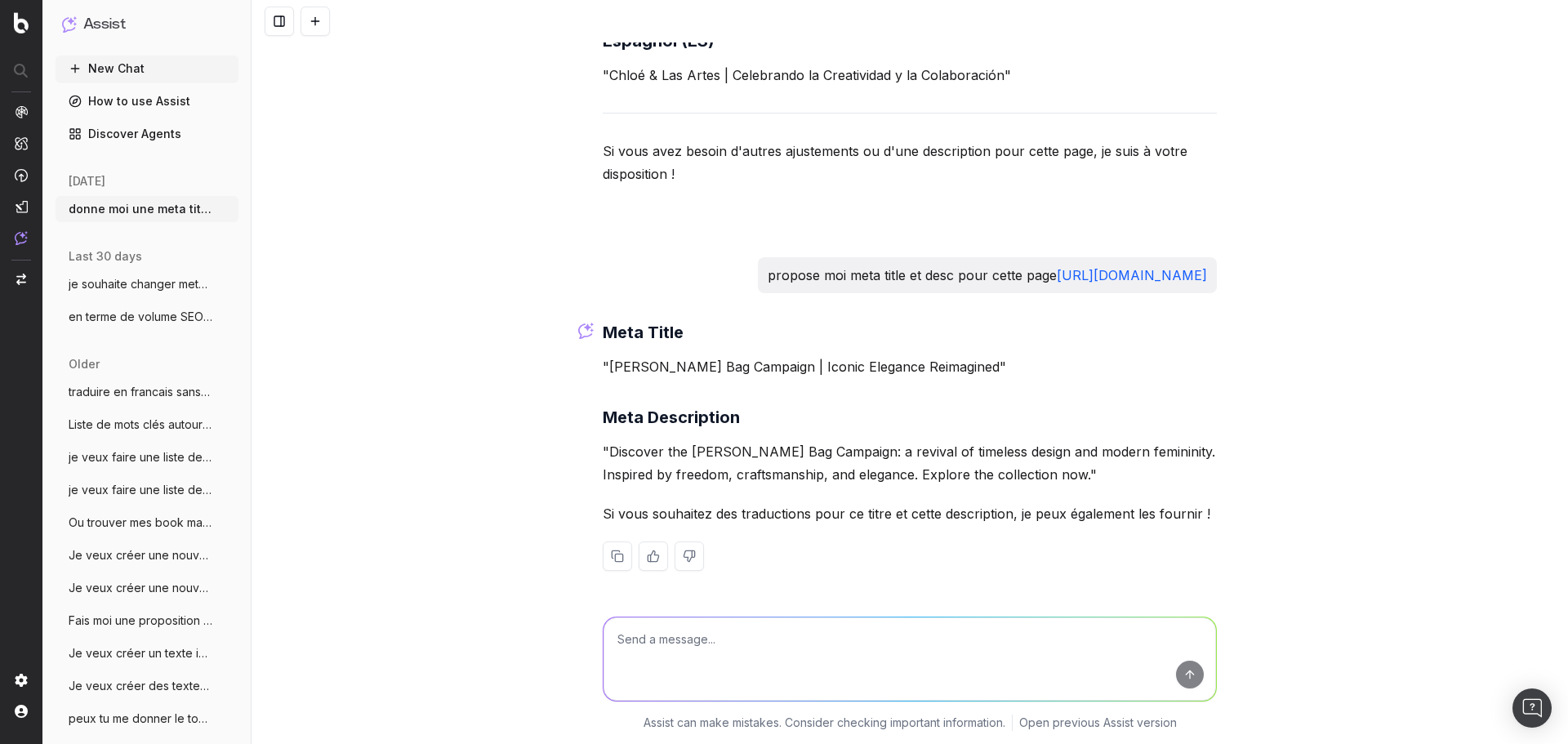
click at [866, 334] on h3 "Meta Title" at bounding box center [909, 332] width 614 height 26
drag, startPoint x: 990, startPoint y: 362, endPoint x: 603, endPoint y: 356, distance: 387.0
click at [603, 356] on p ""[PERSON_NAME] Bag Campaign | Iconic Elegance Reimagined"" at bounding box center [909, 366] width 614 height 23
click at [778, 471] on p ""Discover the [PERSON_NAME] Bag Campaign: a revival of timeless design and mode…" at bounding box center [909, 463] width 614 height 46
drag, startPoint x: 1078, startPoint y: 476, endPoint x: 601, endPoint y: 454, distance: 477.5
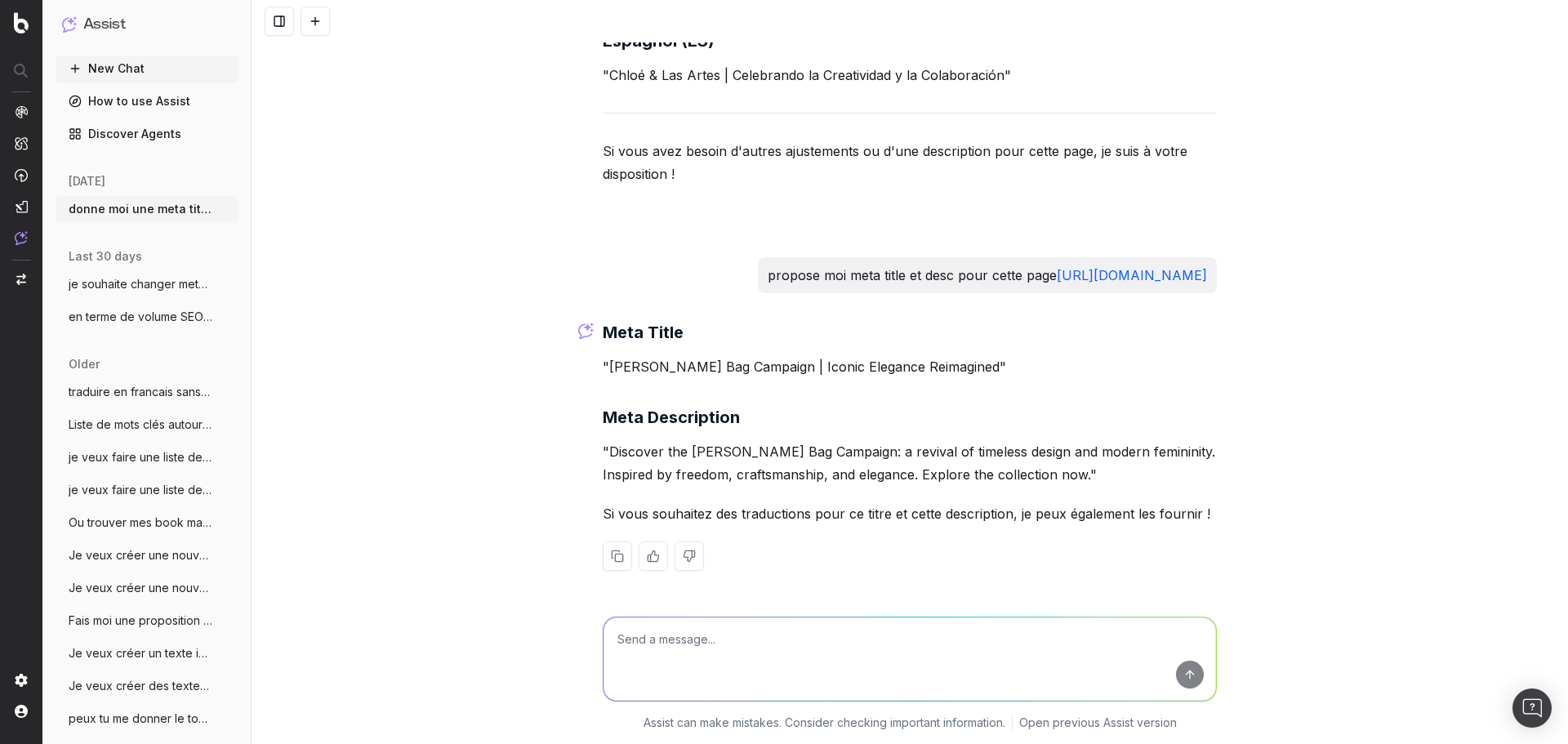
click at [602, 454] on p ""Discover the [PERSON_NAME] Bag Campaign: a revival of timeless design and mode…" at bounding box center [909, 463] width 614 height 46
click at [683, 434] on div "Meta Title "[PERSON_NAME] Bag Campaign | Iconic Elegance Reimagined" Meta Descr…" at bounding box center [909, 459] width 614 height 278
drag, startPoint x: 988, startPoint y: 367, endPoint x: 602, endPoint y: 370, distance: 386.0
click at [602, 370] on p ""[PERSON_NAME] Bag Campaign | Iconic Elegance Reimagined"" at bounding box center [909, 366] width 614 height 23
click at [606, 371] on p ""[PERSON_NAME] Bag Campaign | Iconic Elegance Reimagined"" at bounding box center [909, 366] width 614 height 23
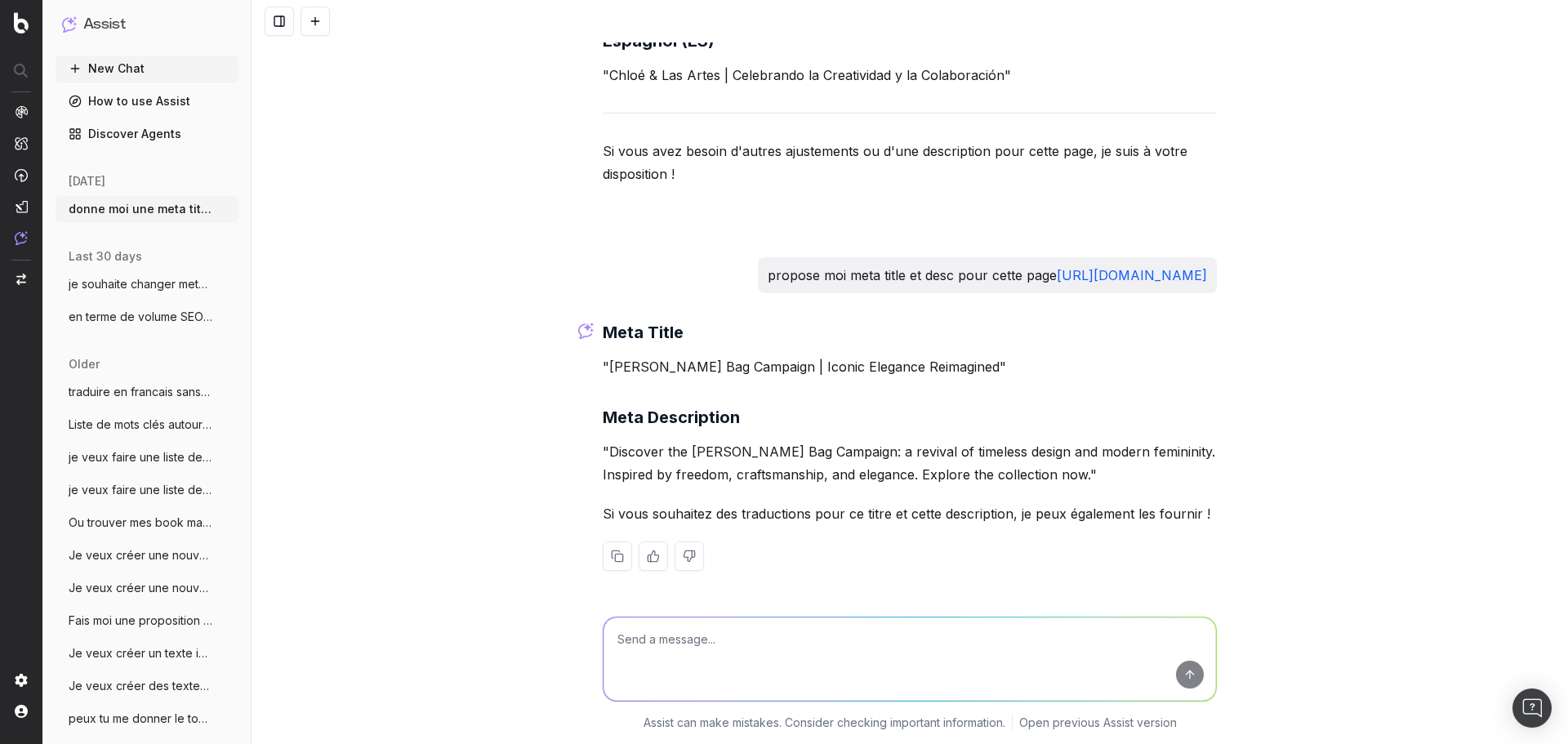
click at [805, 369] on p ""[PERSON_NAME] Bag Campaign | Iconic Elegance Reimagined"" at bounding box center [909, 366] width 614 height 23
click at [760, 639] on textarea at bounding box center [910, 659] width 613 height 84
type textarea "u"
click at [705, 427] on h3 "Meta Description" at bounding box center [909, 417] width 614 height 26
click at [770, 648] on textarea at bounding box center [910, 659] width 613 height 84
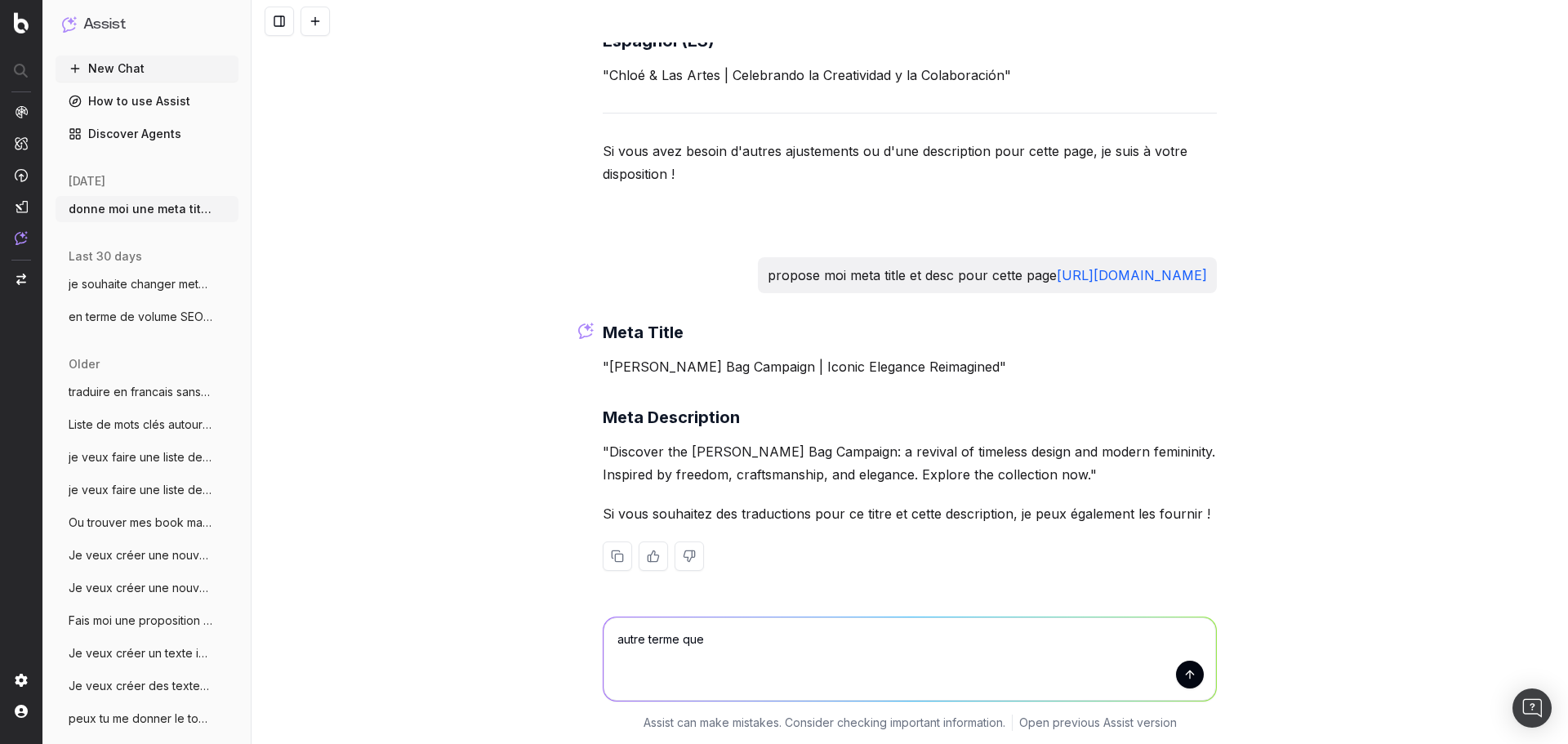
drag, startPoint x: 992, startPoint y: 362, endPoint x: 814, endPoint y: 370, distance: 178.2
click at [814, 370] on p ""[PERSON_NAME] Bag Campaign | Iconic Elegance Reimagined"" at bounding box center [909, 366] width 614 height 23
click at [782, 644] on textarea "autre terme que" at bounding box center [910, 659] width 613 height 84
paste textarea "Iconic Elegance Reimagined"
type textarea "autre terme que Iconic Elegance Reimagined"
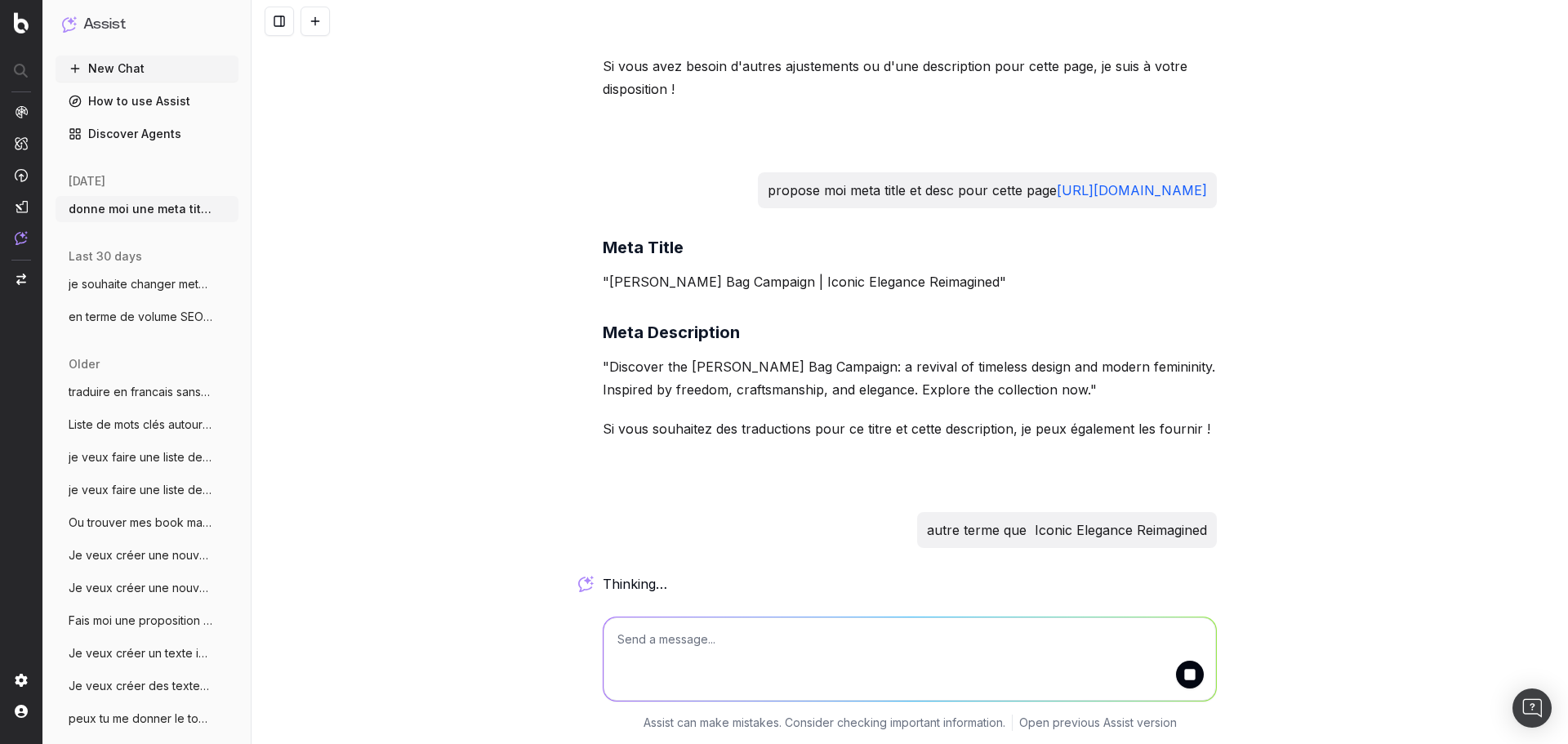
scroll to position [5297, 0]
click at [809, 656] on textarea at bounding box center [910, 659] width 613 height 84
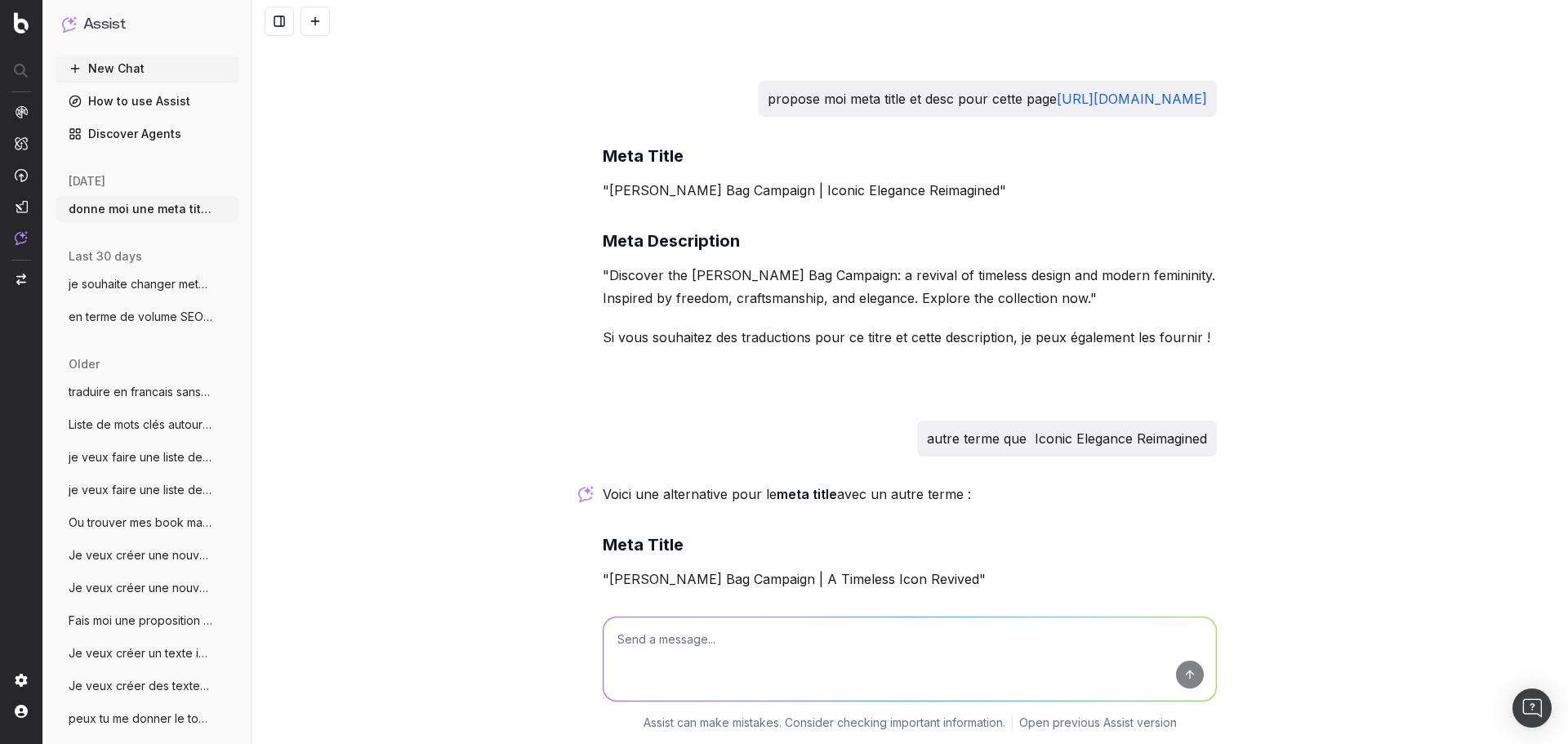
scroll to position [5516, 0]
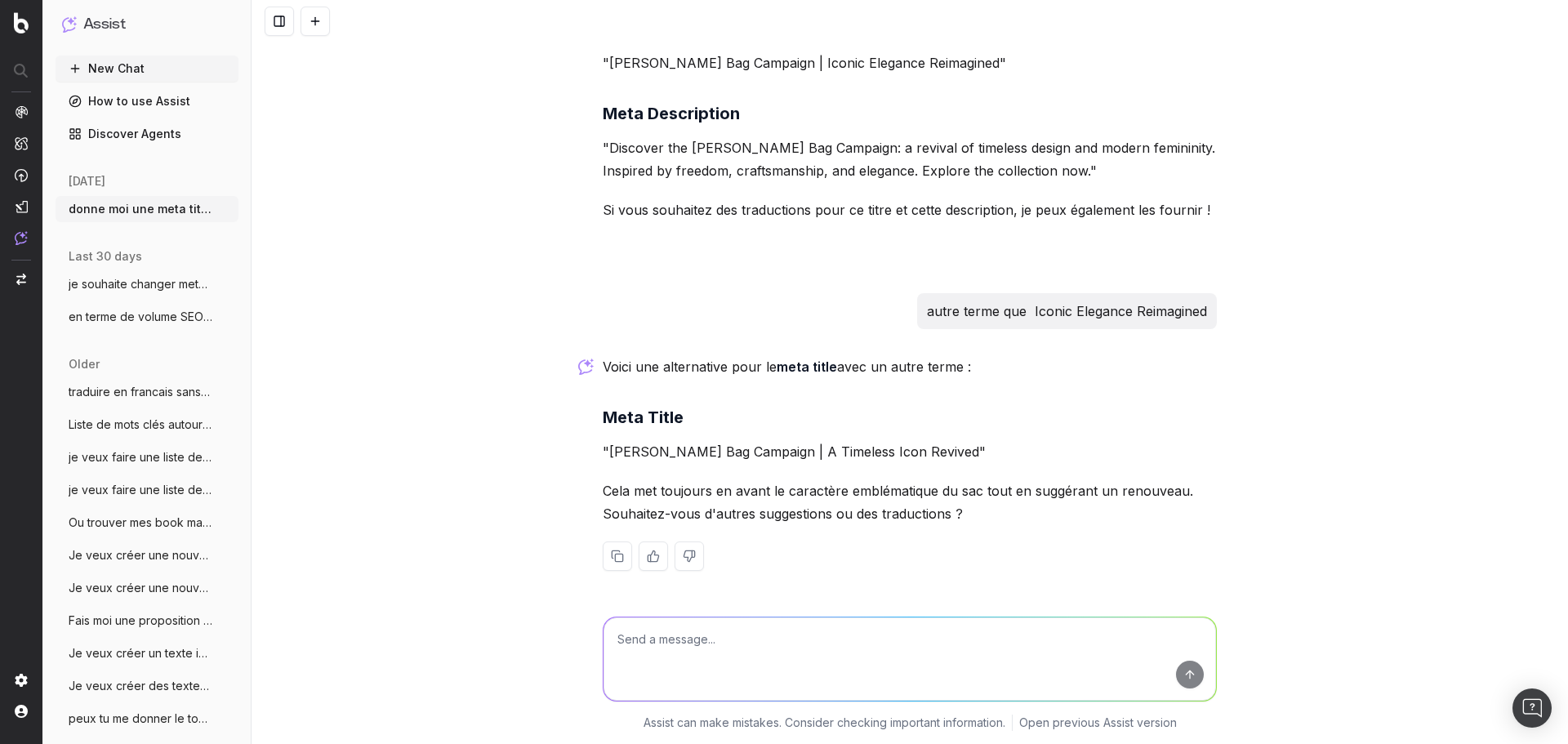
click at [779, 465] on div "Voici une alternative pour le meta title avec un autre terme : Meta Title "[PER…" at bounding box center [909, 476] width 614 height 242
drag, startPoint x: 967, startPoint y: 455, endPoint x: 600, endPoint y: 458, distance: 367.0
click at [602, 458] on p ""[PERSON_NAME] Bag Campaign | A Timeless Icon Revived"" at bounding box center [909, 452] width 614 height 23
click at [609, 456] on p ""[PERSON_NAME] Bag Campaign | A Timeless Icon Revived"" at bounding box center [909, 452] width 614 height 23
click at [918, 450] on p ""[PERSON_NAME] Bag Campaign | A Timeless Icon Revived"" at bounding box center [909, 452] width 614 height 23
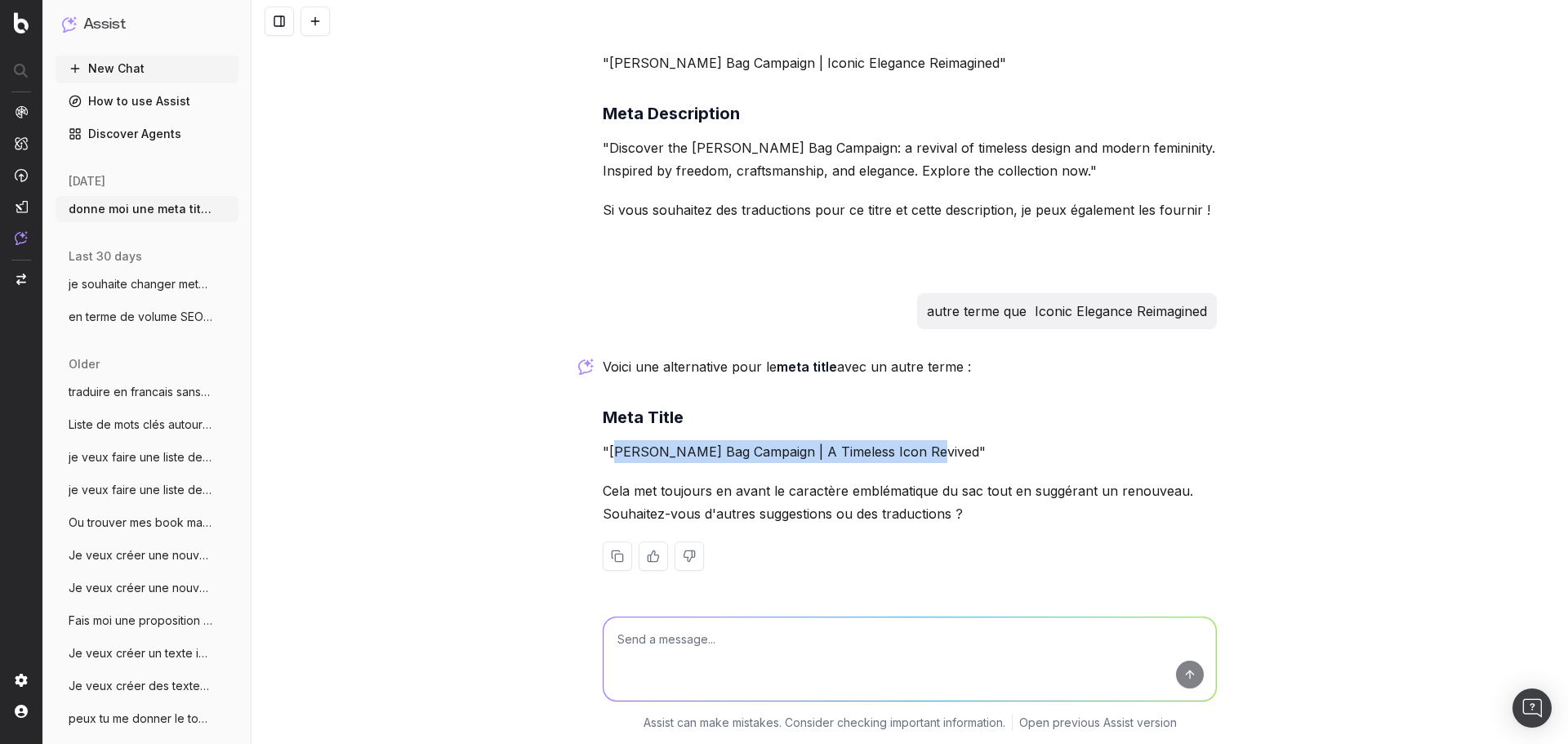
drag, startPoint x: 915, startPoint y: 450, endPoint x: 607, endPoint y: 456, distance: 308.1
click at [607, 456] on p ""[PERSON_NAME] Bag Campaign | A Timeless Icon Revived"" at bounding box center [909, 452] width 614 height 23
drag, startPoint x: 607, startPoint y: 451, endPoint x: 637, endPoint y: 449, distance: 30.1
click at [637, 449] on p ""[PERSON_NAME] Bag Campaign | A Timeless Icon Revived"" at bounding box center [909, 452] width 614 height 23
drag, startPoint x: 911, startPoint y: 455, endPoint x: 607, endPoint y: 453, distance: 304.0
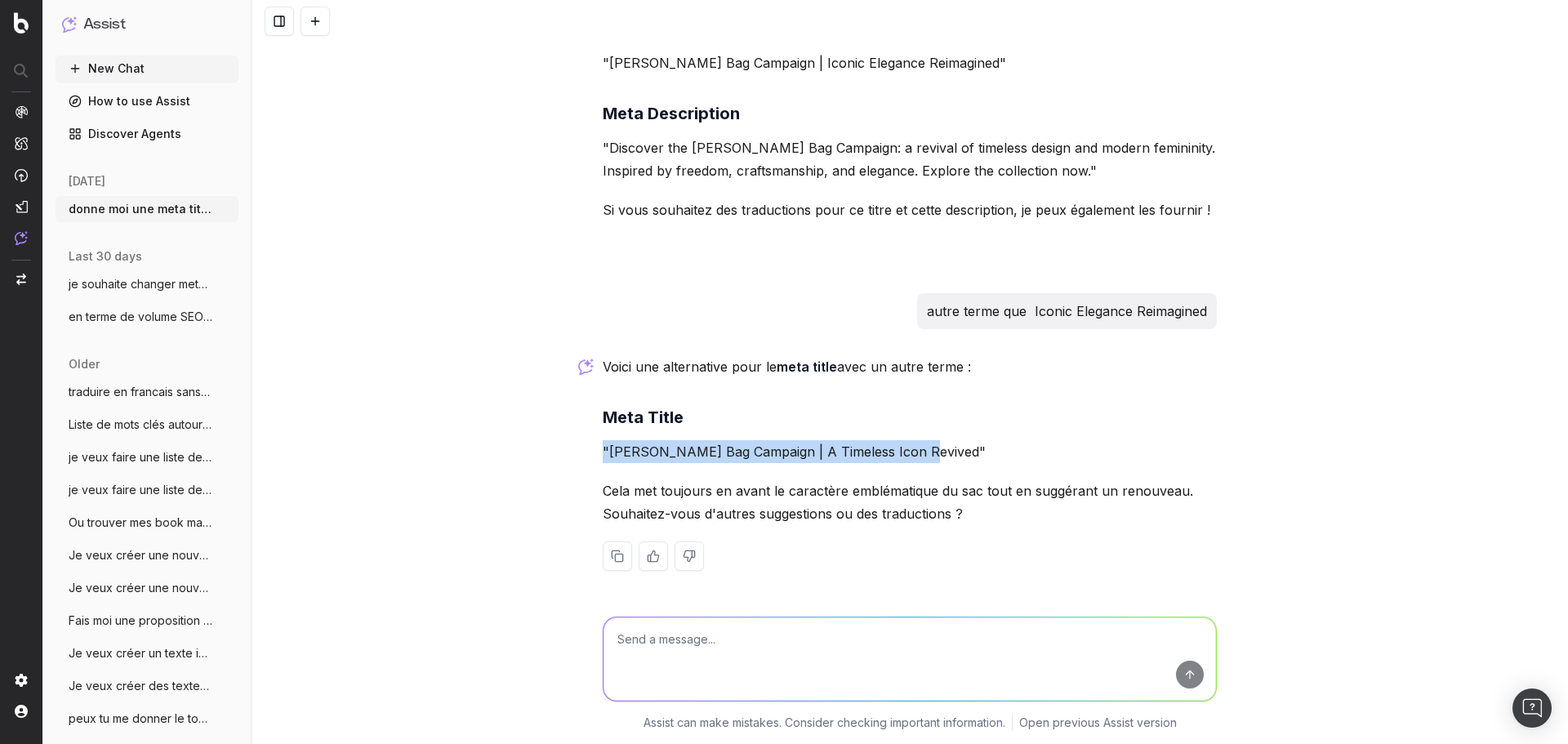
click at [602, 456] on p ""[PERSON_NAME] Bag Campaign | A Timeless Icon Revived"" at bounding box center [909, 452] width 614 height 23
click at [607, 453] on p ""[PERSON_NAME] Bag Campaign | A Timeless Icon Revived"" at bounding box center [909, 452] width 614 height 23
drag, startPoint x: 603, startPoint y: 455, endPoint x: 912, endPoint y: 458, distance: 309.0
click at [912, 458] on p ""[PERSON_NAME] Bag Campaign | A Timeless Icon Revived"" at bounding box center [909, 452] width 614 height 23
click at [687, 635] on textarea at bounding box center [910, 659] width 613 height 84
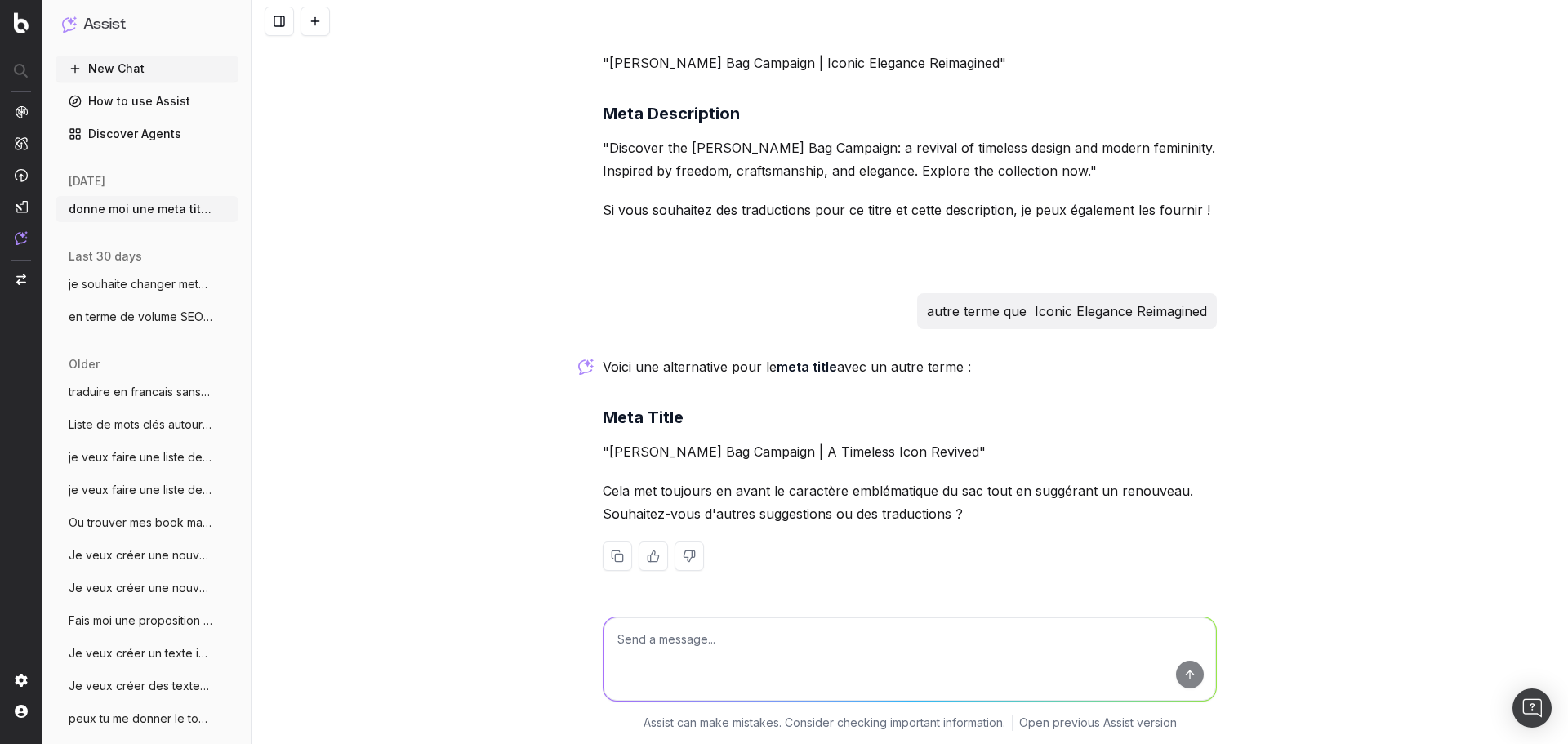
paste textarea "[PERSON_NAME] Bag Campaign | A Timeless Icon"
click at [812, 639] on textarea "[PERSON_NAME] Bag Campaign | A Timeless Icon" at bounding box center [910, 659] width 613 height 84
click at [885, 636] on textarea "[PERSON_NAME] Bag Campaign | Timeless Icon" at bounding box center [910, 659] width 613 height 84
type textarea "[PERSON_NAME] Bag Campaign | Timeless Icon > traduire dans chaque langue"
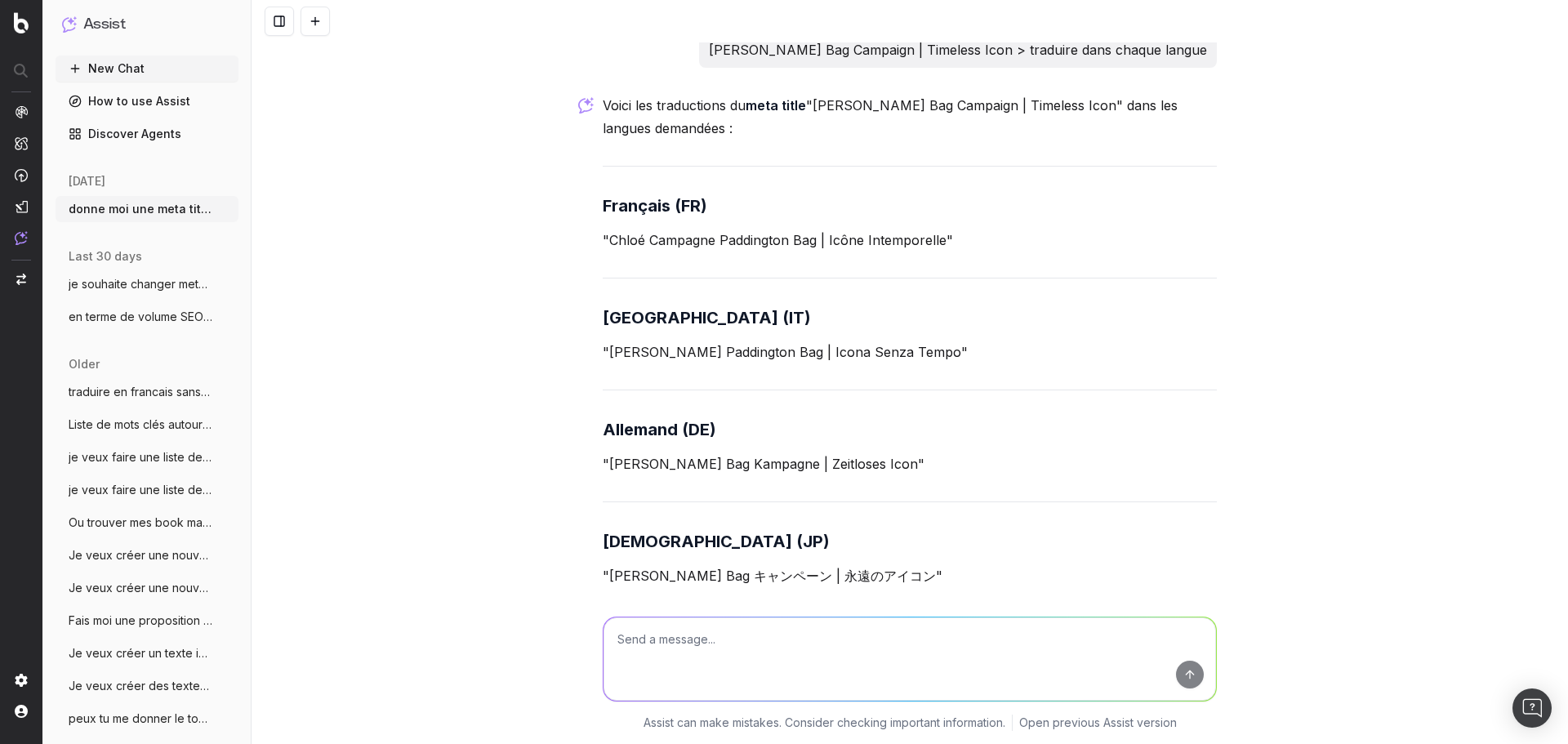
scroll to position [5953, 0]
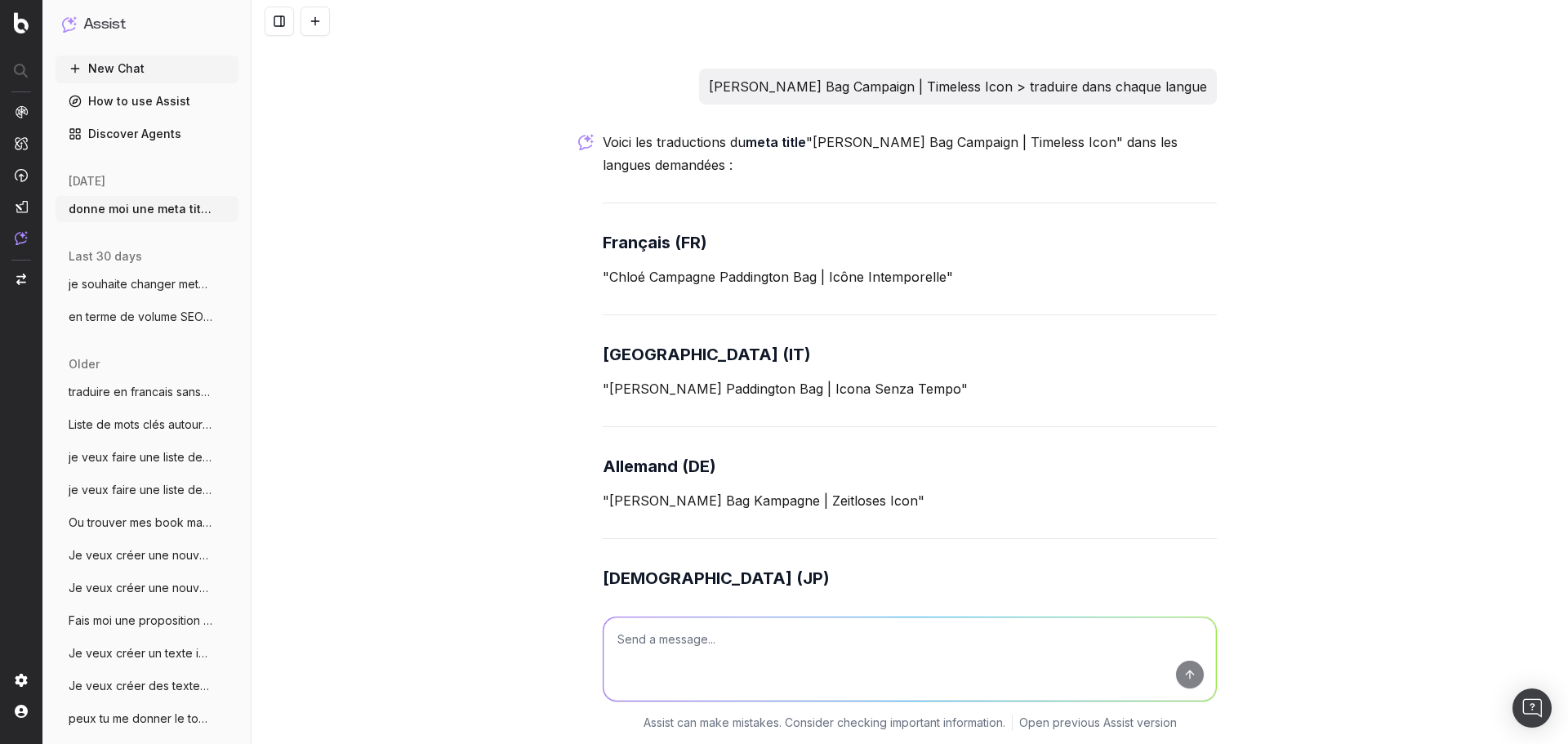
click at [676, 387] on div "Voici les traductions du meta title "[PERSON_NAME] Bag Campaign | Timeless Icon…" at bounding box center [909, 562] width 614 height 865
drag, startPoint x: 935, startPoint y: 373, endPoint x: 607, endPoint y: 373, distance: 328.0
click at [607, 288] on p ""Chloé Campagne Paddington Bag | Icône Intemporelle"" at bounding box center [909, 277] width 614 height 23
drag, startPoint x: 941, startPoint y: 480, endPoint x: 603, endPoint y: 477, distance: 338.0
click at [603, 400] on p ""[PERSON_NAME] Paddington Bag | Icona Senza Tempo"" at bounding box center [909, 388] width 614 height 23
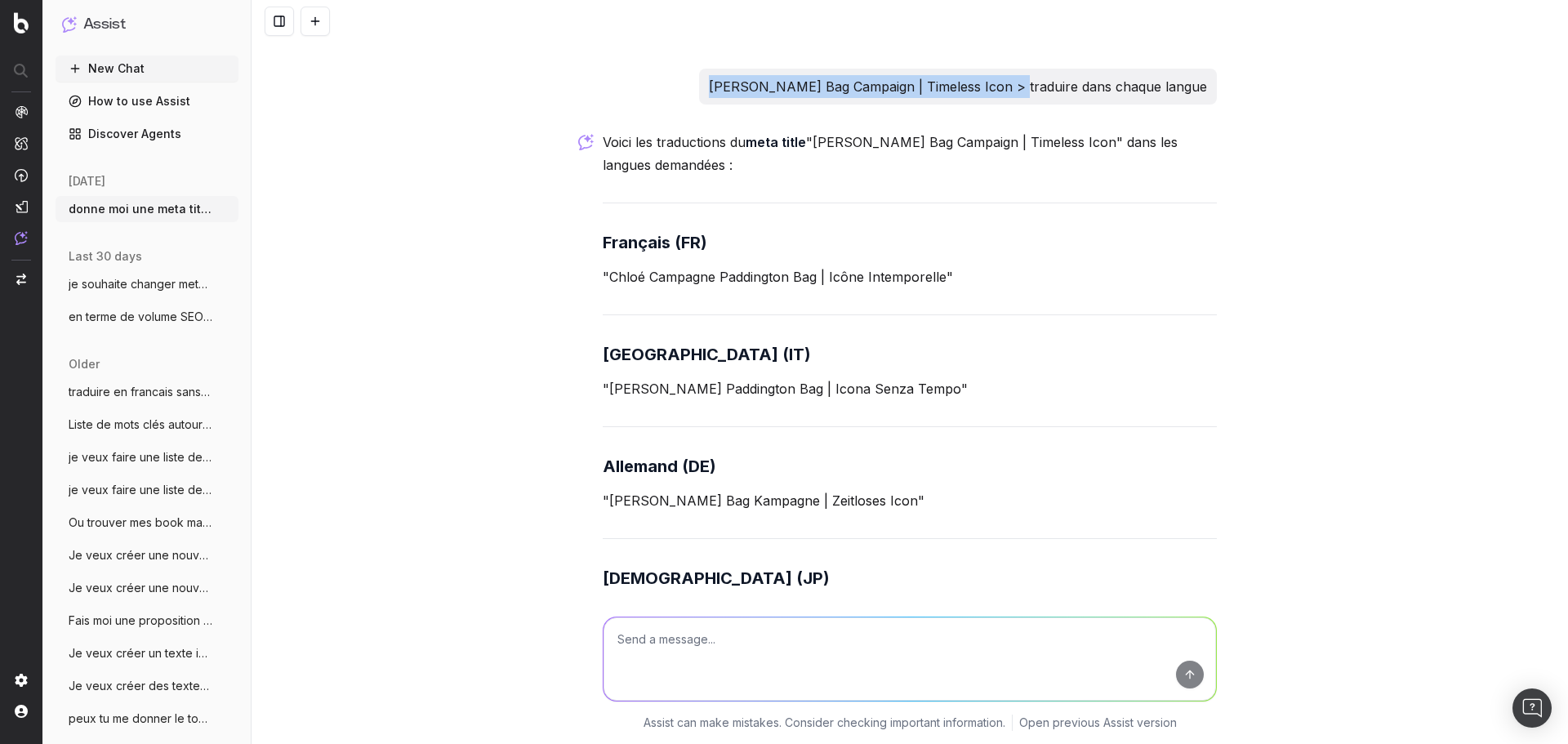
drag, startPoint x: 1009, startPoint y: 182, endPoint x: 707, endPoint y: 183, distance: 302.0
click at [709, 98] on p "[PERSON_NAME] Bag Campaign | Timeless Icon > traduire dans chaque langue" at bounding box center [957, 87] width 498 height 23
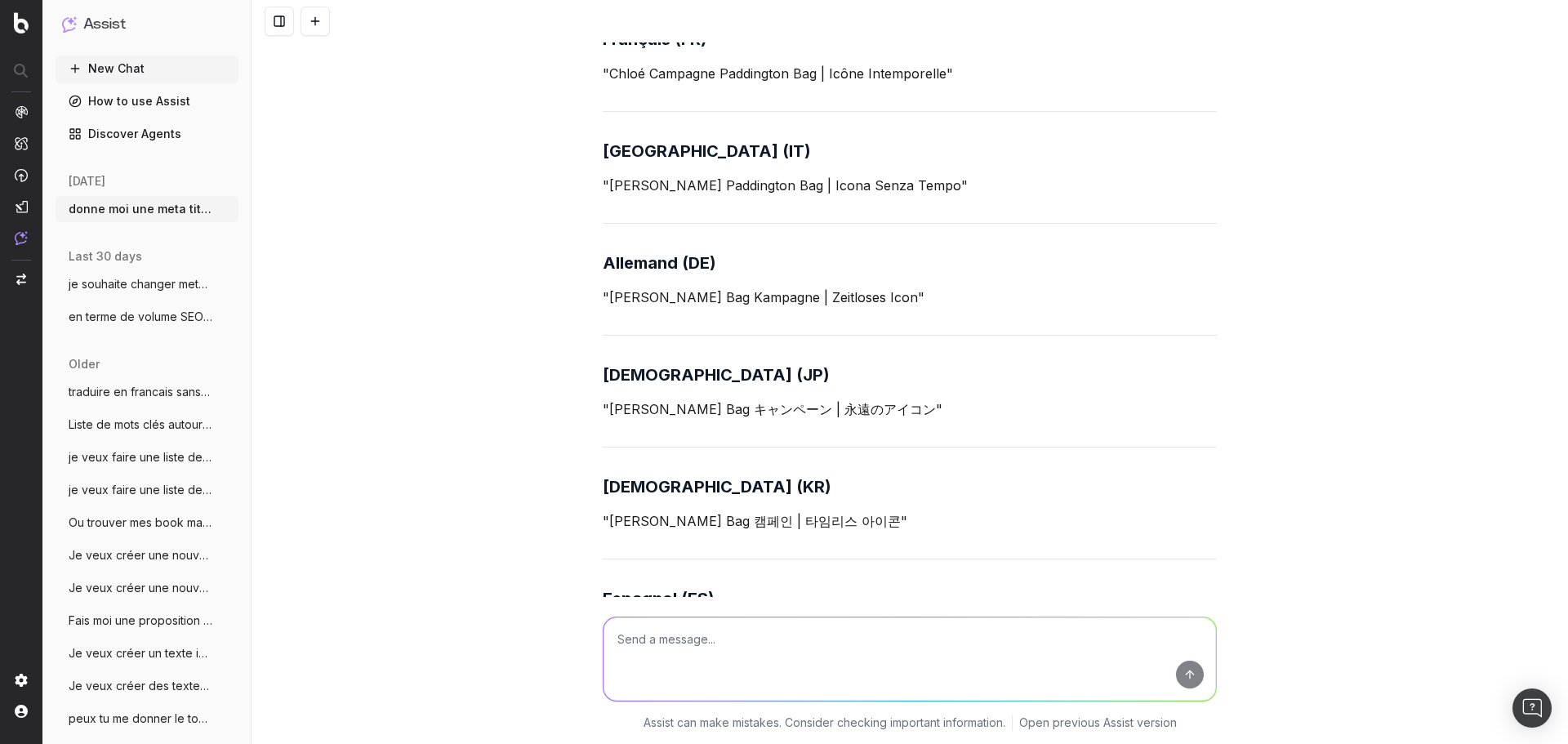
scroll to position [6198, 0]
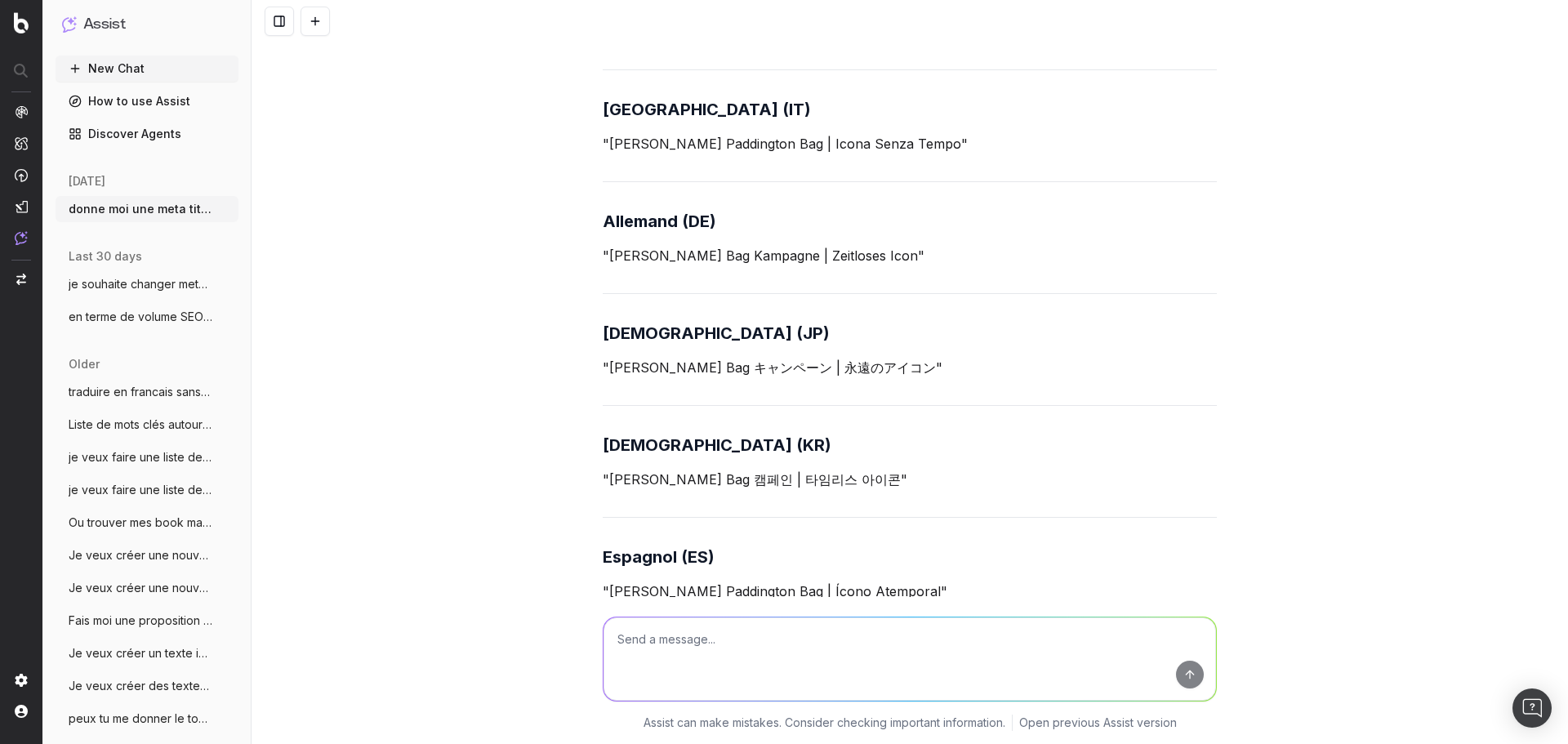
drag, startPoint x: 903, startPoint y: 350, endPoint x: 676, endPoint y: 354, distance: 227.0
click at [676, 267] on p ""[PERSON_NAME] Bag Kampagne | Zeitloses Icon"" at bounding box center [909, 256] width 614 height 23
drag, startPoint x: 905, startPoint y: 348, endPoint x: 604, endPoint y: 356, distance: 301.1
click at [604, 267] on p ""[PERSON_NAME] Bag Kampagne | Zeitloses Icon"" at bounding box center [909, 256] width 614 height 23
drag, startPoint x: 922, startPoint y: 455, endPoint x: 603, endPoint y: 453, distance: 319.0
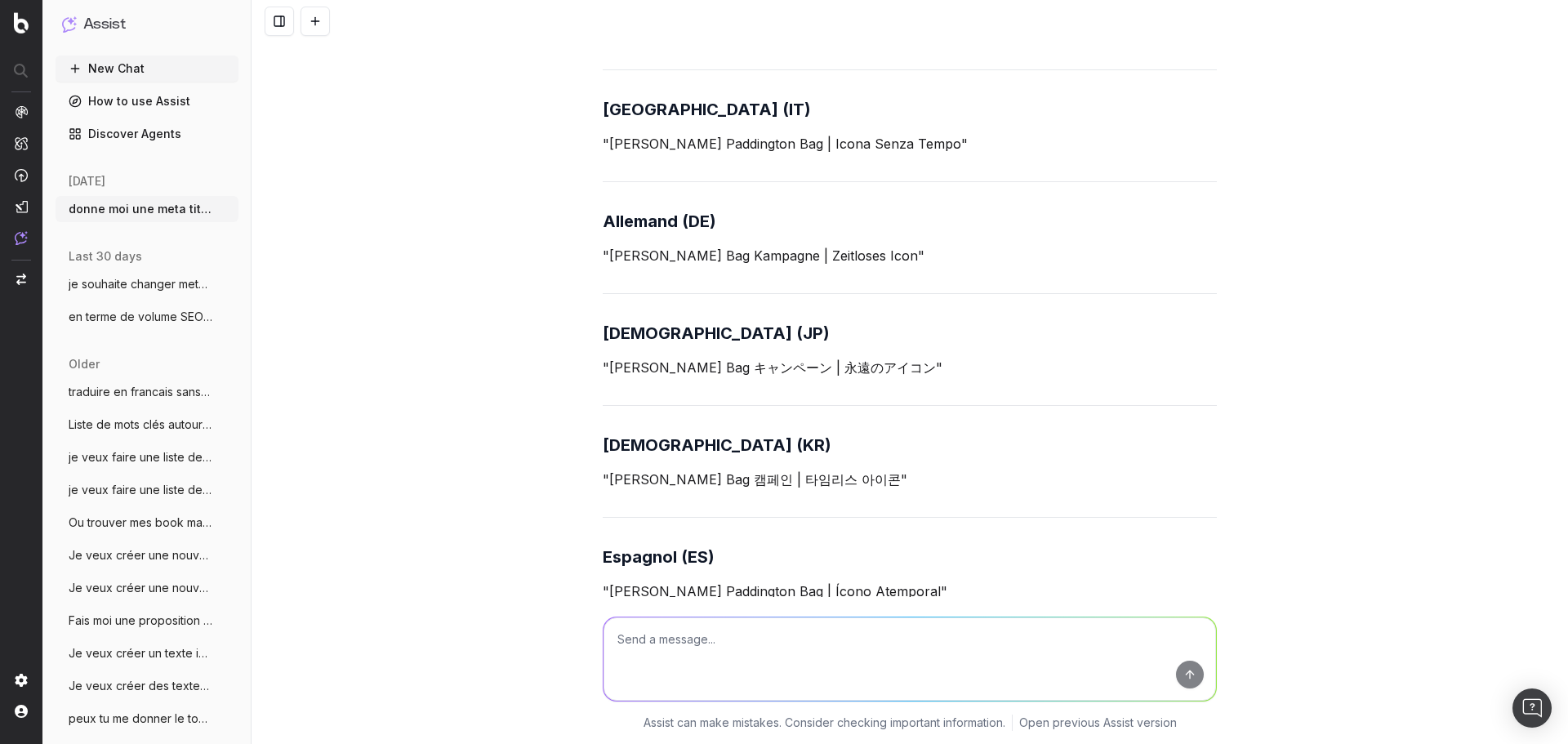
click at [603, 379] on p ""[PERSON_NAME] Bag キャンペーン | 永遠のアイコン"" at bounding box center [909, 367] width 614 height 23
click at [756, 491] on p ""[PERSON_NAME] Bag 캠페인 | 타임리스 아이콘"" at bounding box center [909, 480] width 614 height 23
drag, startPoint x: 888, startPoint y: 569, endPoint x: 588, endPoint y: 567, distance: 300.0
click at [581, 568] on div "donne moi une meta title et description pour cette page : [URL][DOMAIN_NAME] La…" at bounding box center [909, 372] width 1316 height 744
click at [606, 491] on p ""[PERSON_NAME] Bag 캠페인 | 타임리스 아이콘"" at bounding box center [909, 480] width 614 height 23
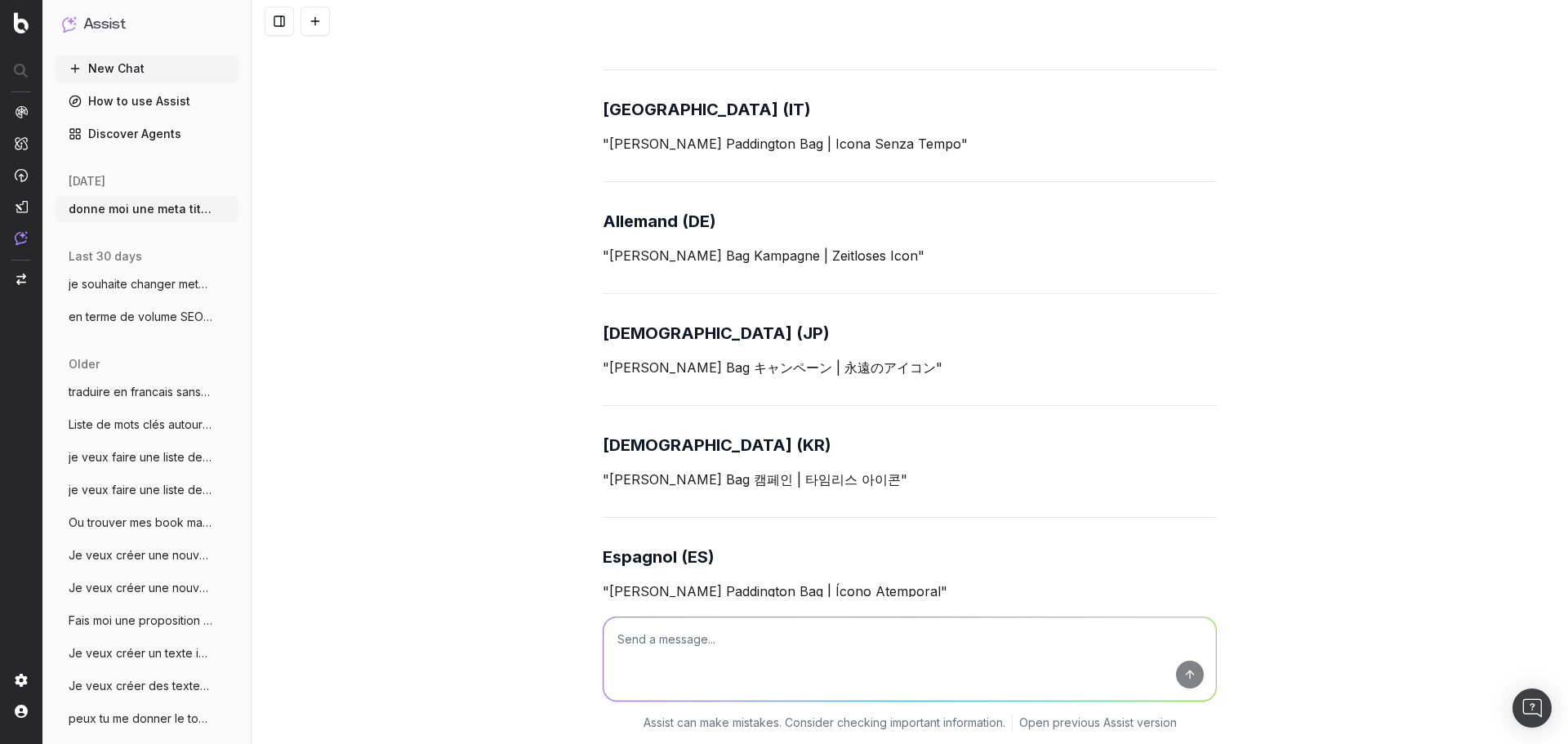
drag, startPoint x: 602, startPoint y: 573, endPoint x: 889, endPoint y: 573, distance: 287.0
click at [889, 491] on p ""[PERSON_NAME] Bag 캠페인 | 타임리스 아이콘"" at bounding box center [909, 480] width 614 height 23
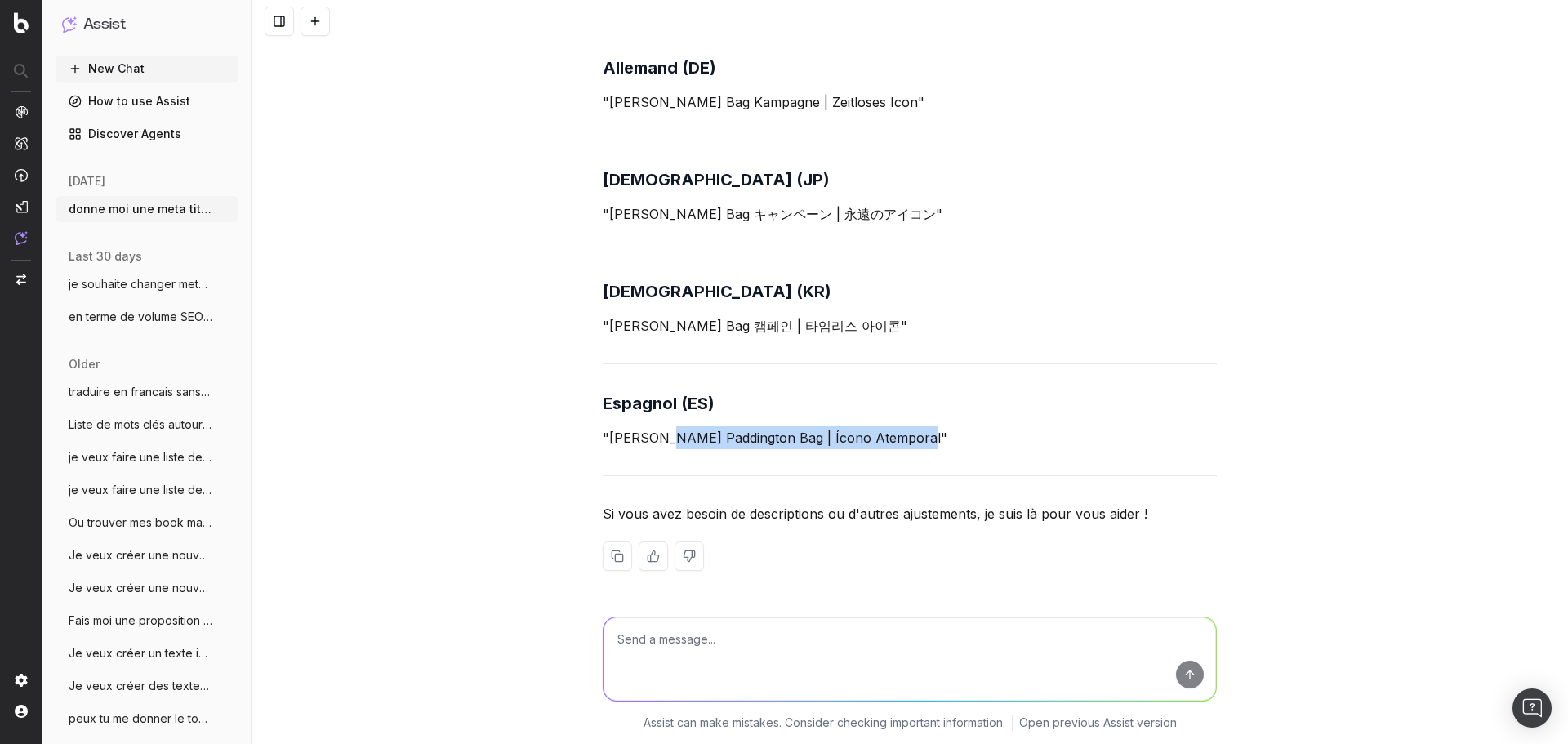
drag, startPoint x: 913, startPoint y: 524, endPoint x: 663, endPoint y: 524, distance: 250.0
click at [663, 449] on p ""[PERSON_NAME] Paddington Bag | Ícono Atemporal"" at bounding box center [909, 438] width 614 height 23
drag, startPoint x: 914, startPoint y: 520, endPoint x: 607, endPoint y: 519, distance: 307.0
click at [607, 449] on p ""[PERSON_NAME] Paddington Bag | Ícono Atemporal"" at bounding box center [909, 438] width 614 height 23
click at [682, 635] on textarea at bounding box center [910, 659] width 613 height 84
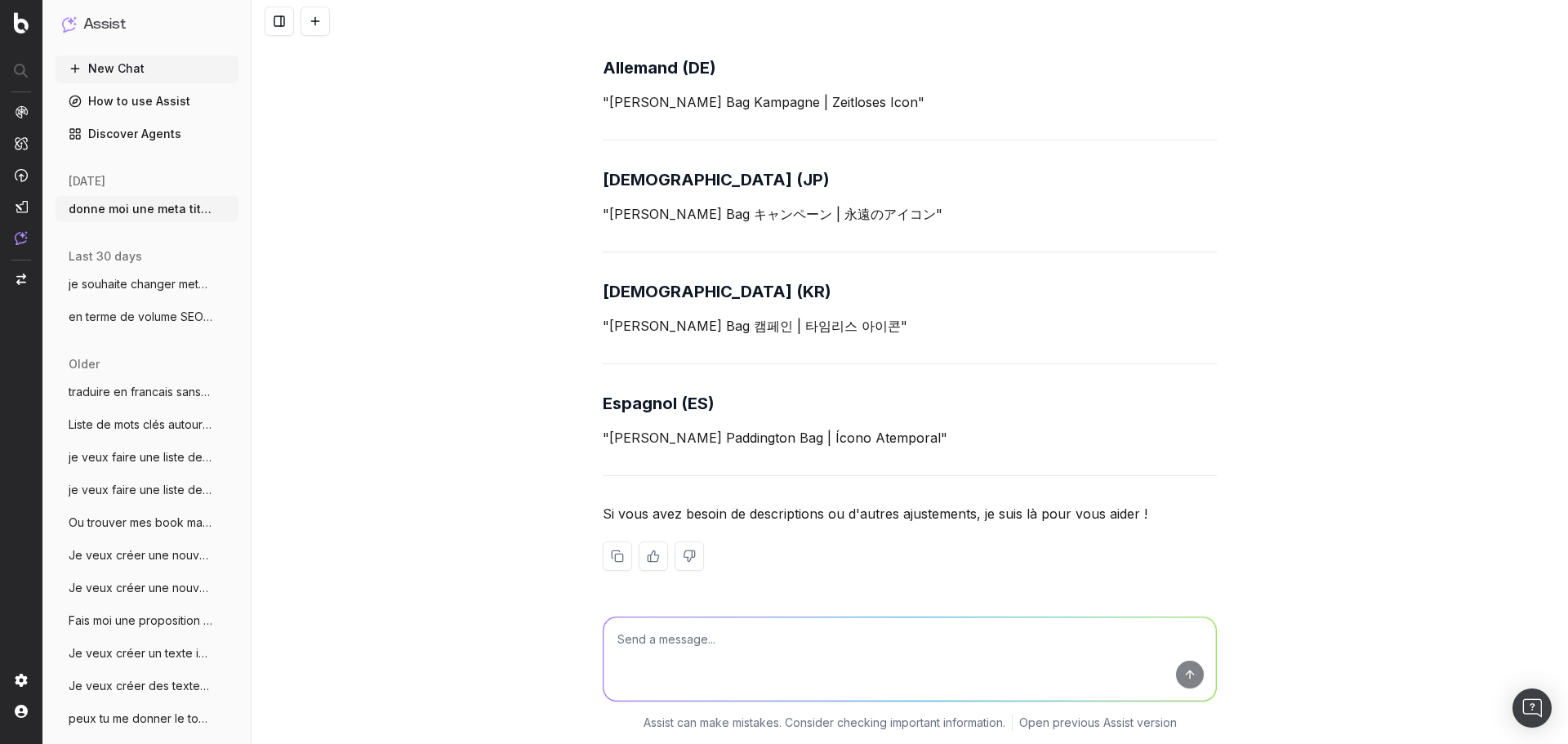
paste textarea "Supermodel [PERSON_NAME], actress [PERSON_NAME] and K-pop singer from Meovv [PE…"
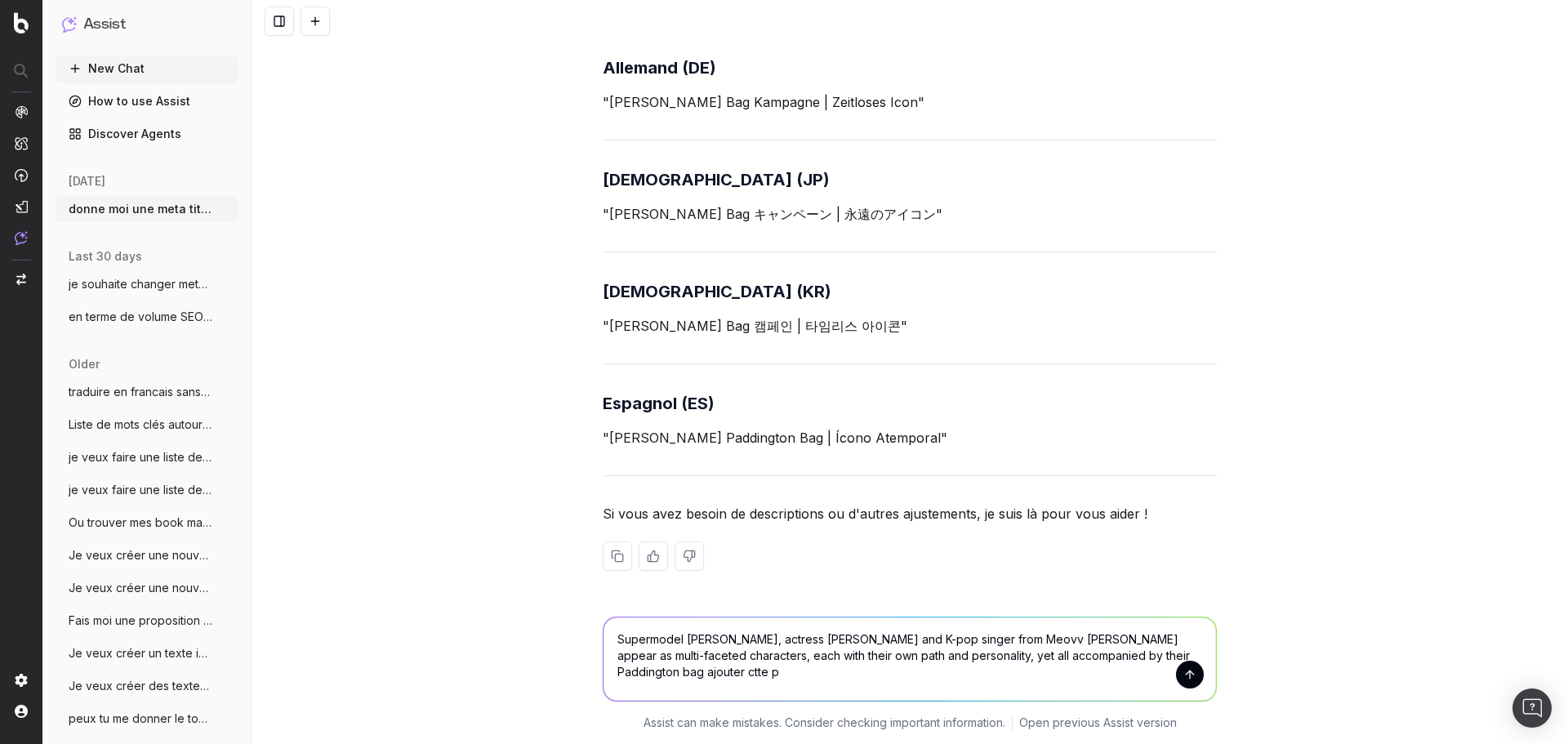
click at [1076, 662] on textarea "Supermodel [PERSON_NAME], actress [PERSON_NAME] and K-pop singer from Meovv [PE…" at bounding box center [910, 659] width 613 height 84
drag, startPoint x: 802, startPoint y: 665, endPoint x: 706, endPoint y: 676, distance: 96.6
click at [800, 666] on textarea "Supermodel [PERSON_NAME], actress [PERSON_NAME] and K-pop singer from Meovv [PE…" at bounding box center [910, 659] width 613 height 84
drag, startPoint x: 706, startPoint y: 675, endPoint x: 608, endPoint y: 675, distance: 98.0
click at [608, 675] on textarea "Supermodel [PERSON_NAME], actress [PERSON_NAME] and K-pop singer from Meovv [PE…" at bounding box center [910, 659] width 613 height 84
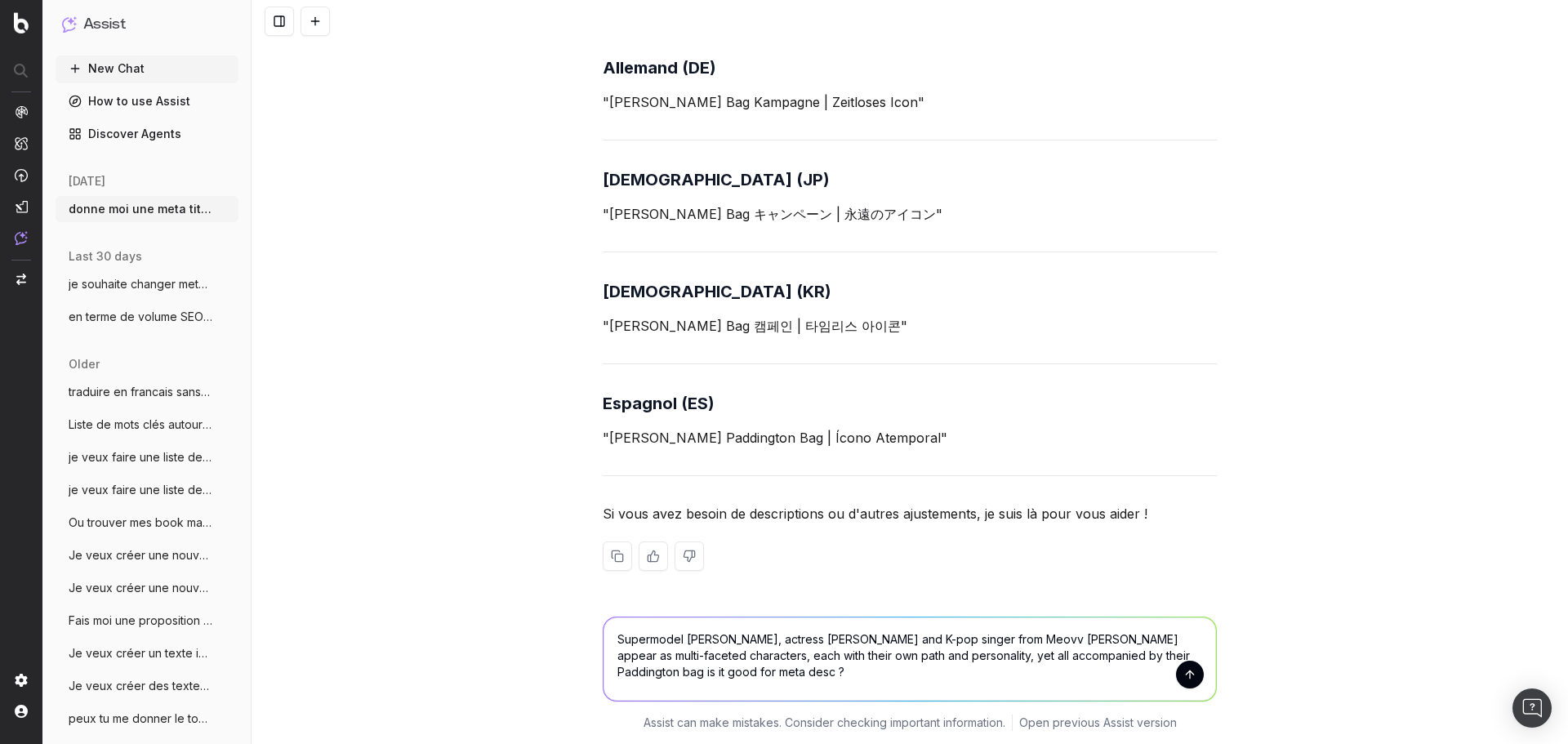
type textarea "Supermodel [PERSON_NAME], actress [PERSON_NAME] and K-pop singer from Meovv [PE…"
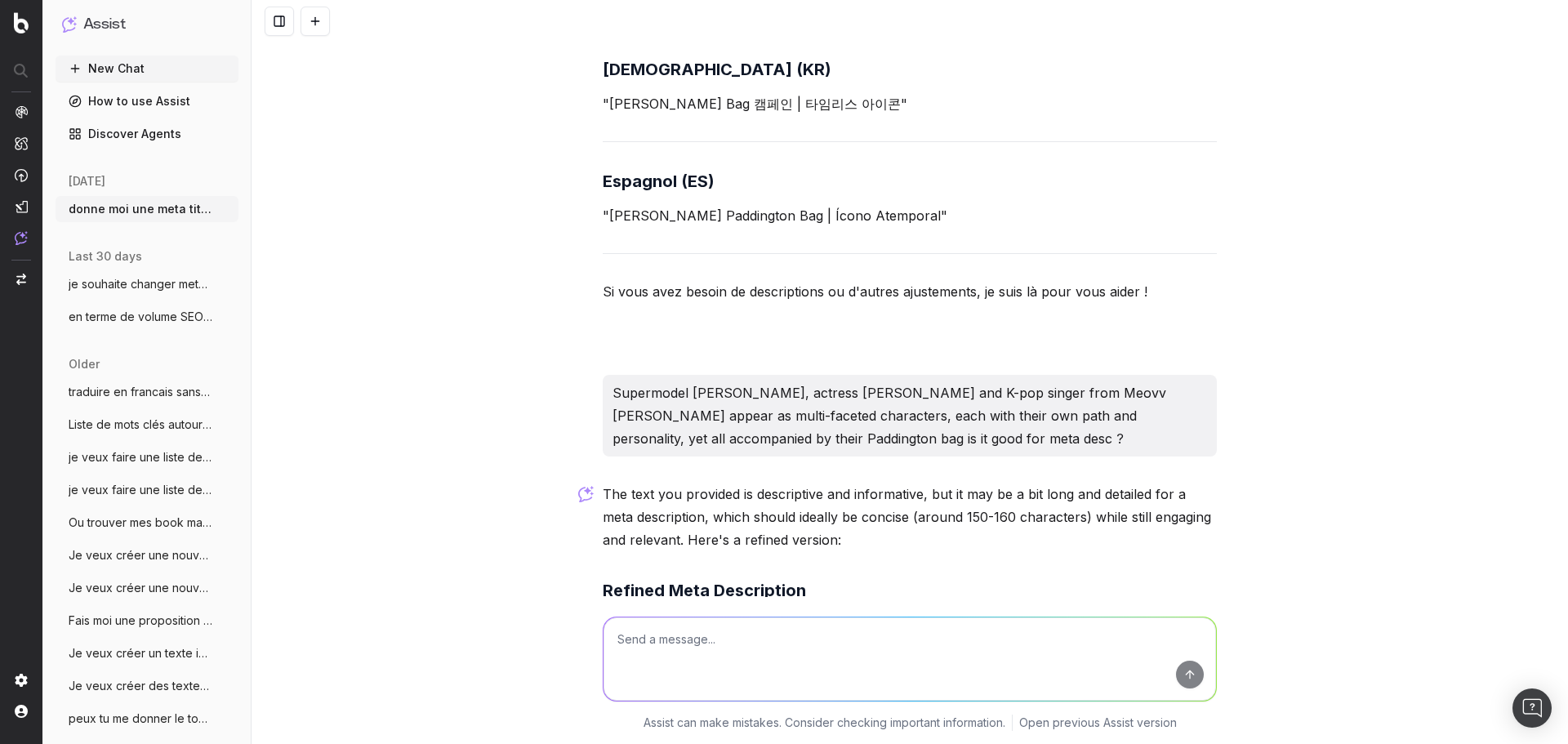
scroll to position [6861, 0]
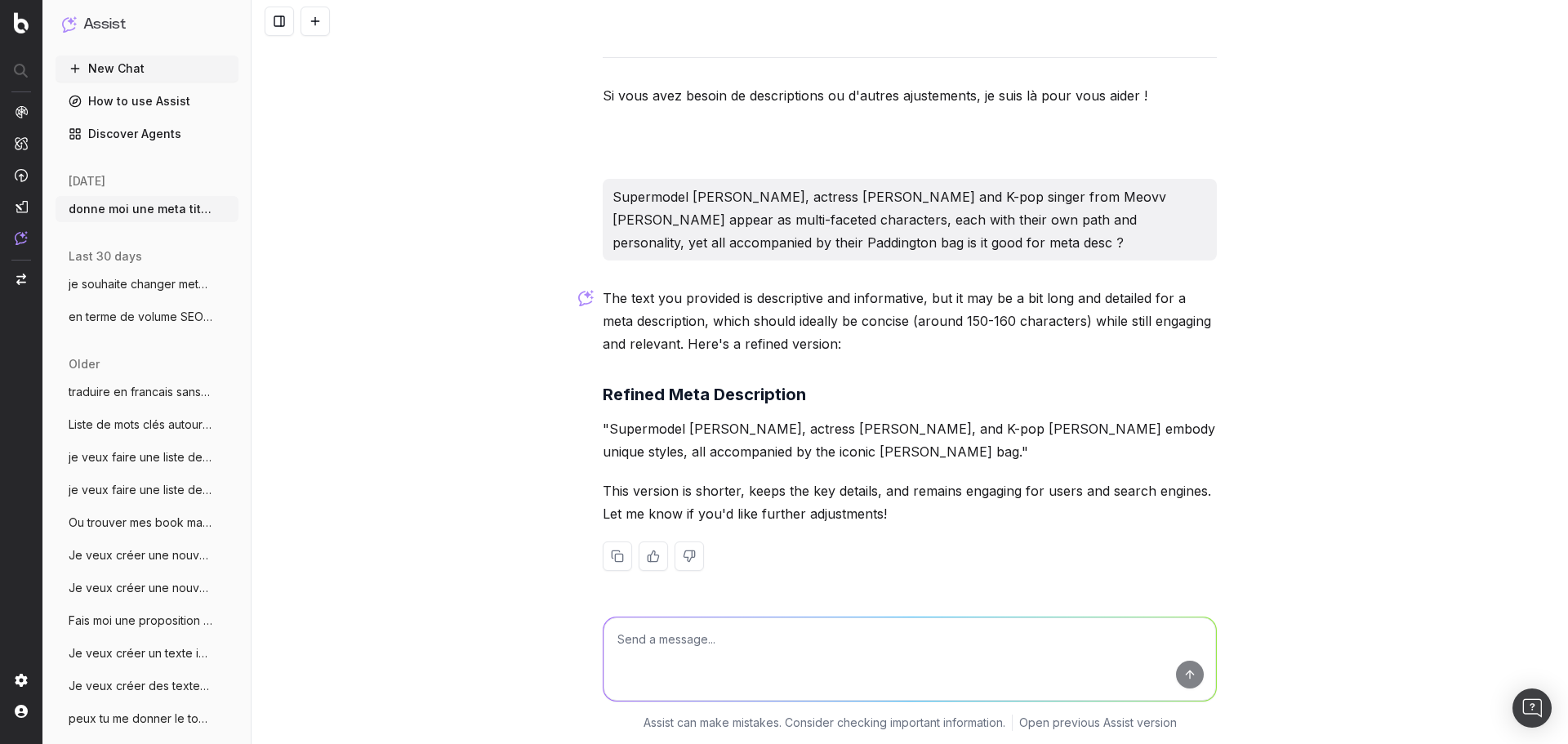
click at [711, 480] on p "This version is shorter, keeps the key details, and remains engaging for users …" at bounding box center [909, 502] width 614 height 46
click at [694, 636] on textarea at bounding box center [910, 659] width 613 height 84
paste textarea "[PERSON_NAME] unveils the"
type textarea "traduire dans chaque langue "Chloé unveils the...""
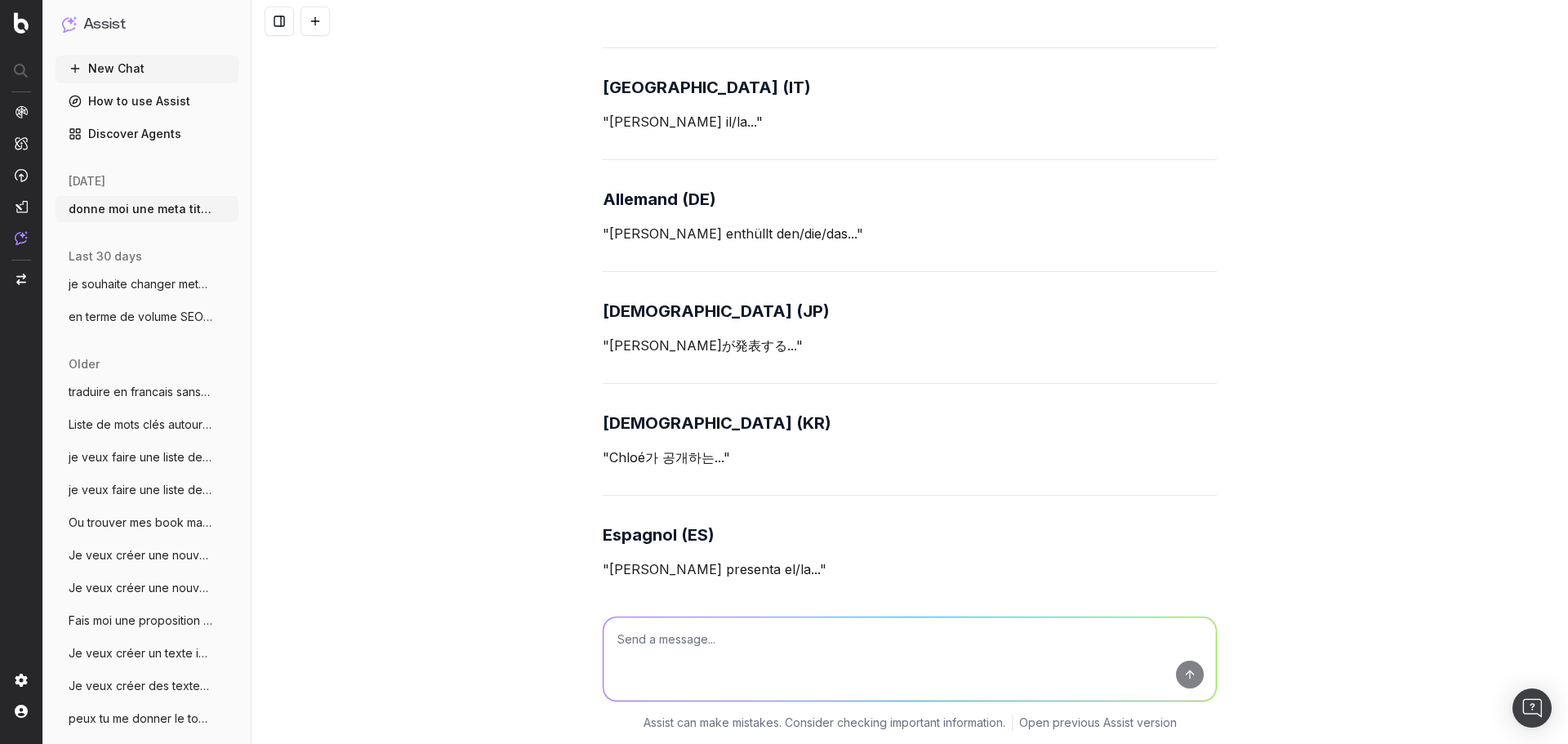
scroll to position [7543, 0]
click at [718, 652] on textarea at bounding box center [910, 659] width 613 height 84
type textarea "on parle de collection a chaque fois"
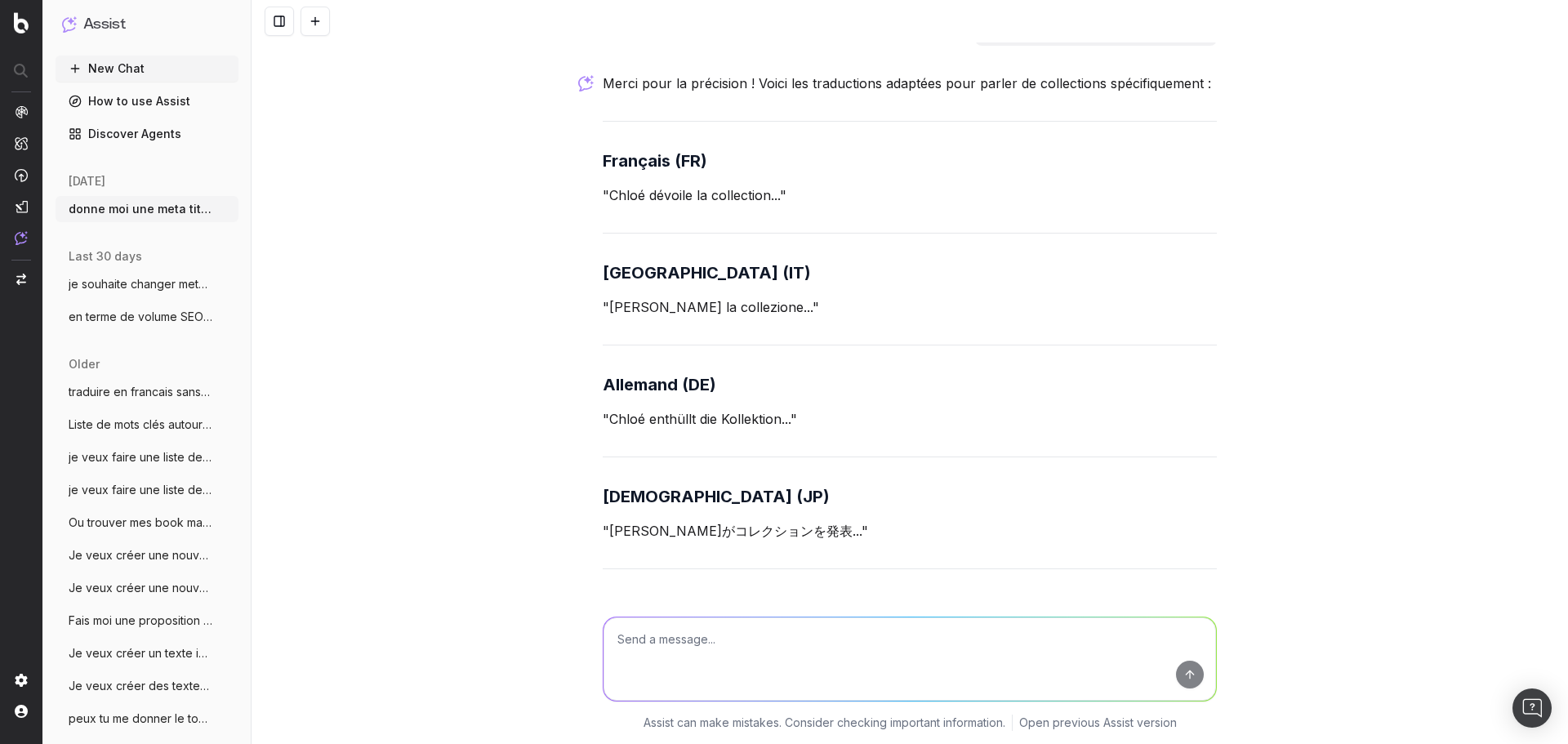
scroll to position [8283, 0]
